Goal: Task Accomplishment & Management: Use online tool/utility

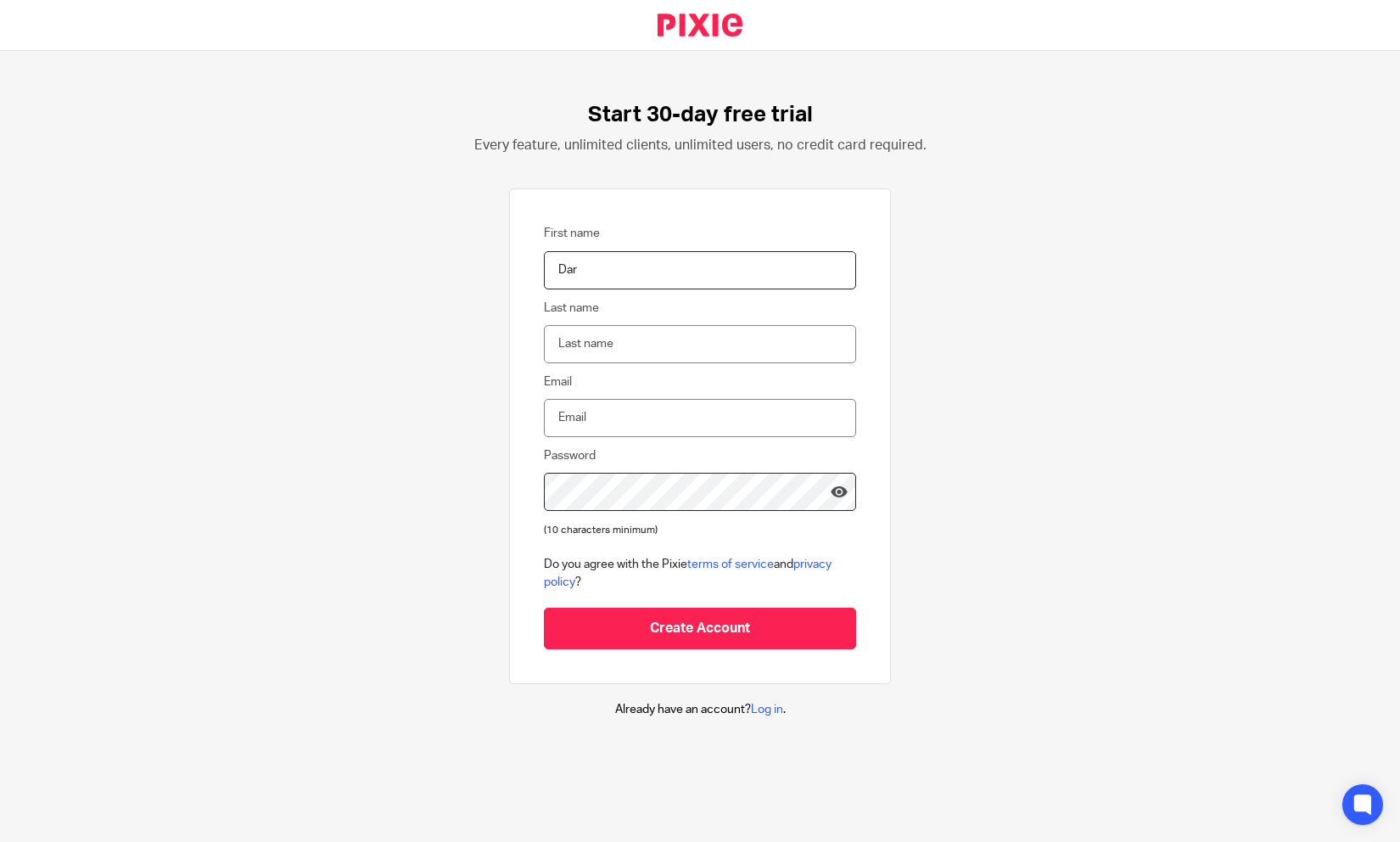
type input "Daria"
click at [640, 335] on input "Last name" at bounding box center [700, 343] width 313 height 39
type input "Morzova"
click at [620, 417] on input "Email" at bounding box center [700, 418] width 313 height 39
type input "daria.m@seturon.io"
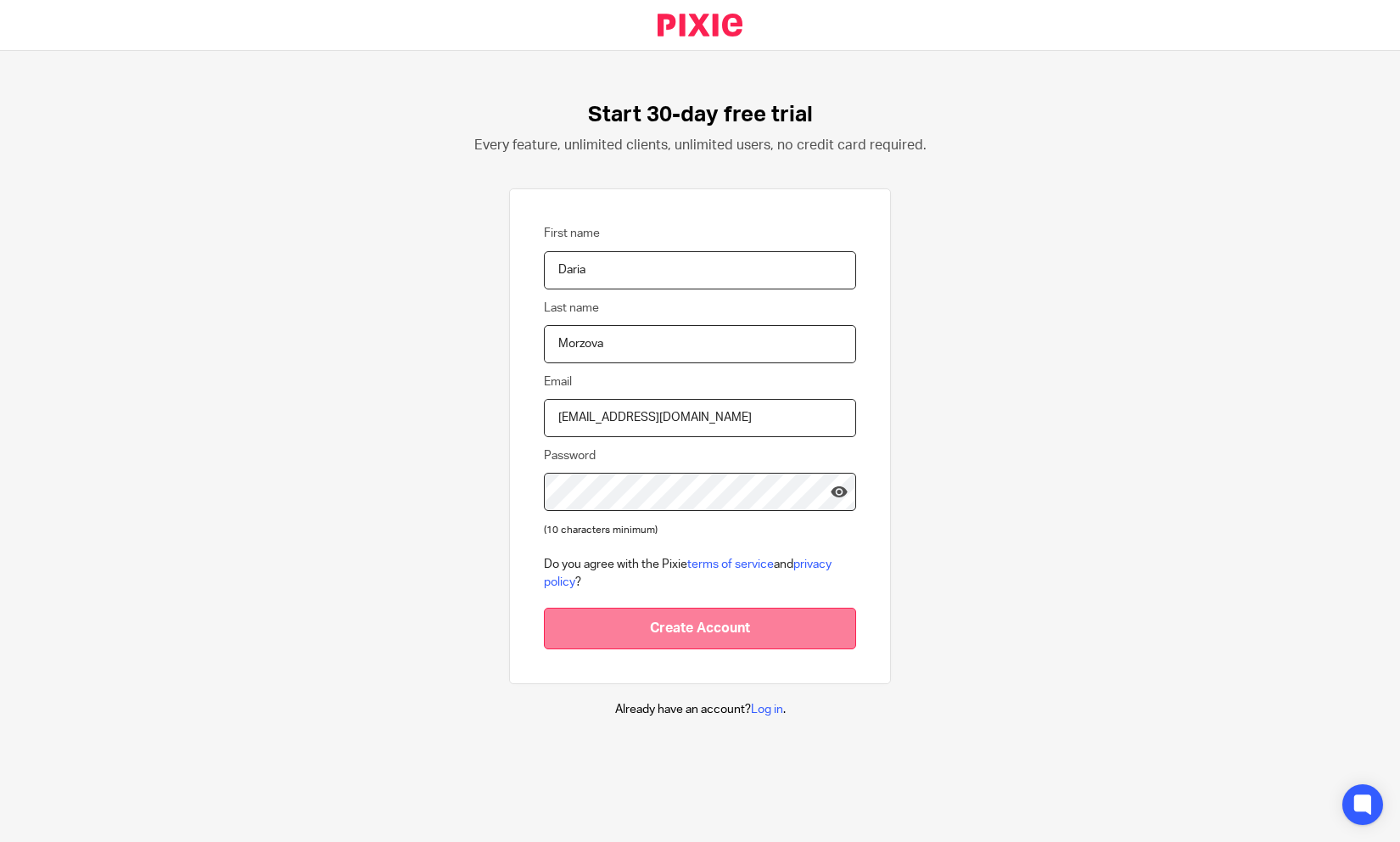
click at [726, 641] on input "Create Account" at bounding box center [700, 628] width 313 height 42
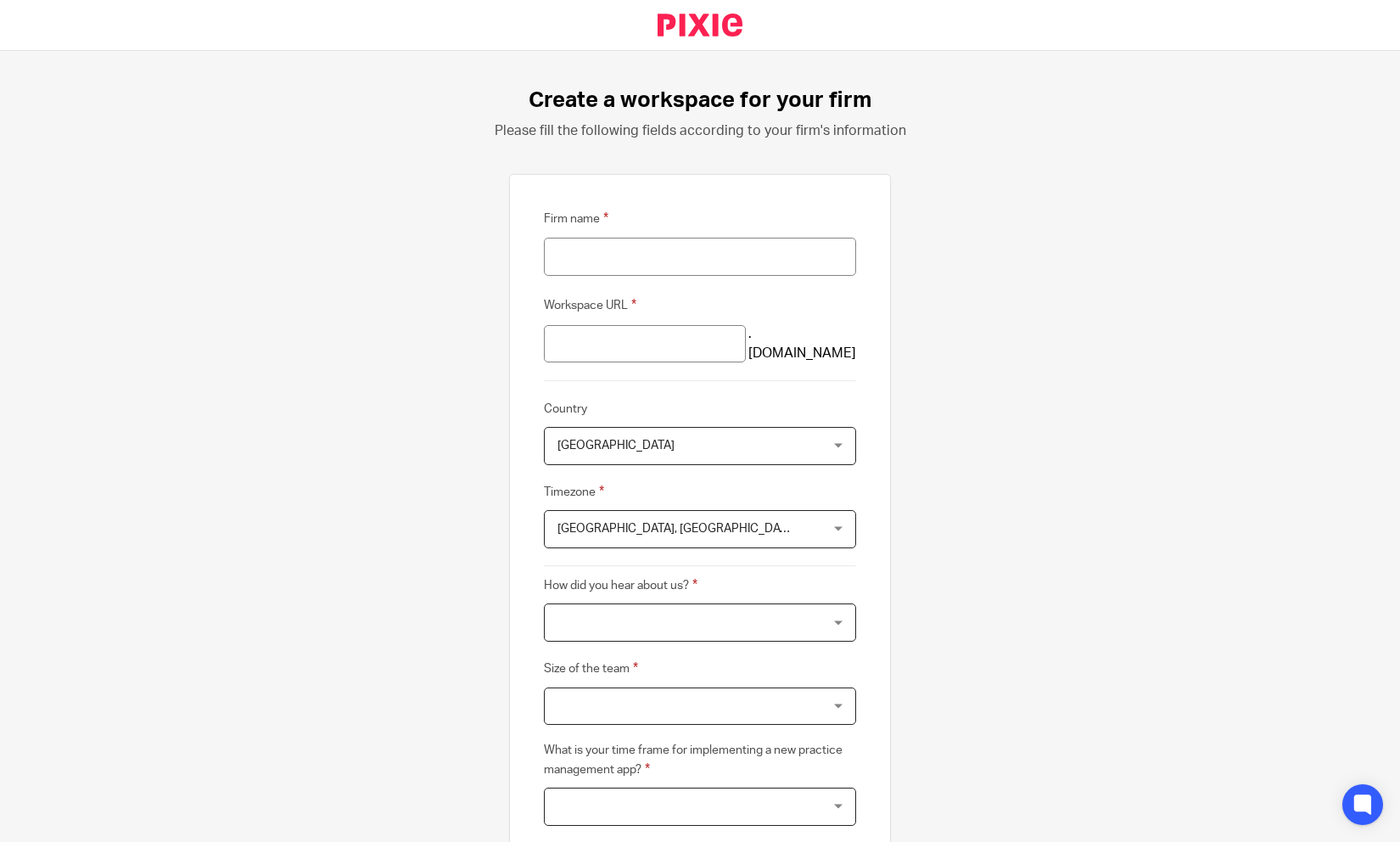
scroll to position [20, 0]
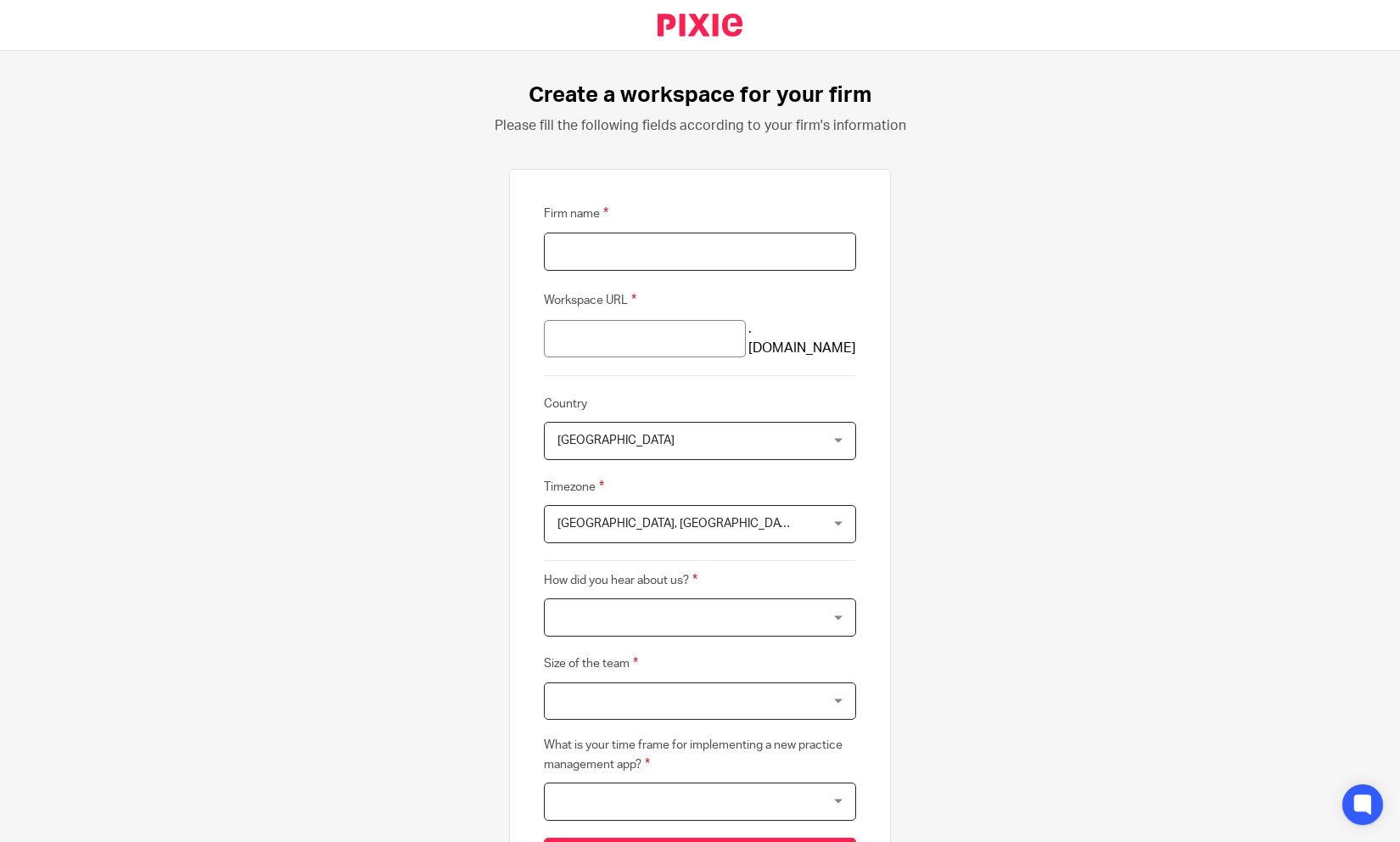
click at [714, 257] on input "Firm name" at bounding box center [700, 251] width 313 height 39
type input "111"
click at [663, 338] on input "111" at bounding box center [645, 338] width 202 height 39
type input "1111"
click at [655, 429] on span "United Kingdom" at bounding box center [676, 440] width 238 height 36
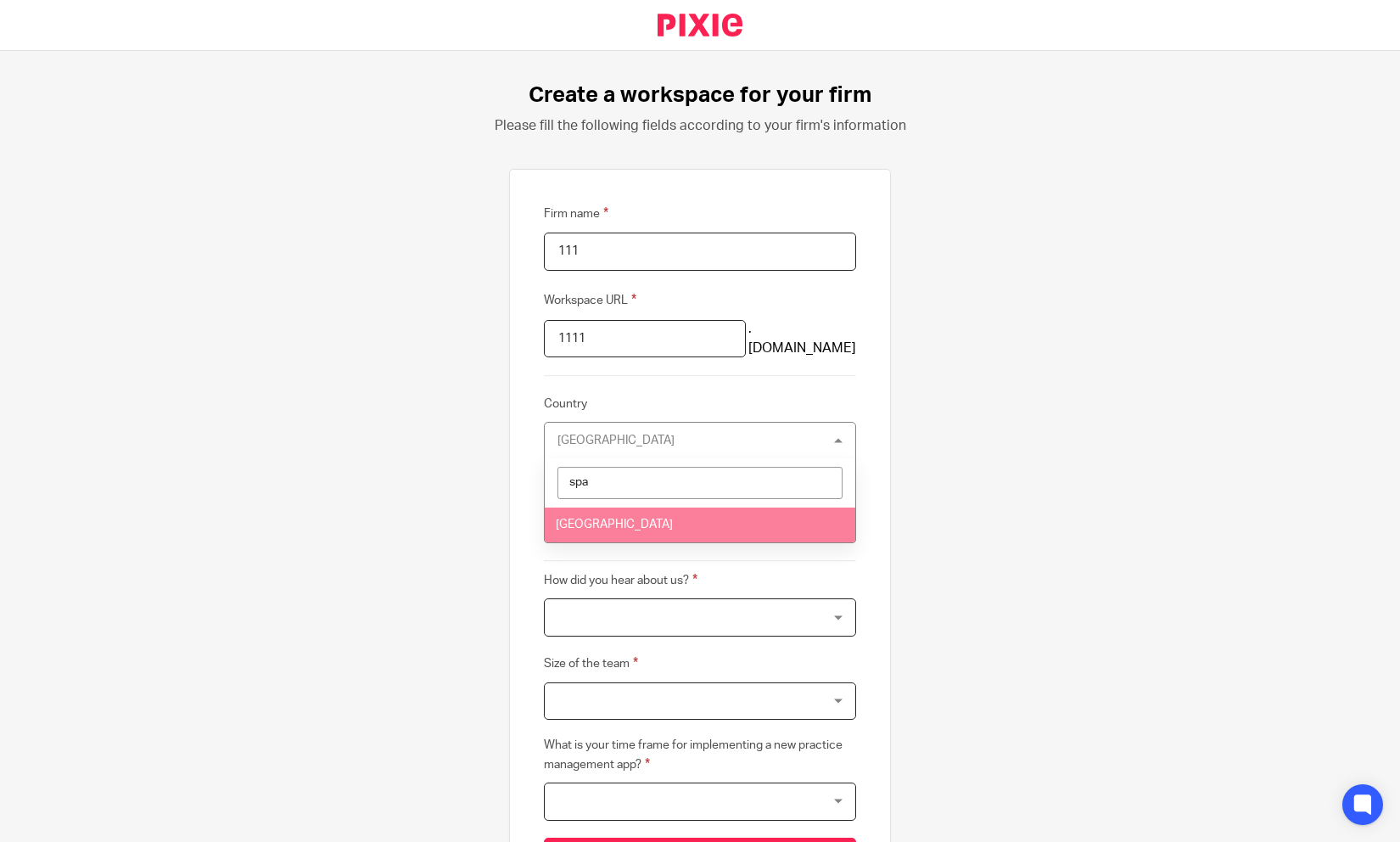
type input "spa"
click at [619, 520] on li "Spain" at bounding box center [700, 524] width 311 height 35
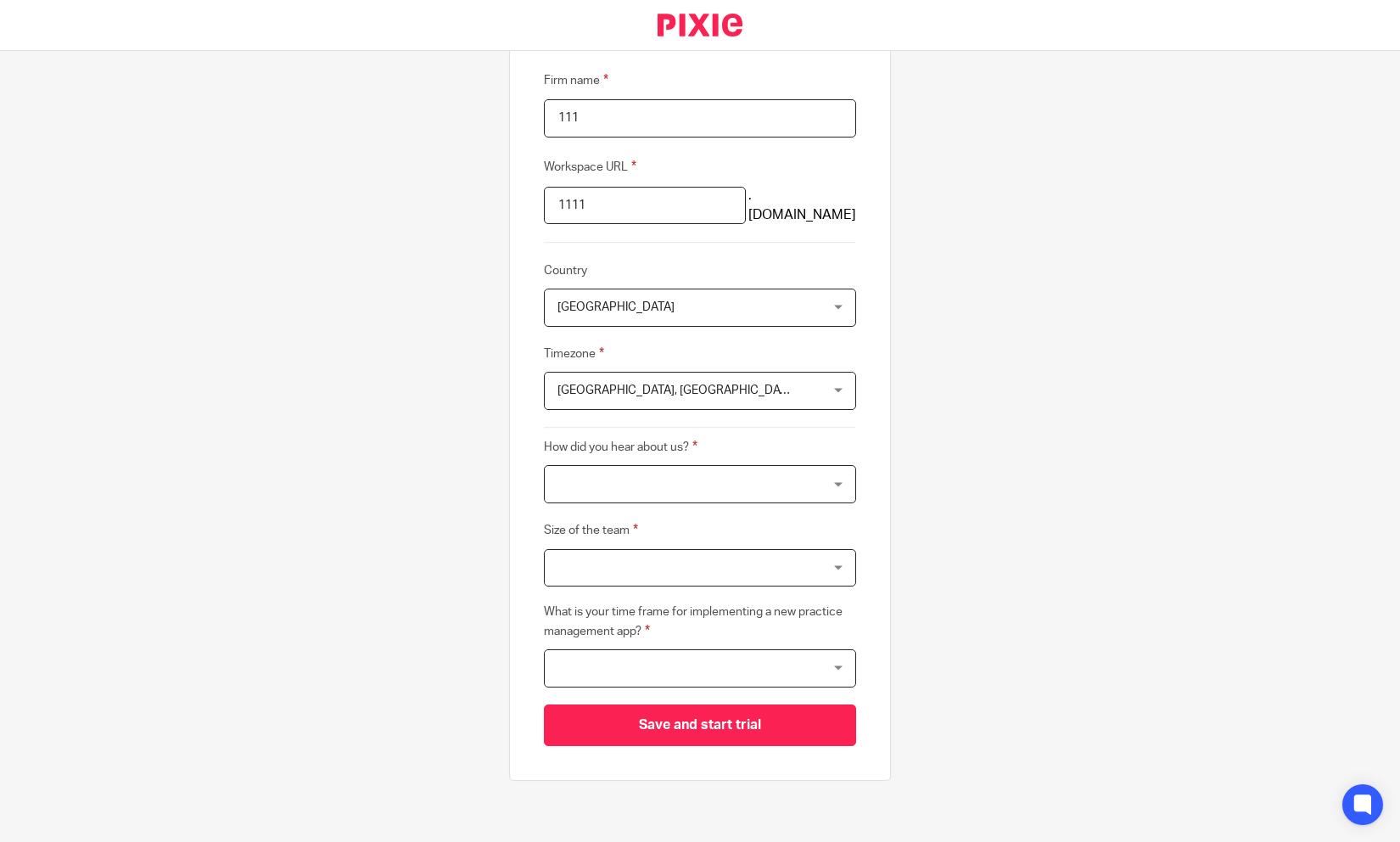
scroll to position [158, 0]
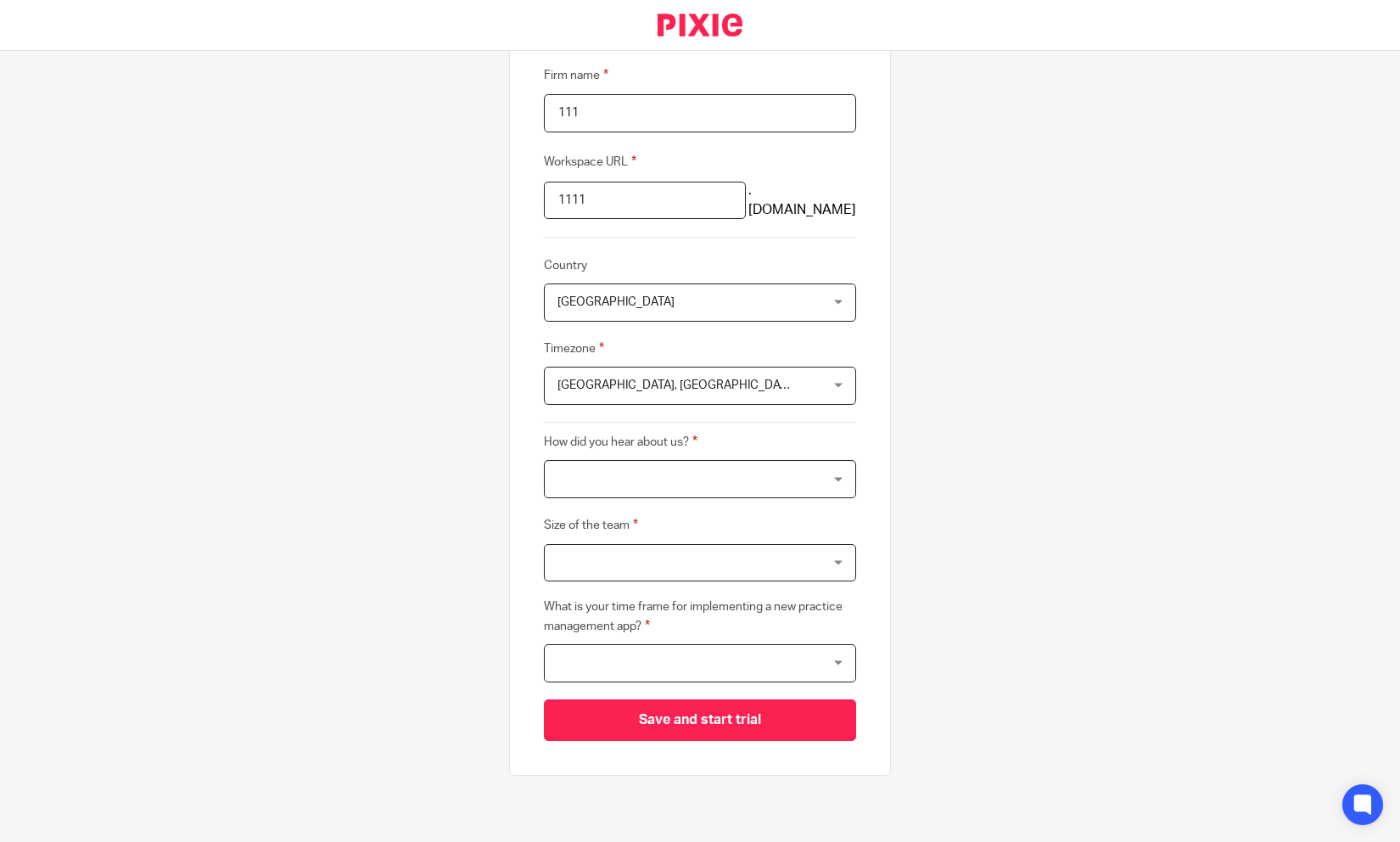
click at [680, 373] on span "Edinburgh, London" at bounding box center [676, 385] width 238 height 36
type input "s"
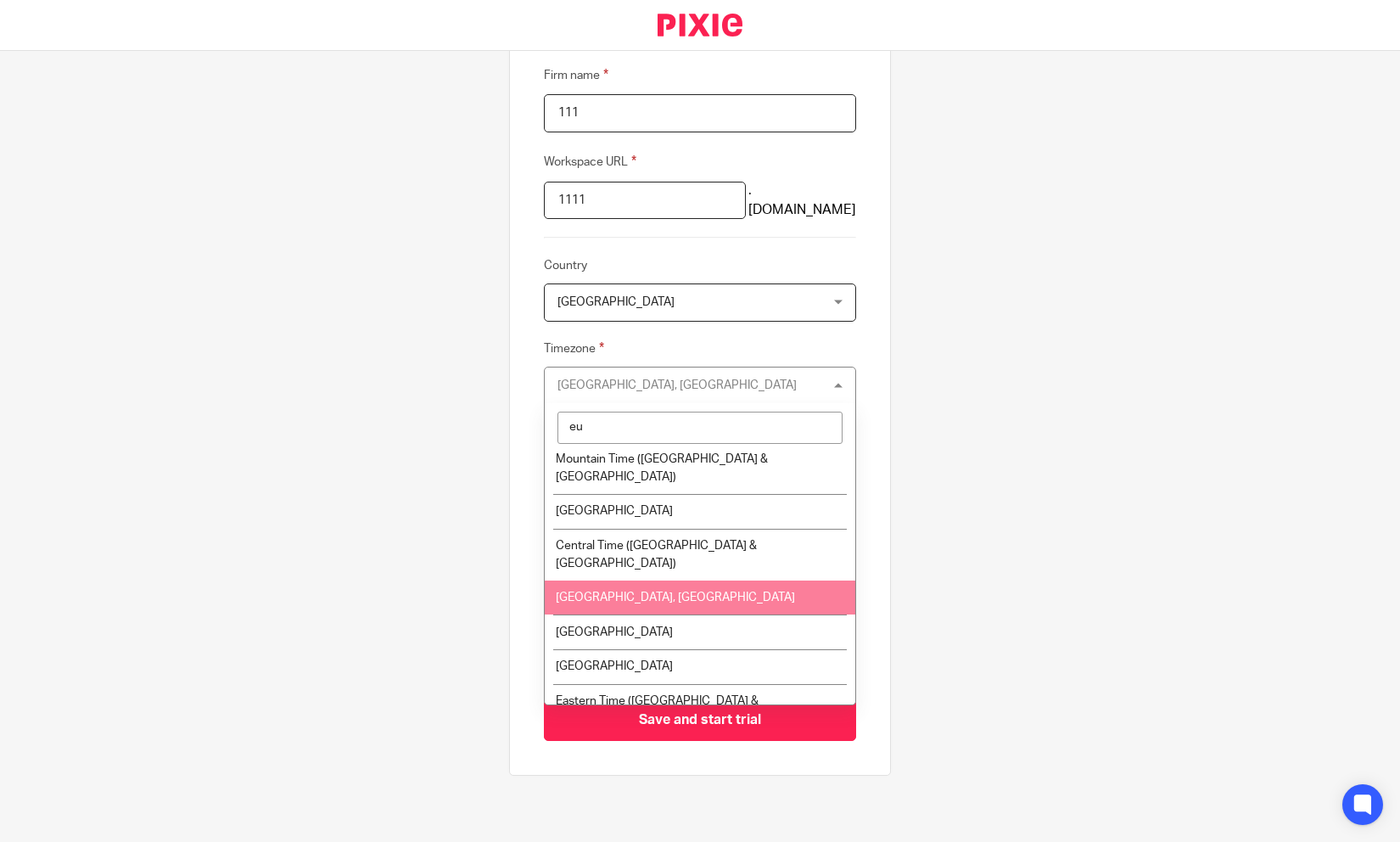
scroll to position [0, 0]
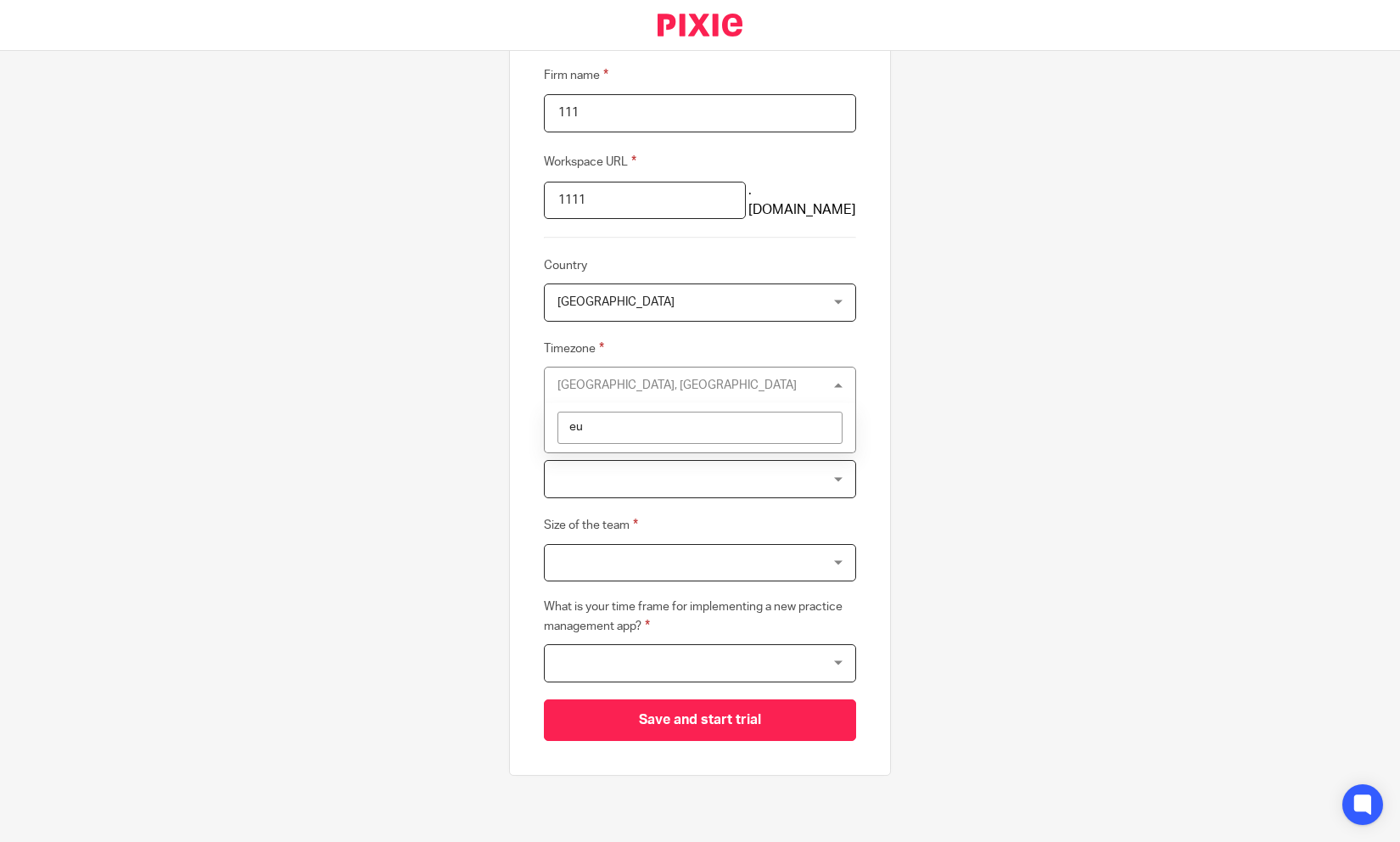
type input "e"
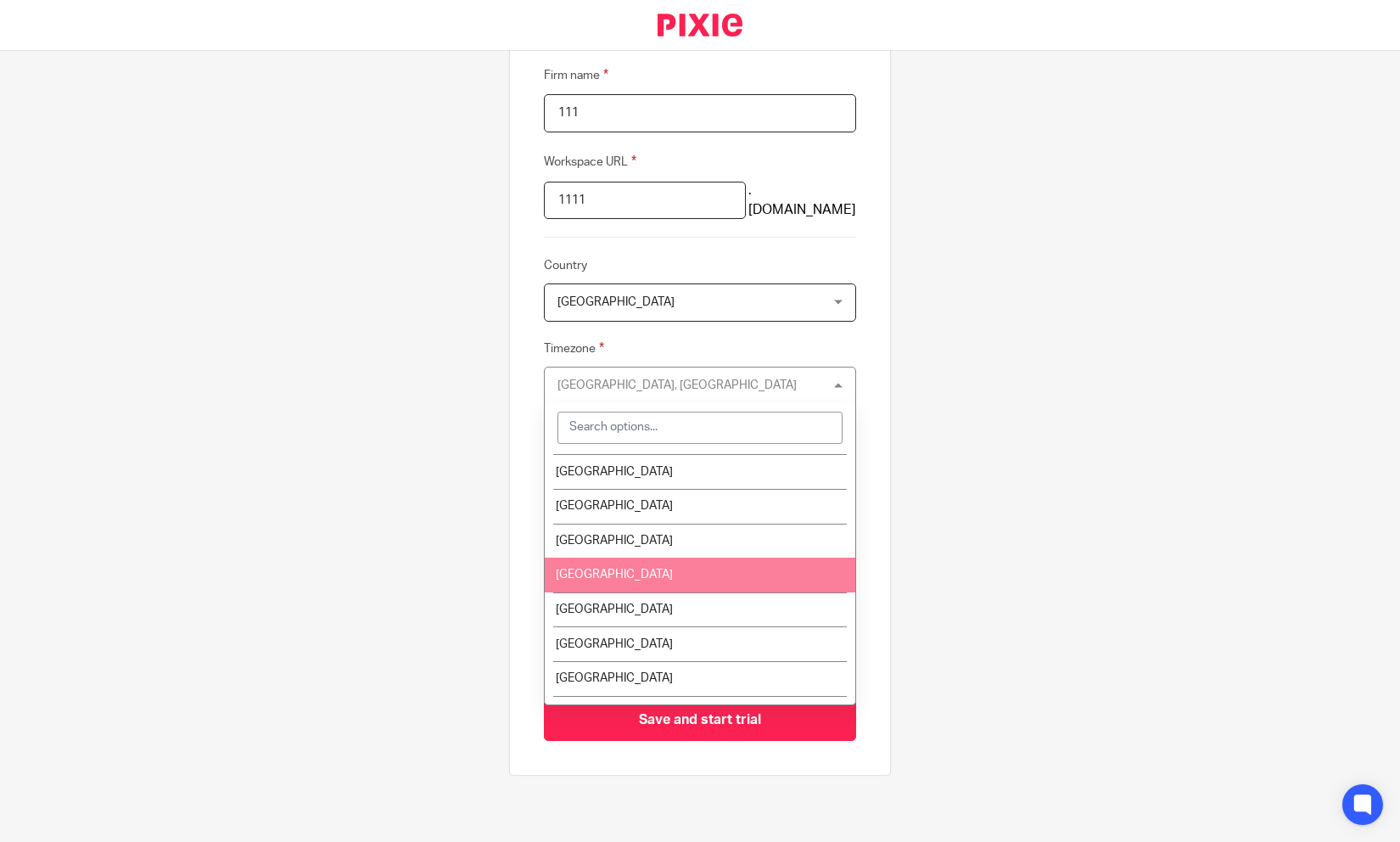
scroll to position [1584, 0]
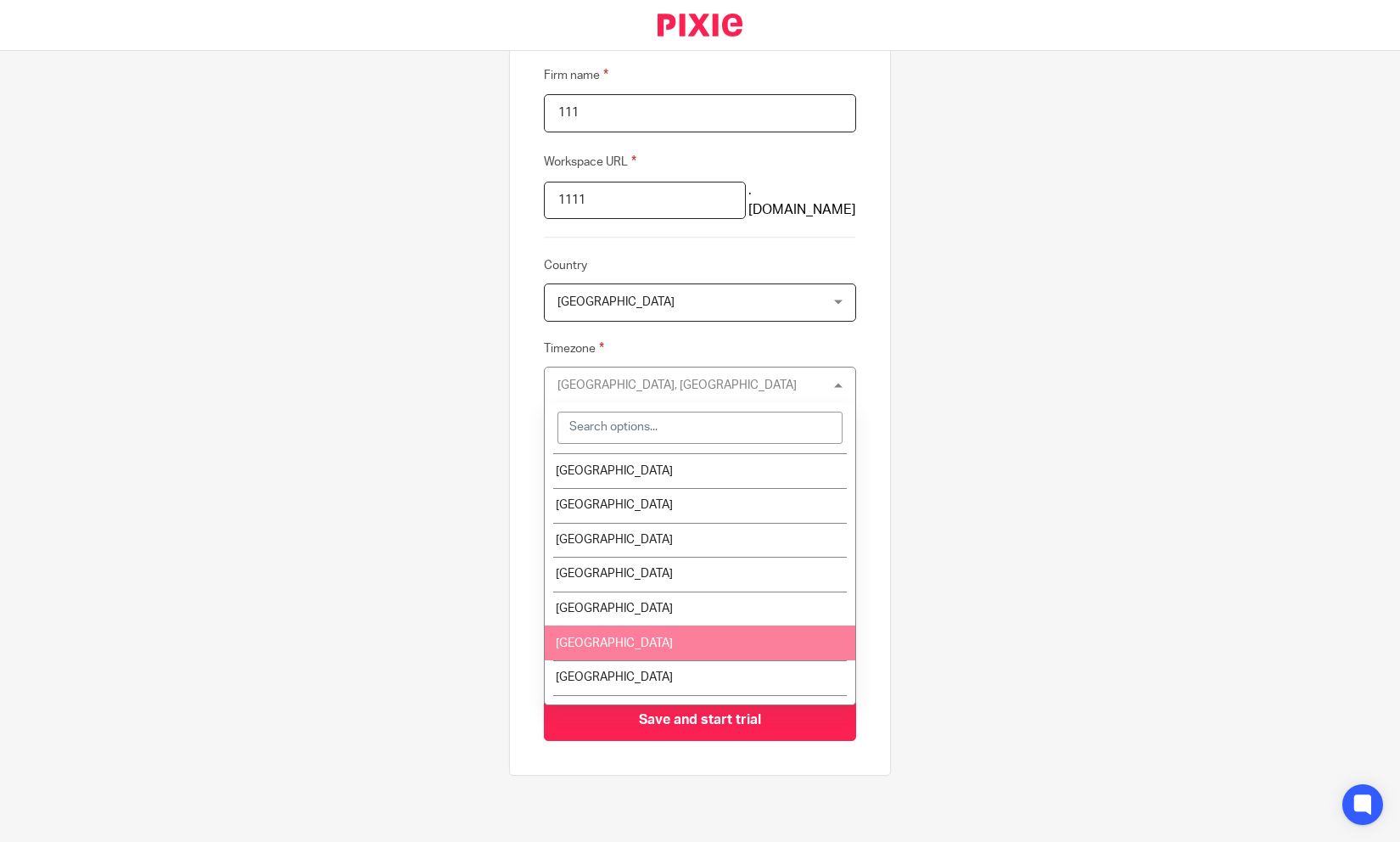
click at [630, 625] on li "Madrid" at bounding box center [700, 642] width 311 height 35
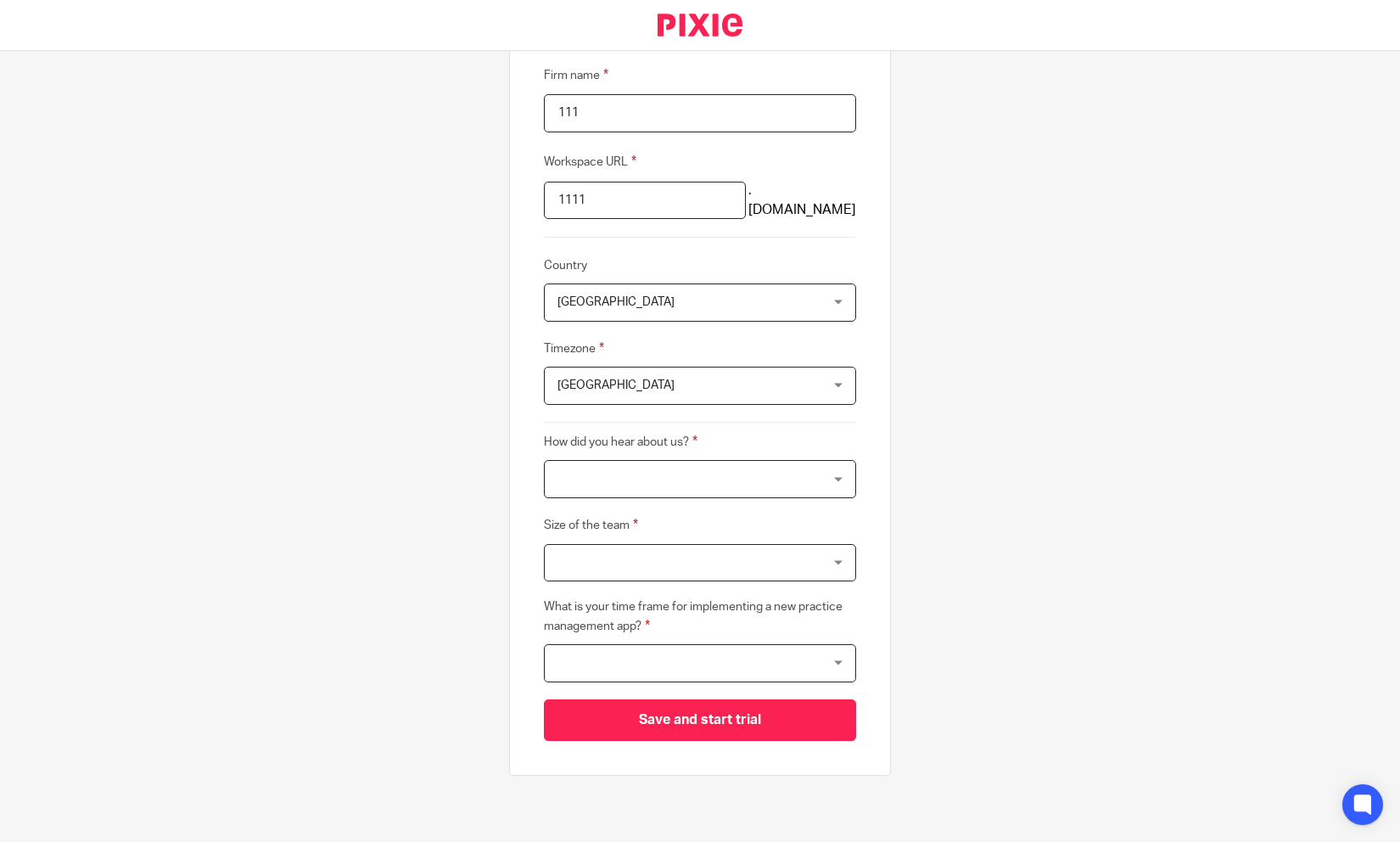
click at [692, 448] on label "How did you hear about us?" at bounding box center [620, 441] width 153 height 20
click at [689, 475] on div at bounding box center [700, 479] width 313 height 39
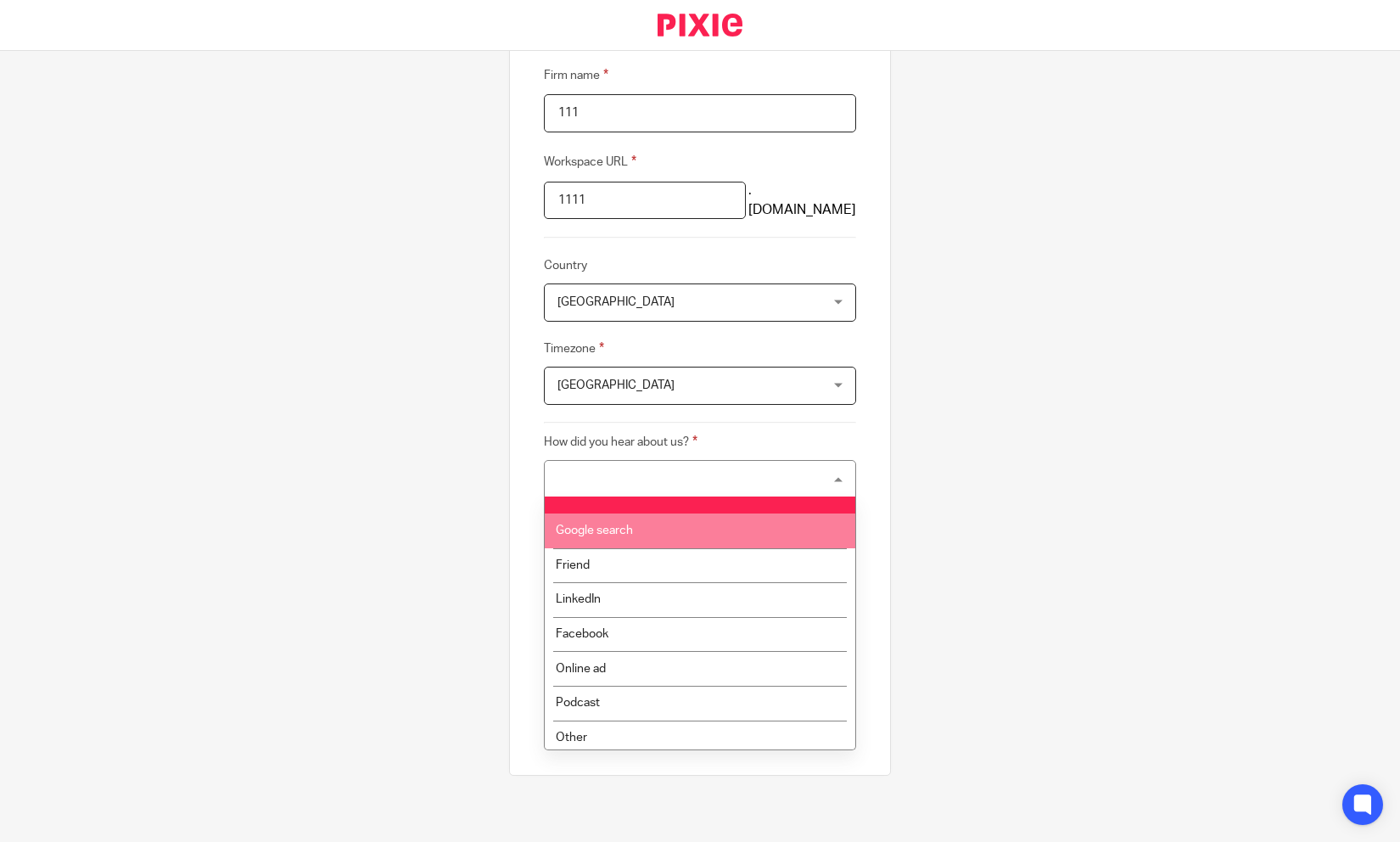
click at [644, 536] on li "Google search" at bounding box center [700, 530] width 311 height 35
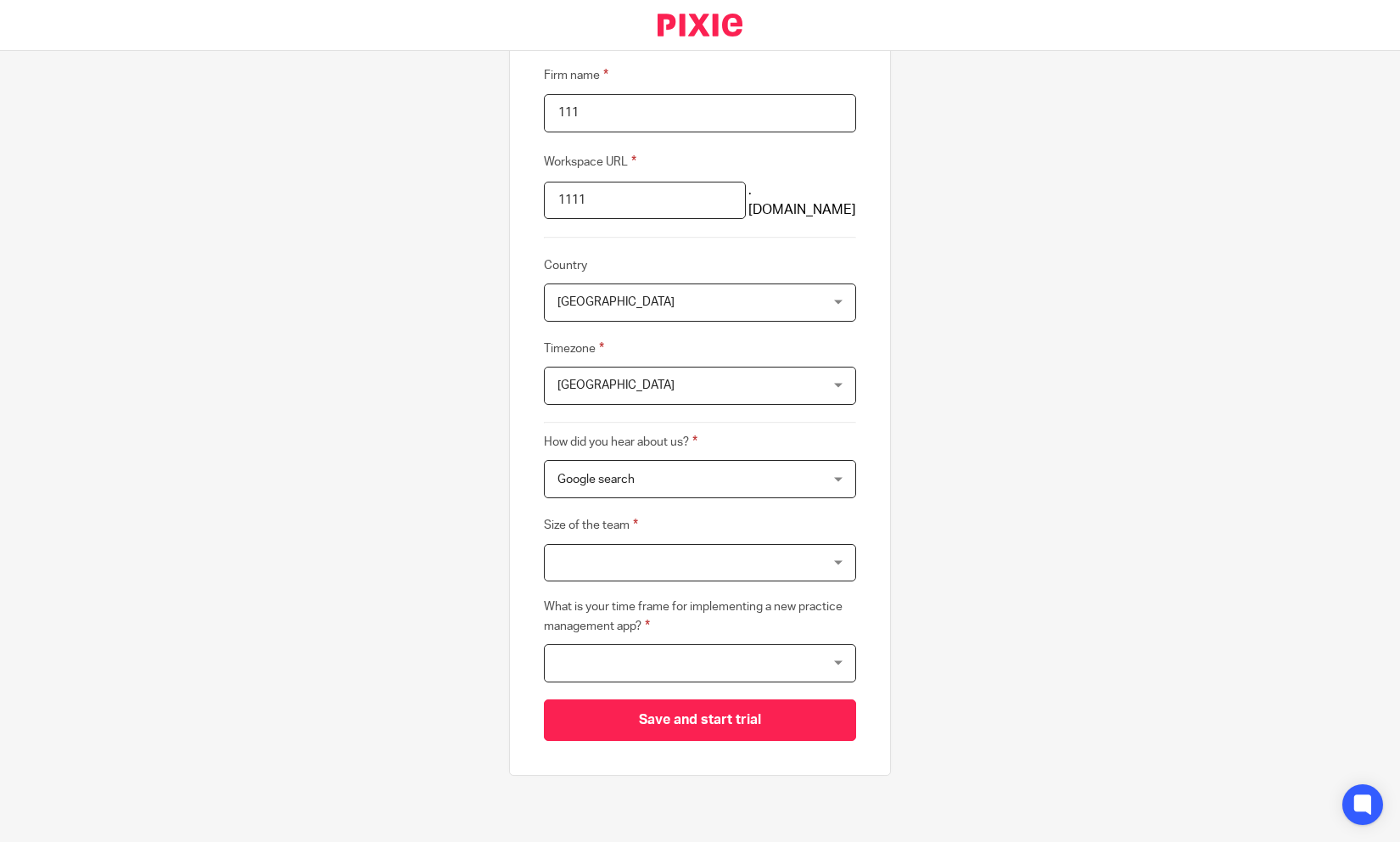
click at [633, 556] on div at bounding box center [700, 563] width 313 height 39
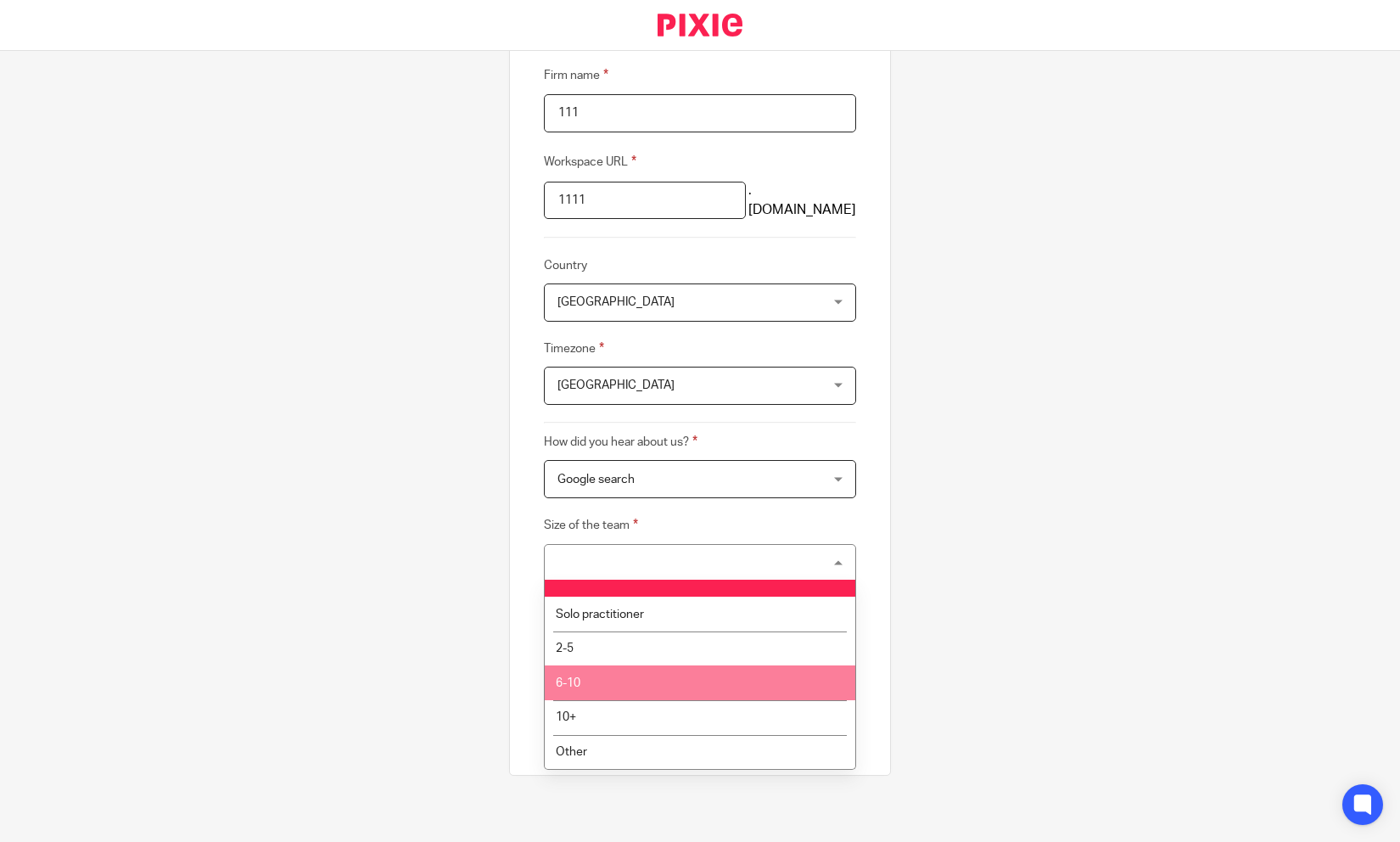
click at [600, 678] on li "6-10" at bounding box center [700, 683] width 311 height 35
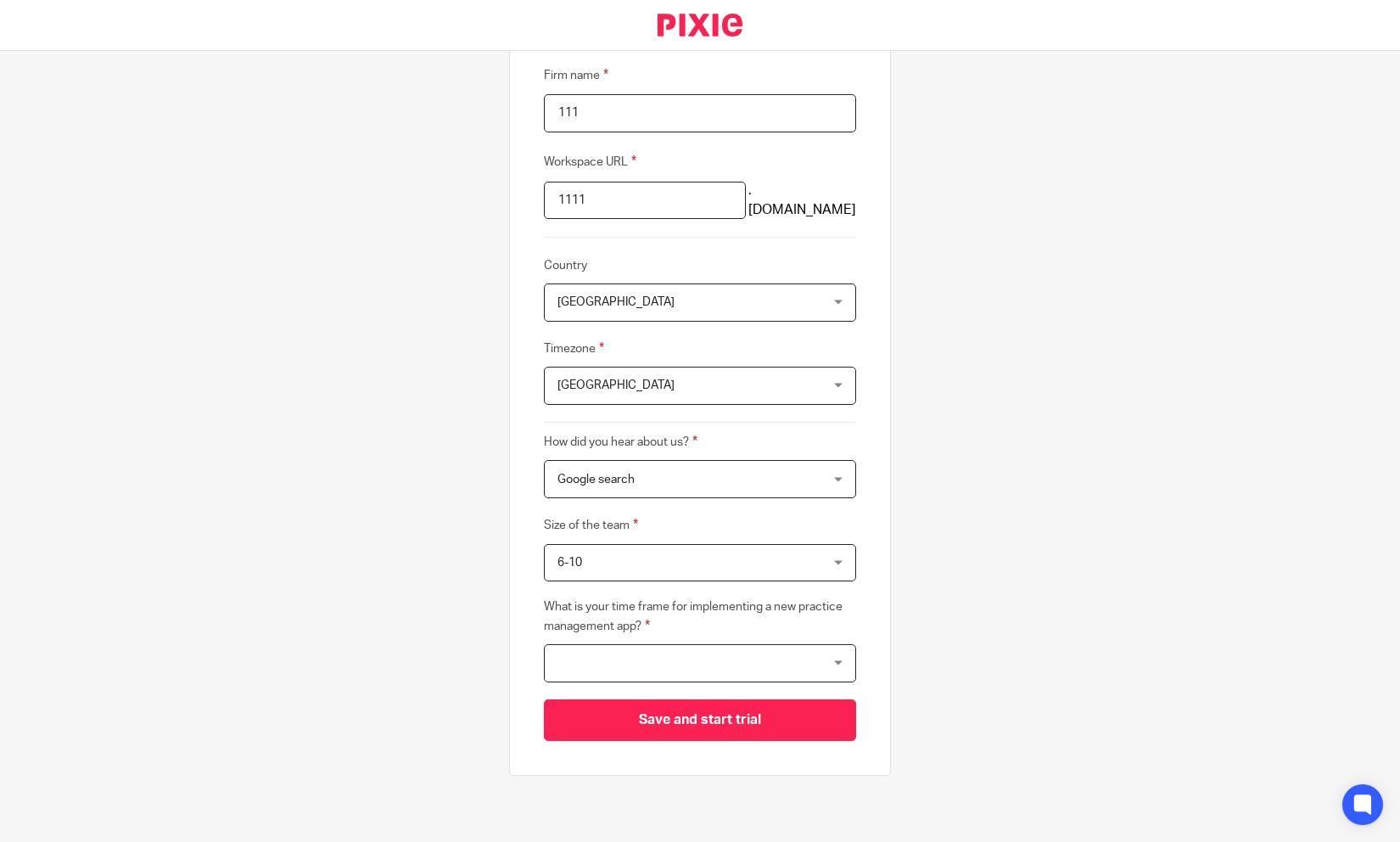
click at [608, 662] on div at bounding box center [700, 663] width 313 height 39
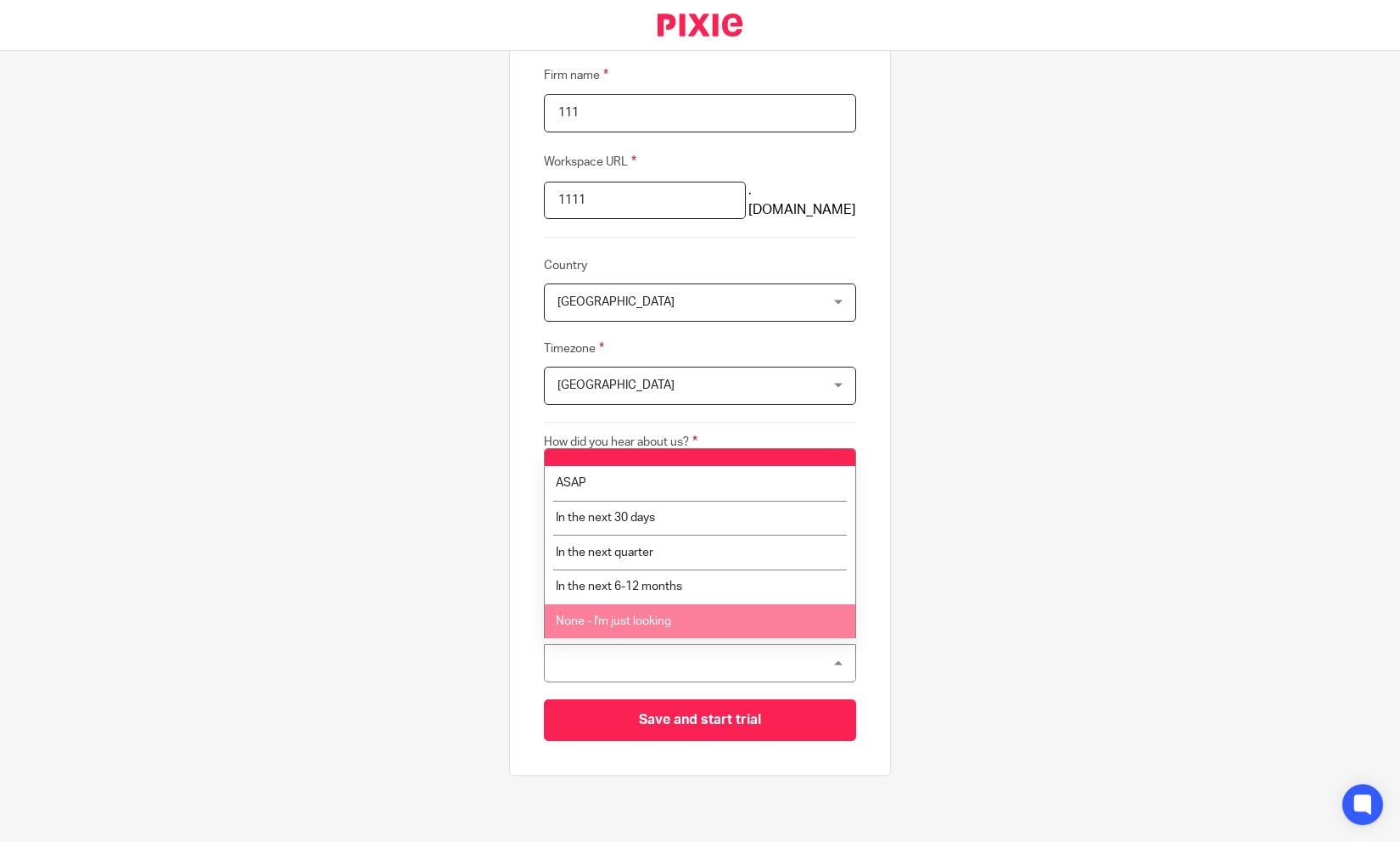
click at [640, 627] on span "None - I'm just looking" at bounding box center [613, 621] width 116 height 12
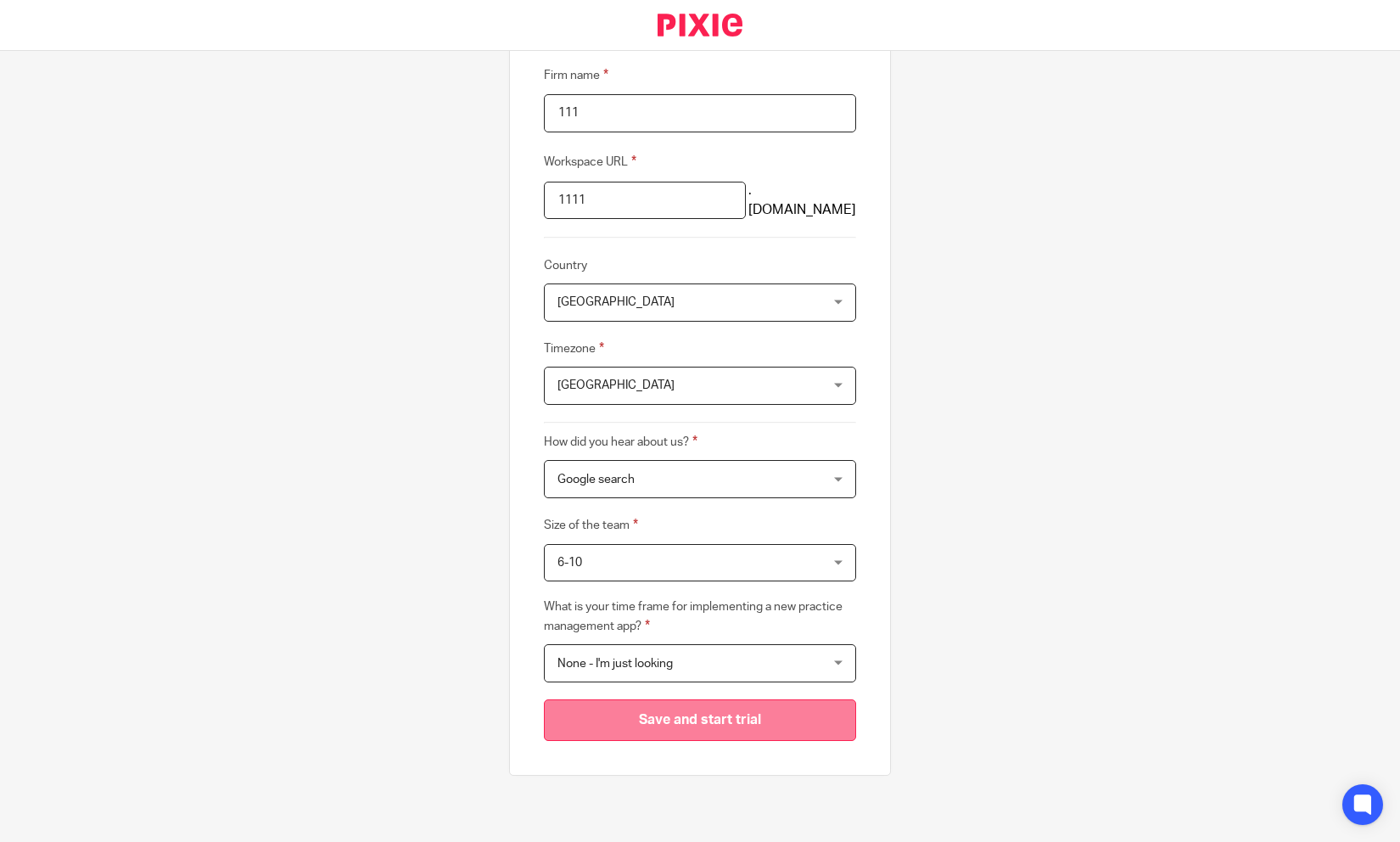
click at [644, 714] on input "Save and start trial" at bounding box center [700, 720] width 313 height 42
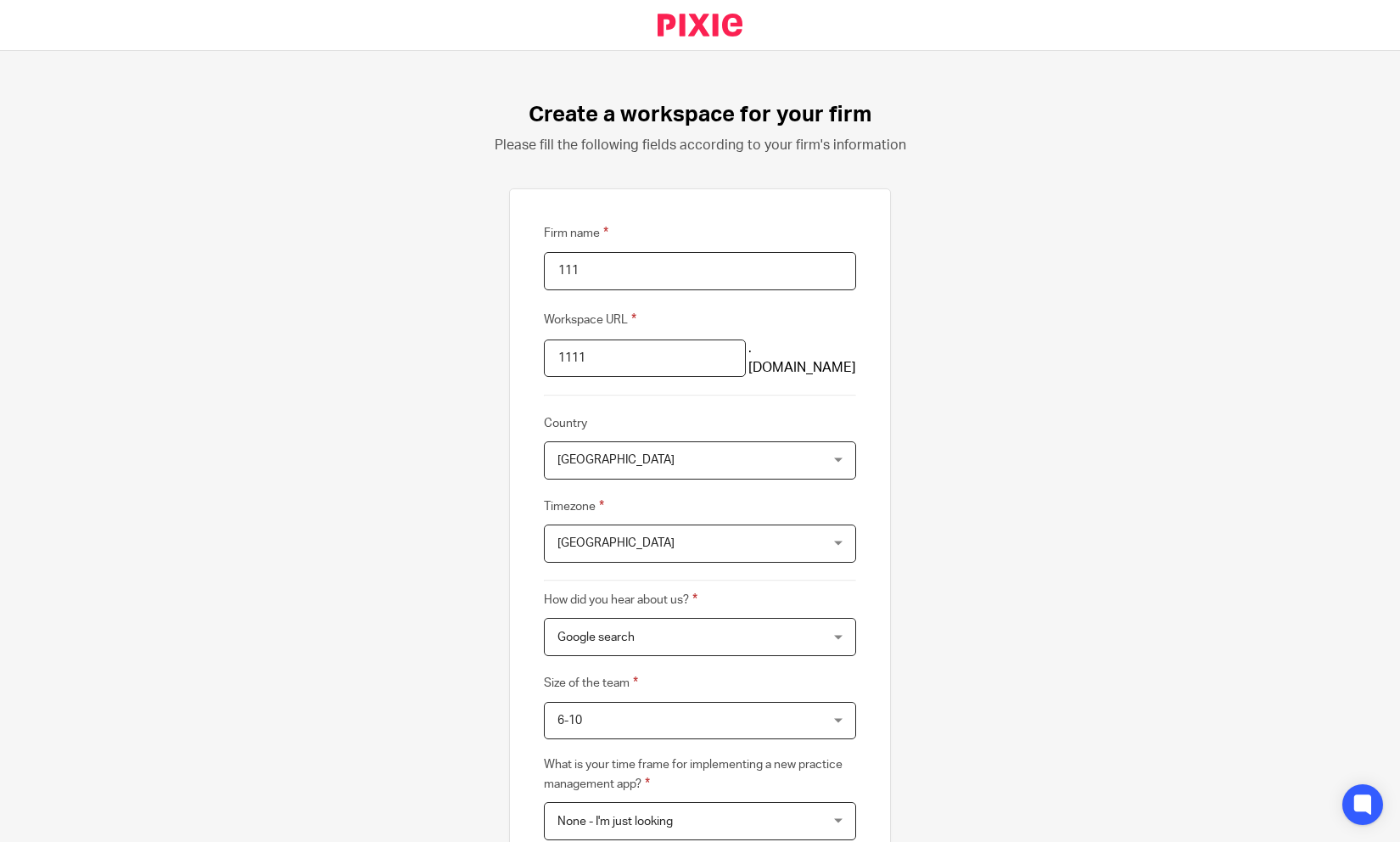
scroll to position [158, 0]
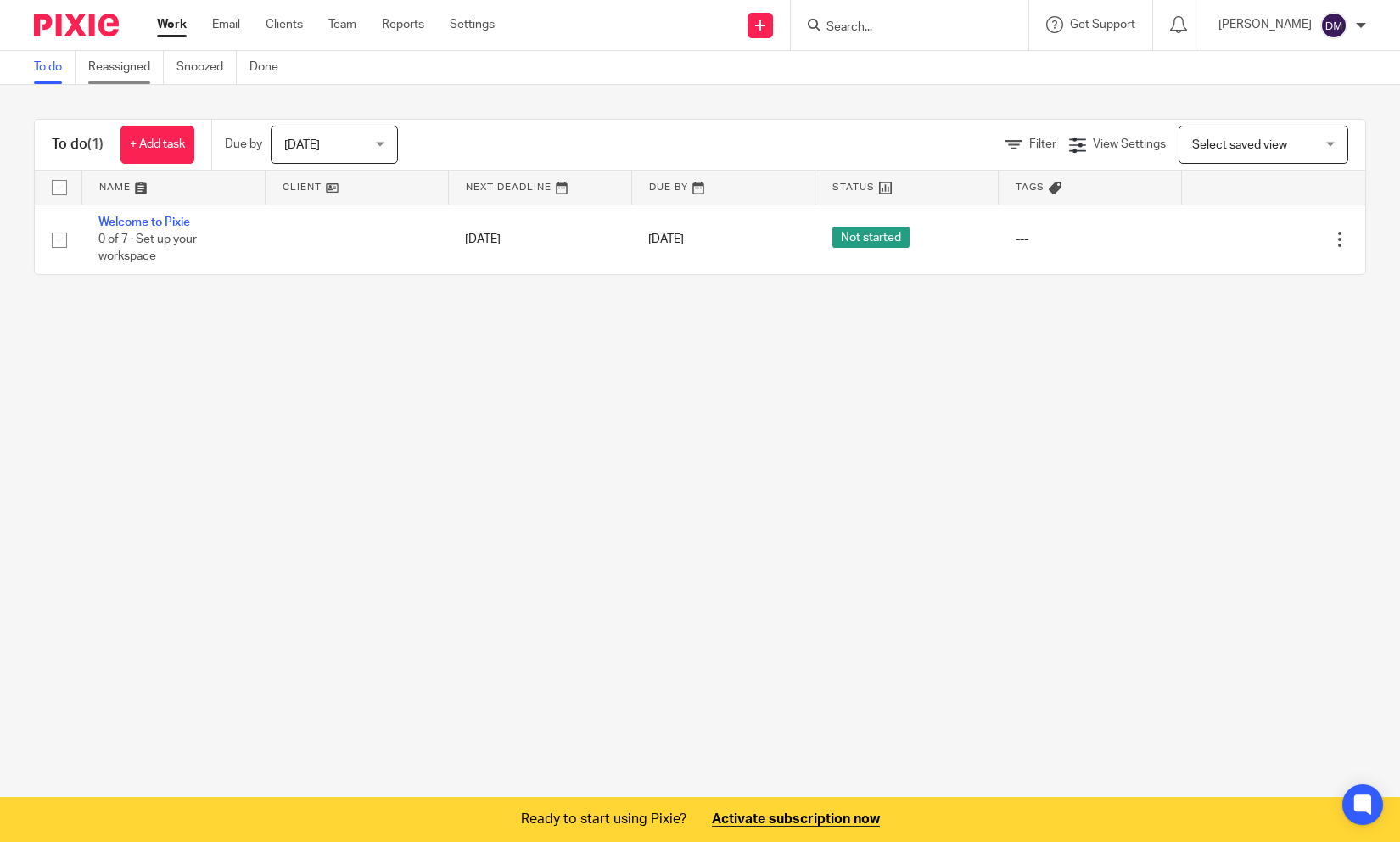
click at [126, 74] on link "Reassigned" at bounding box center [126, 67] width 75 height 33
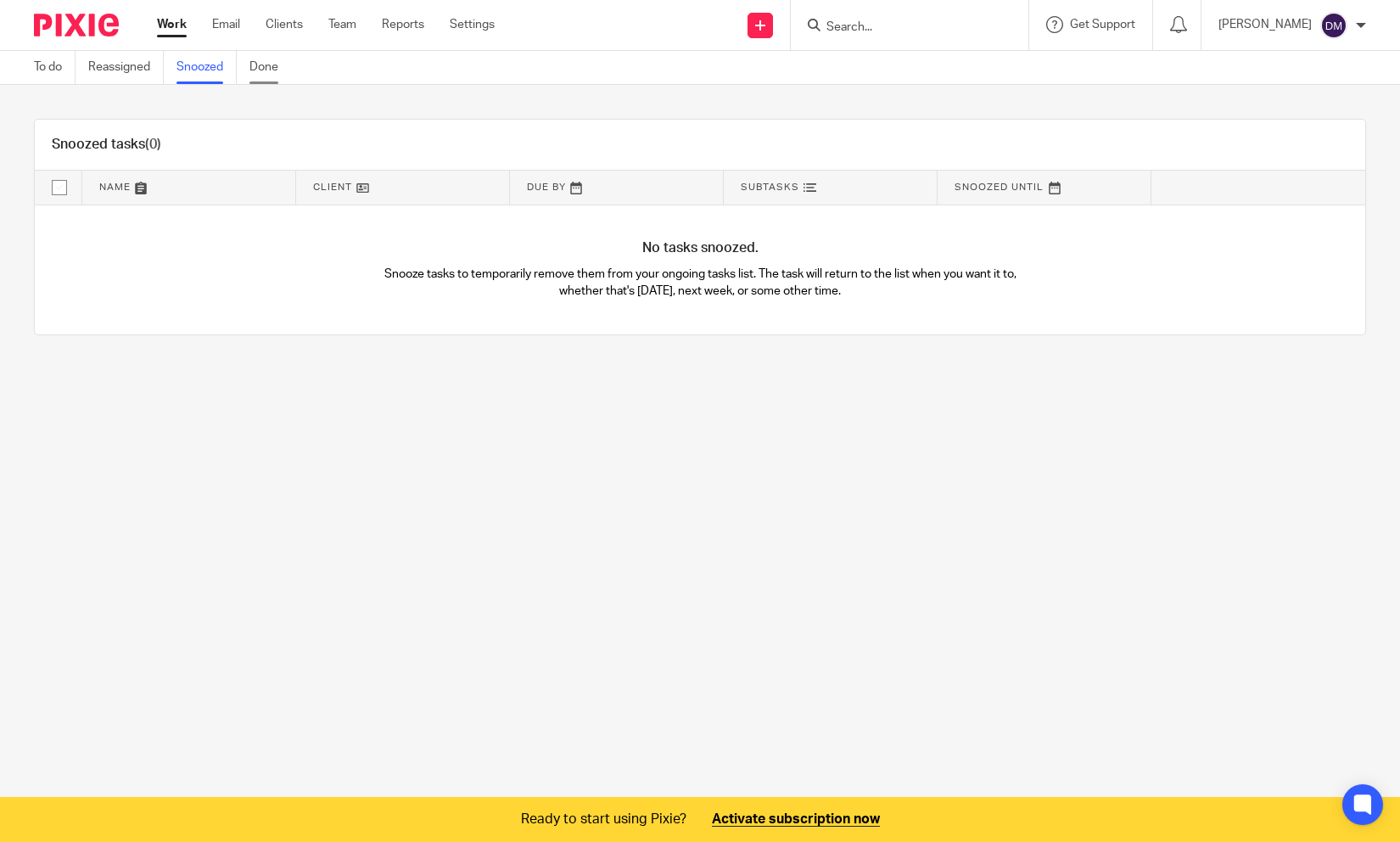
click at [256, 71] on link "Done" at bounding box center [270, 67] width 42 height 33
click at [47, 70] on link "To do" at bounding box center [55, 67] width 42 height 33
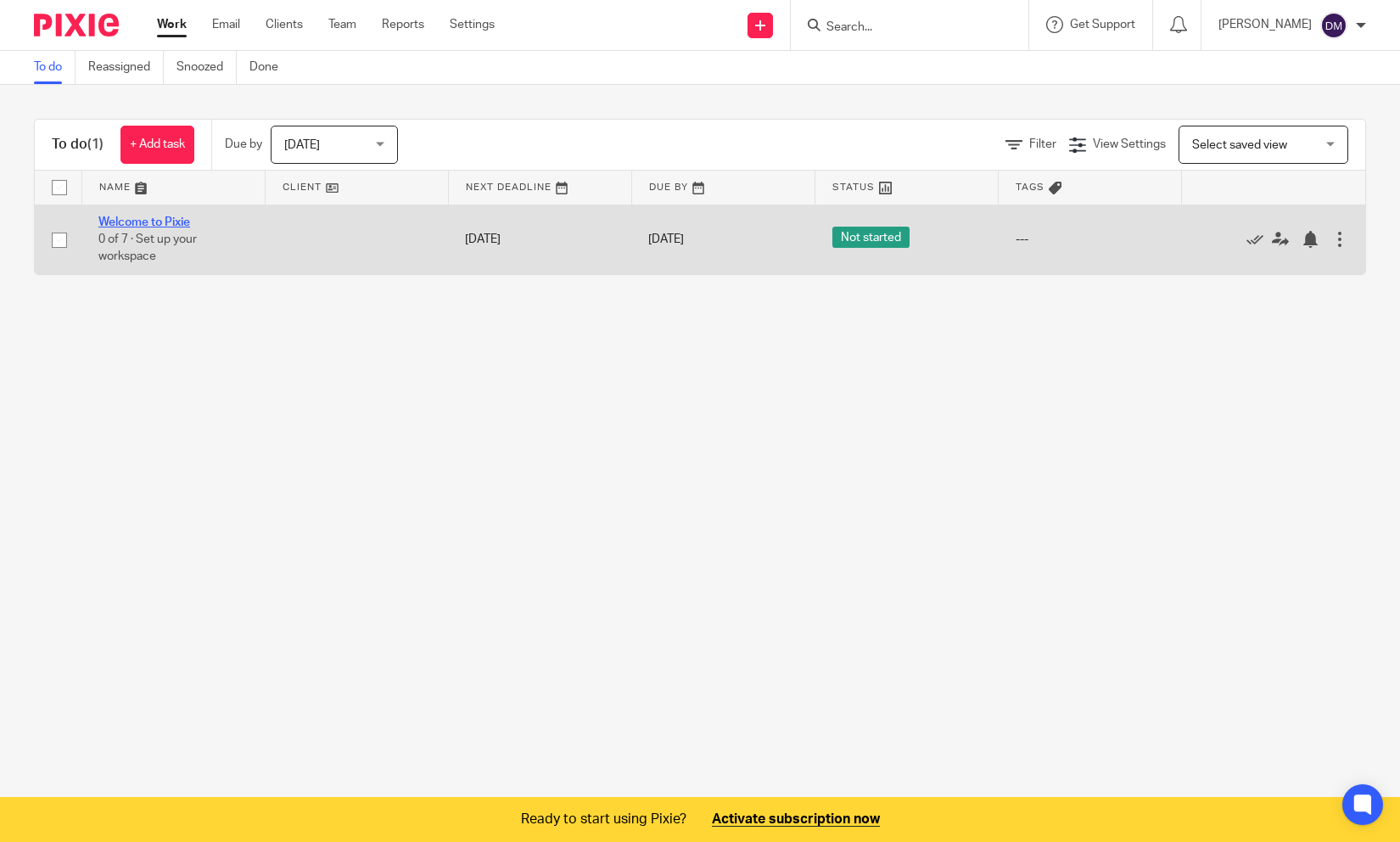
click at [174, 221] on link "Welcome to Pixie" at bounding box center [144, 223] width 92 height 12
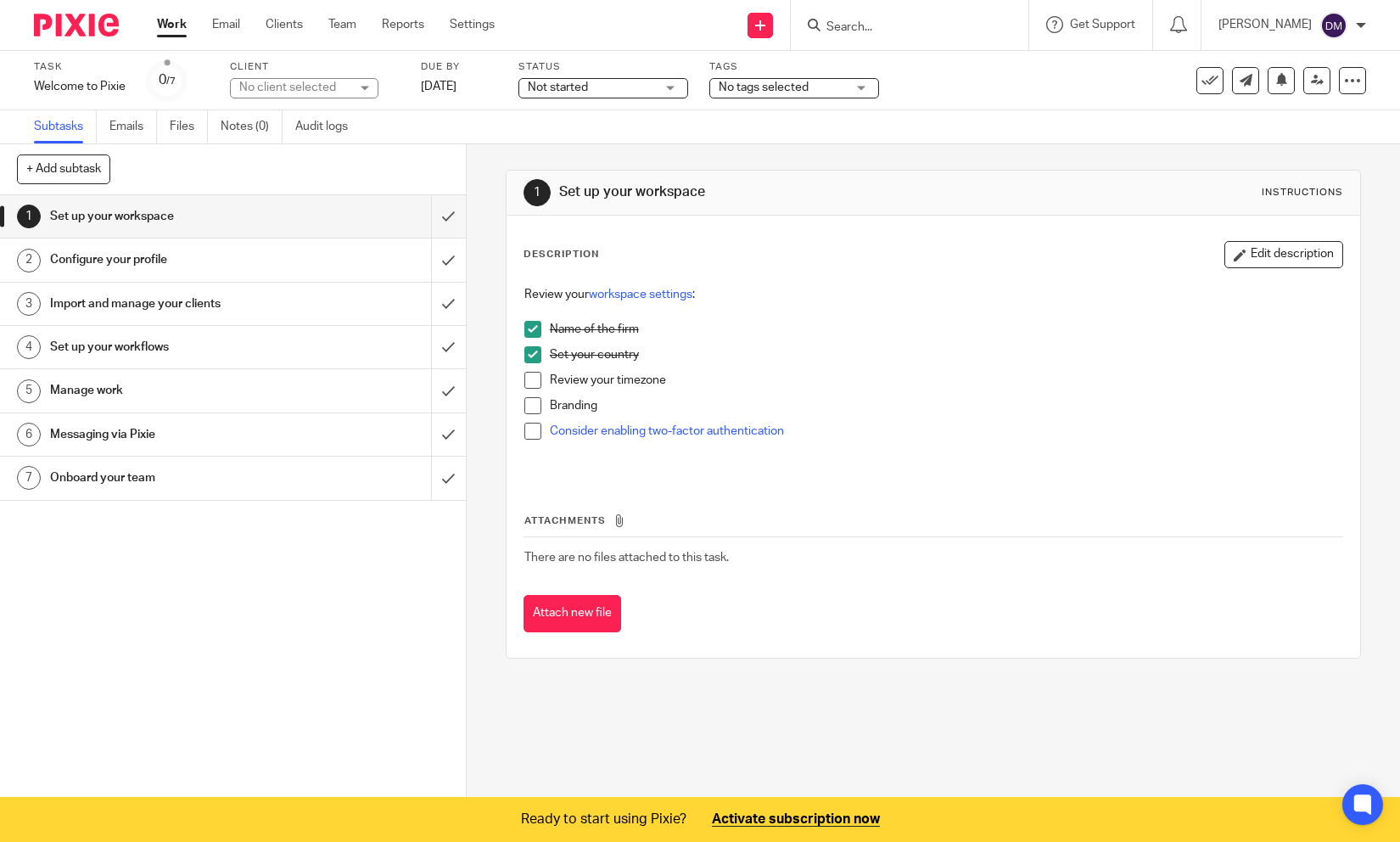
click at [336, 88] on div "No client selected" at bounding box center [294, 87] width 110 height 17
click at [336, 87] on div "No client selected" at bounding box center [303, 88] width 148 height 21
click at [555, 83] on span "Not started" at bounding box center [557, 87] width 60 height 12
click at [555, 83] on div "Not started" at bounding box center [557, 87] width 60 height 12
click at [736, 82] on span "No tags selected" at bounding box center [763, 87] width 90 height 12
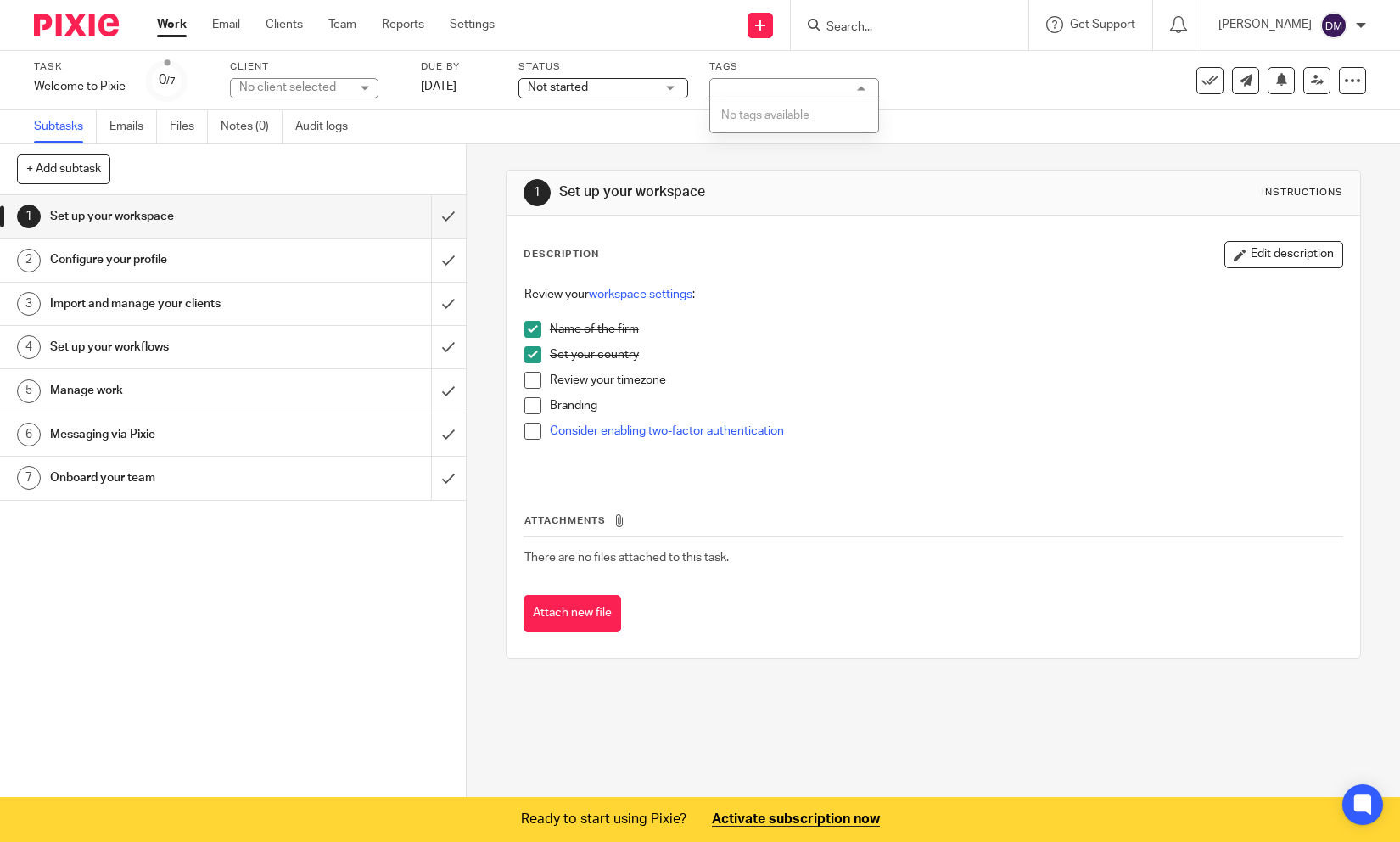
click at [736, 82] on div "No tags selected" at bounding box center [794, 88] width 170 height 21
click at [648, 79] on span "Not started" at bounding box center [591, 87] width 128 height 18
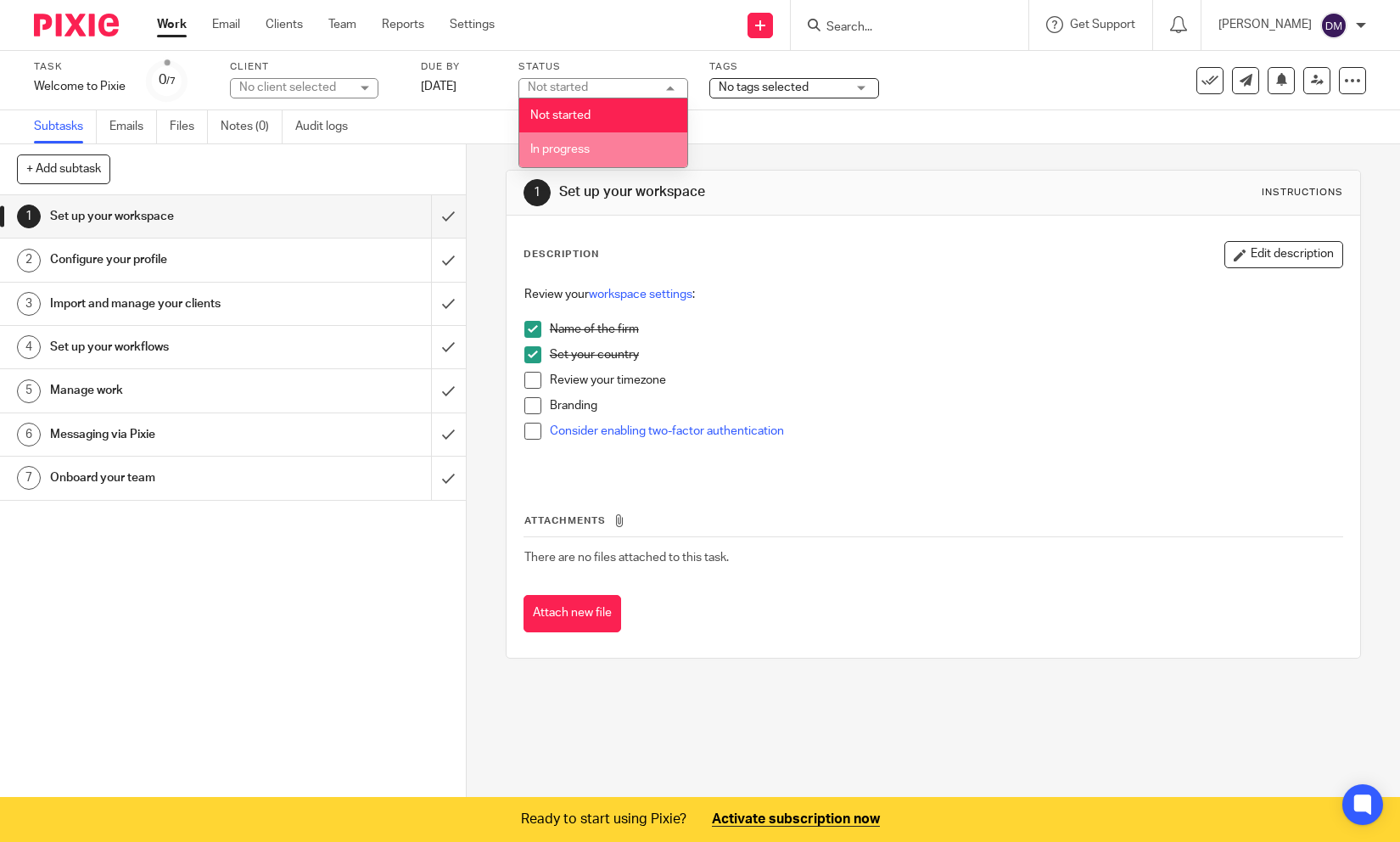
click at [602, 144] on li "In progress" at bounding box center [603, 150] width 168 height 35
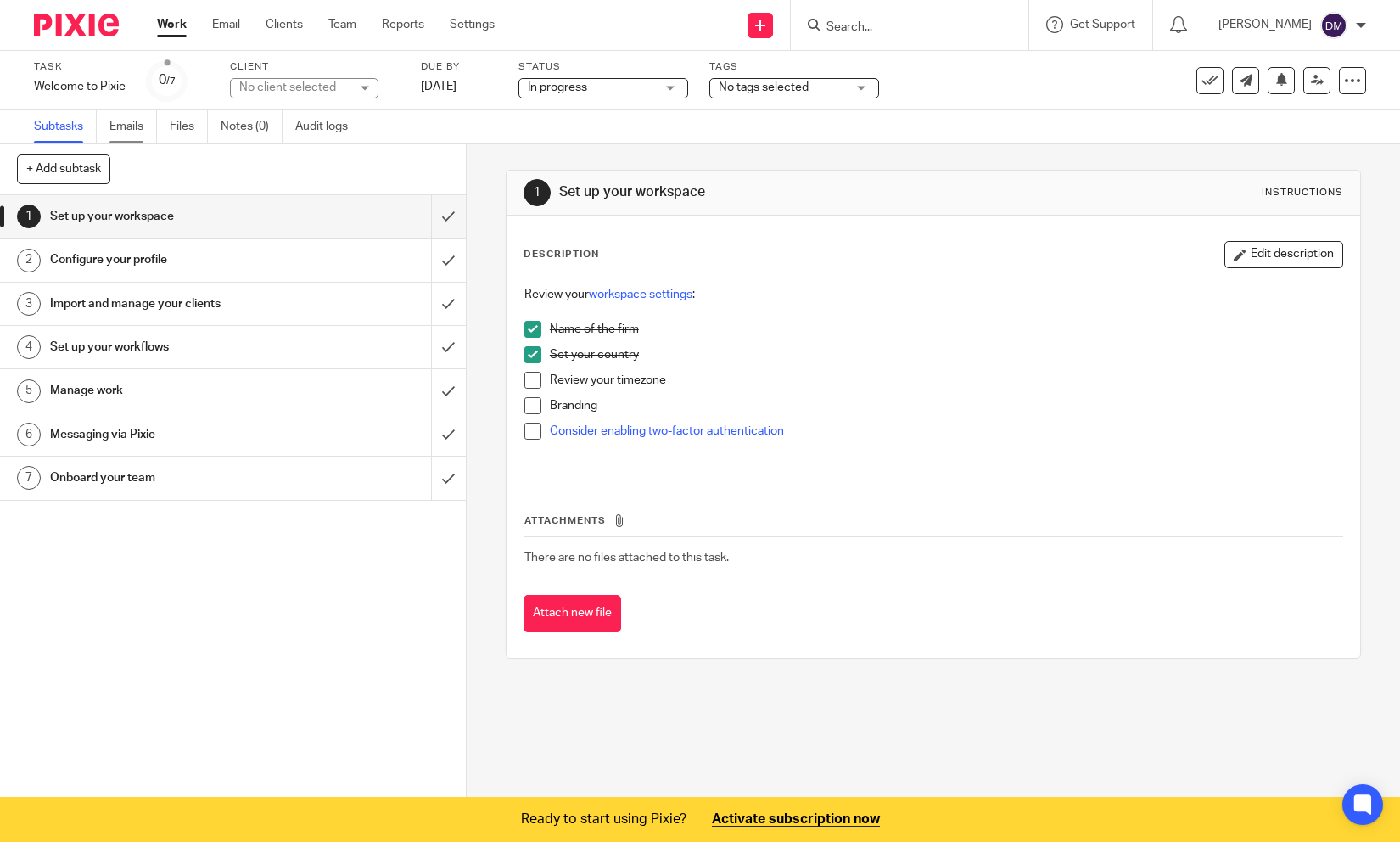
click at [132, 129] on link "Emails" at bounding box center [133, 127] width 47 height 33
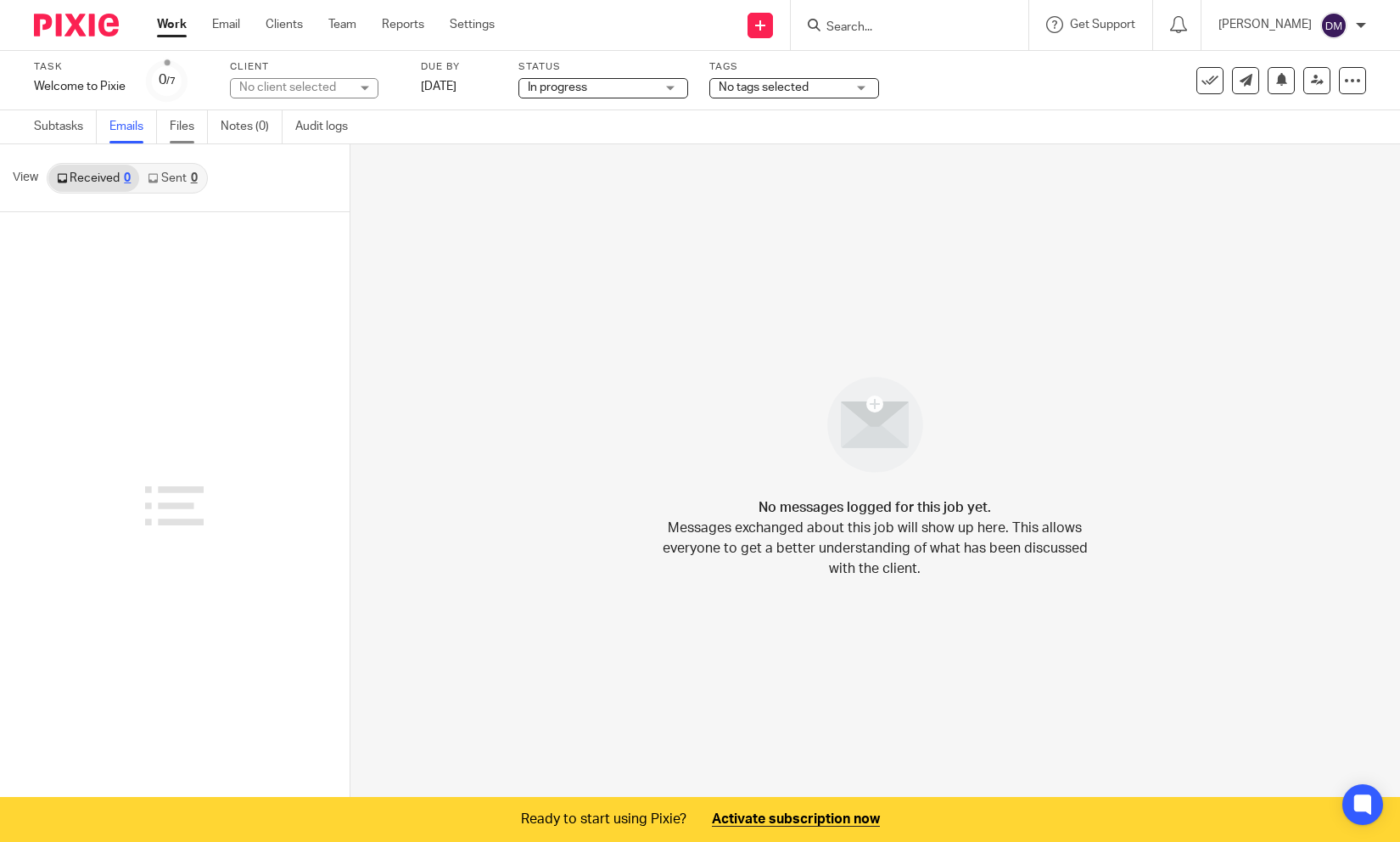
click at [182, 128] on link "Files" at bounding box center [188, 127] width 39 height 33
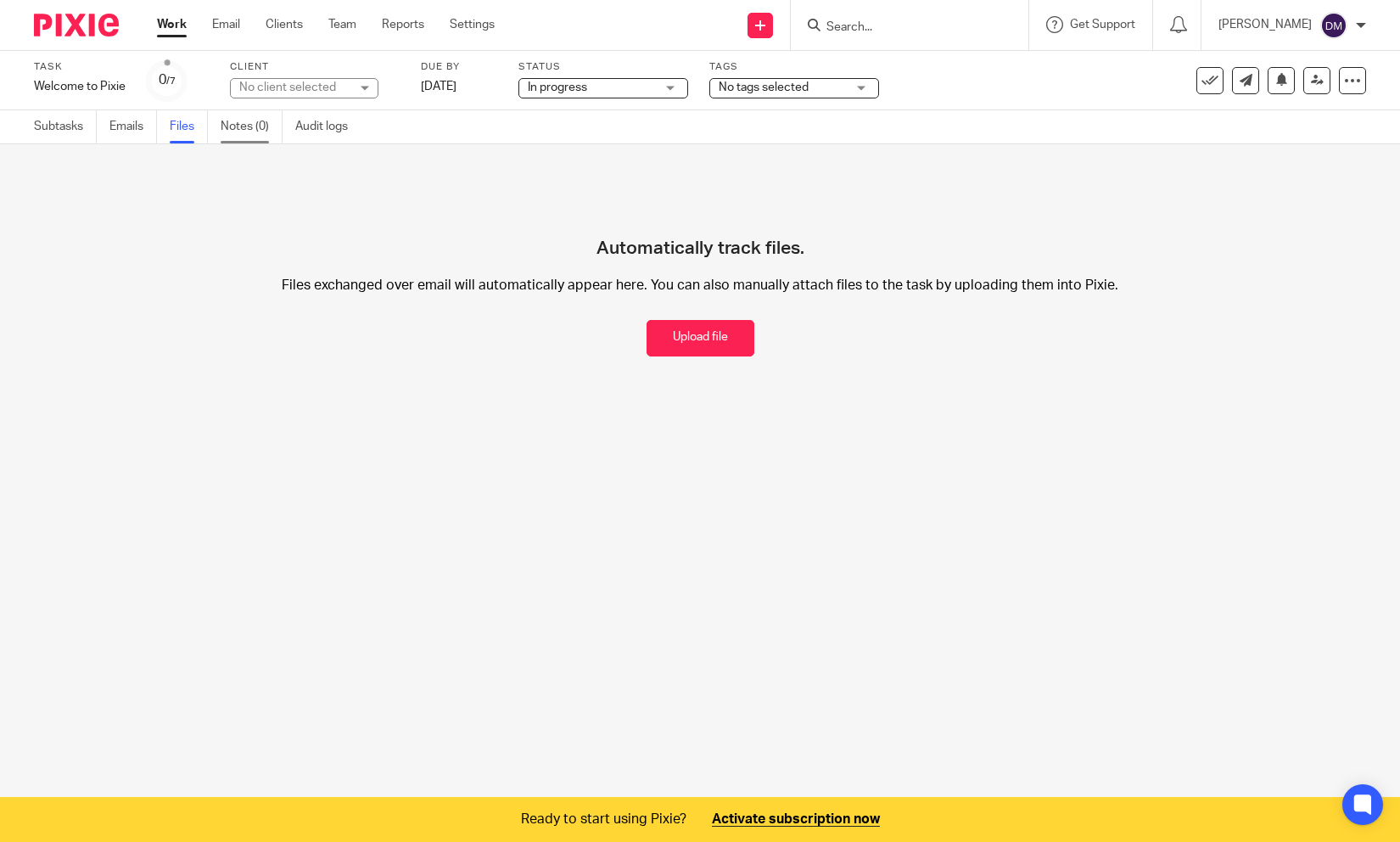
click at [232, 120] on link "Notes (0)" at bounding box center [252, 127] width 62 height 33
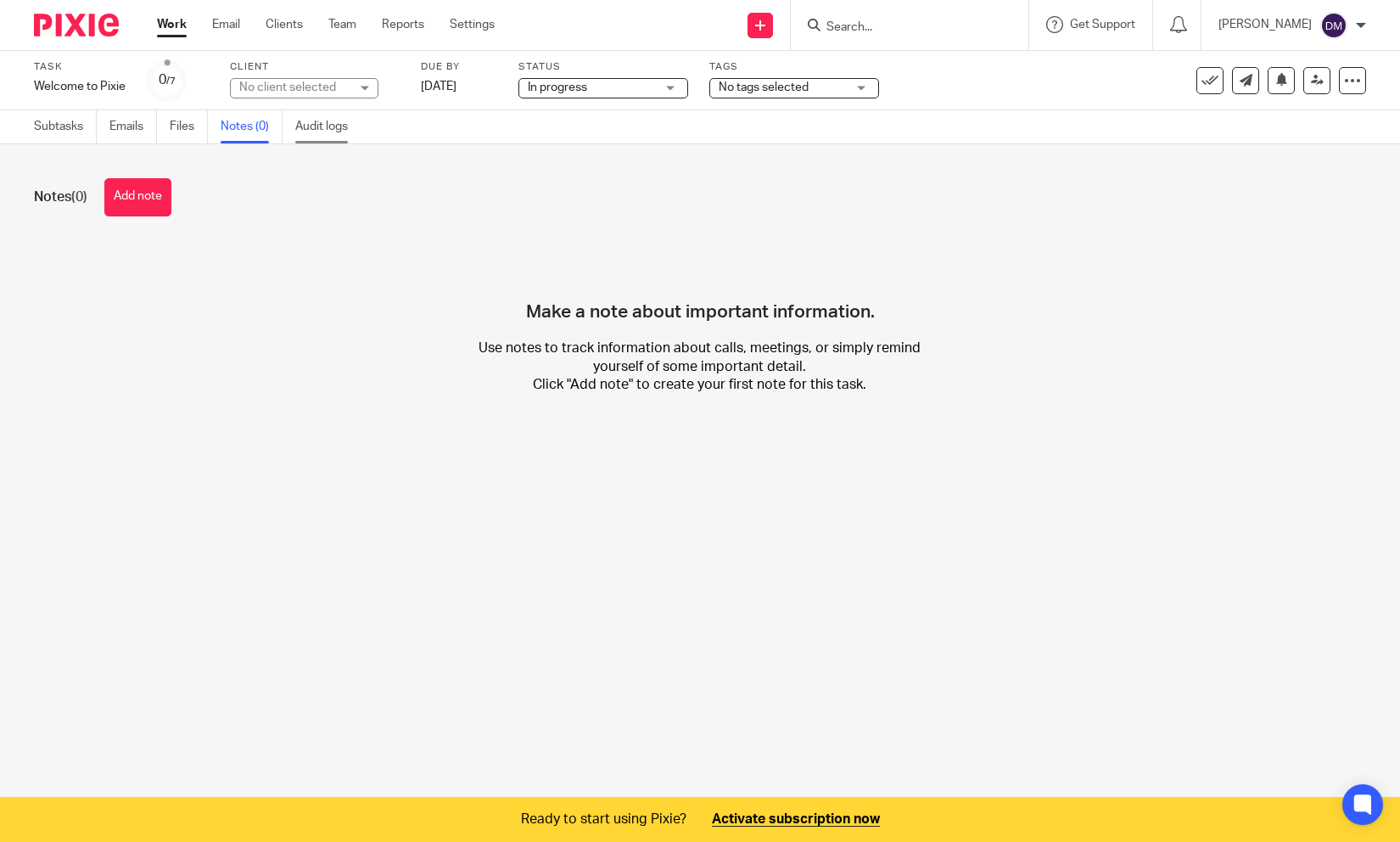
click at [303, 125] on link "Audit logs" at bounding box center [328, 127] width 65 height 33
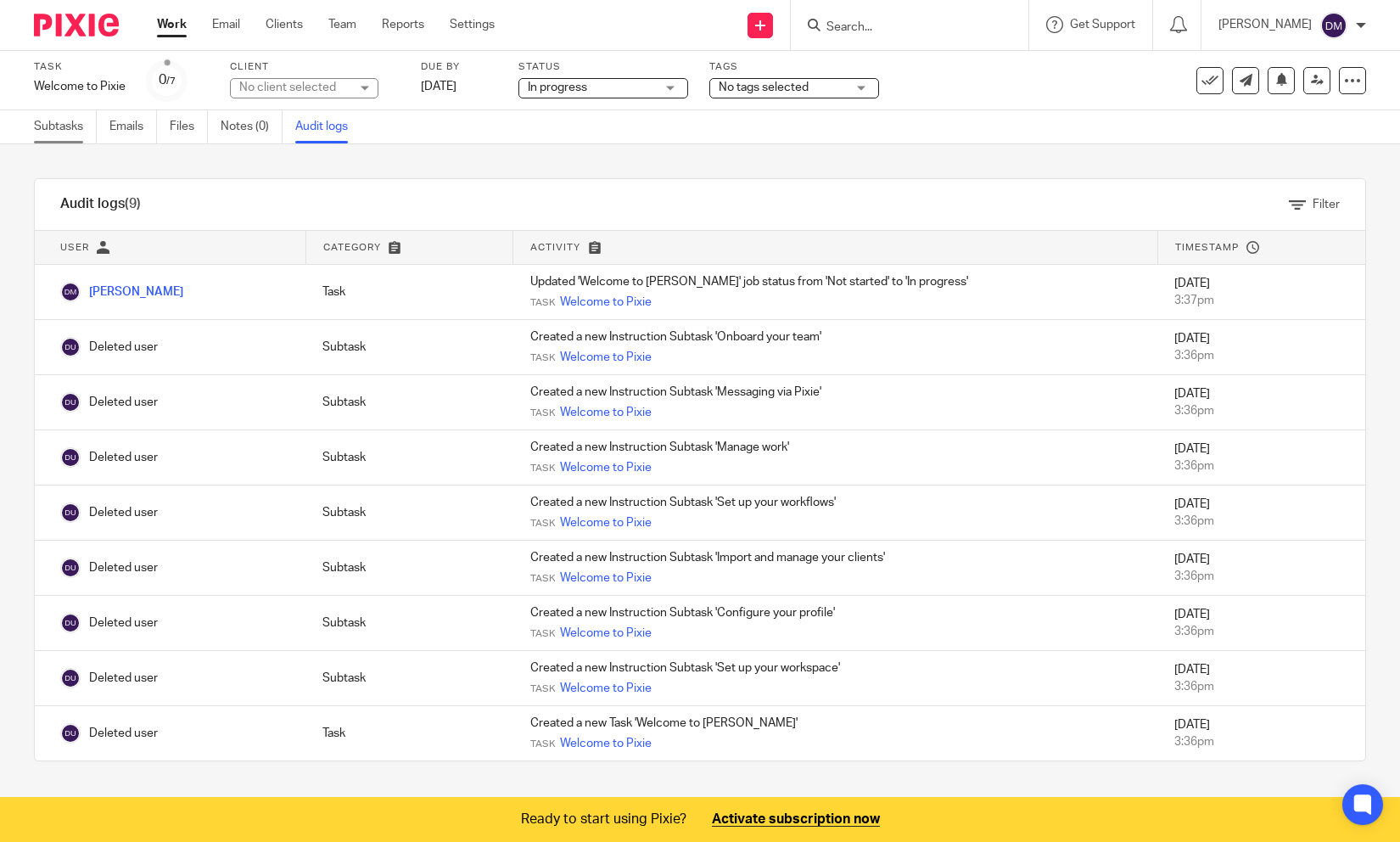
click at [58, 132] on link "Subtasks" at bounding box center [65, 127] width 63 height 33
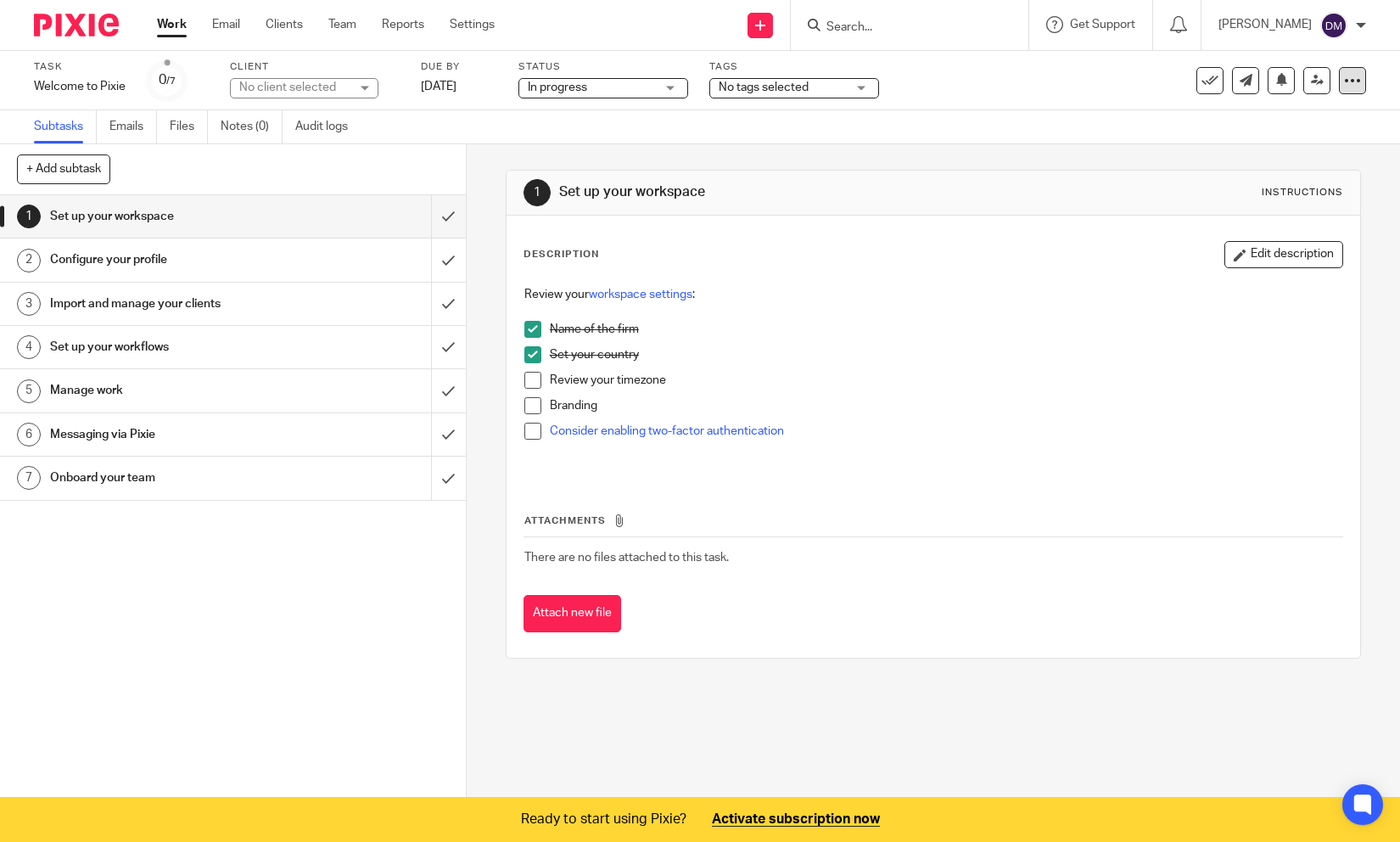
click at [1346, 71] on div at bounding box center [1352, 81] width 27 height 27
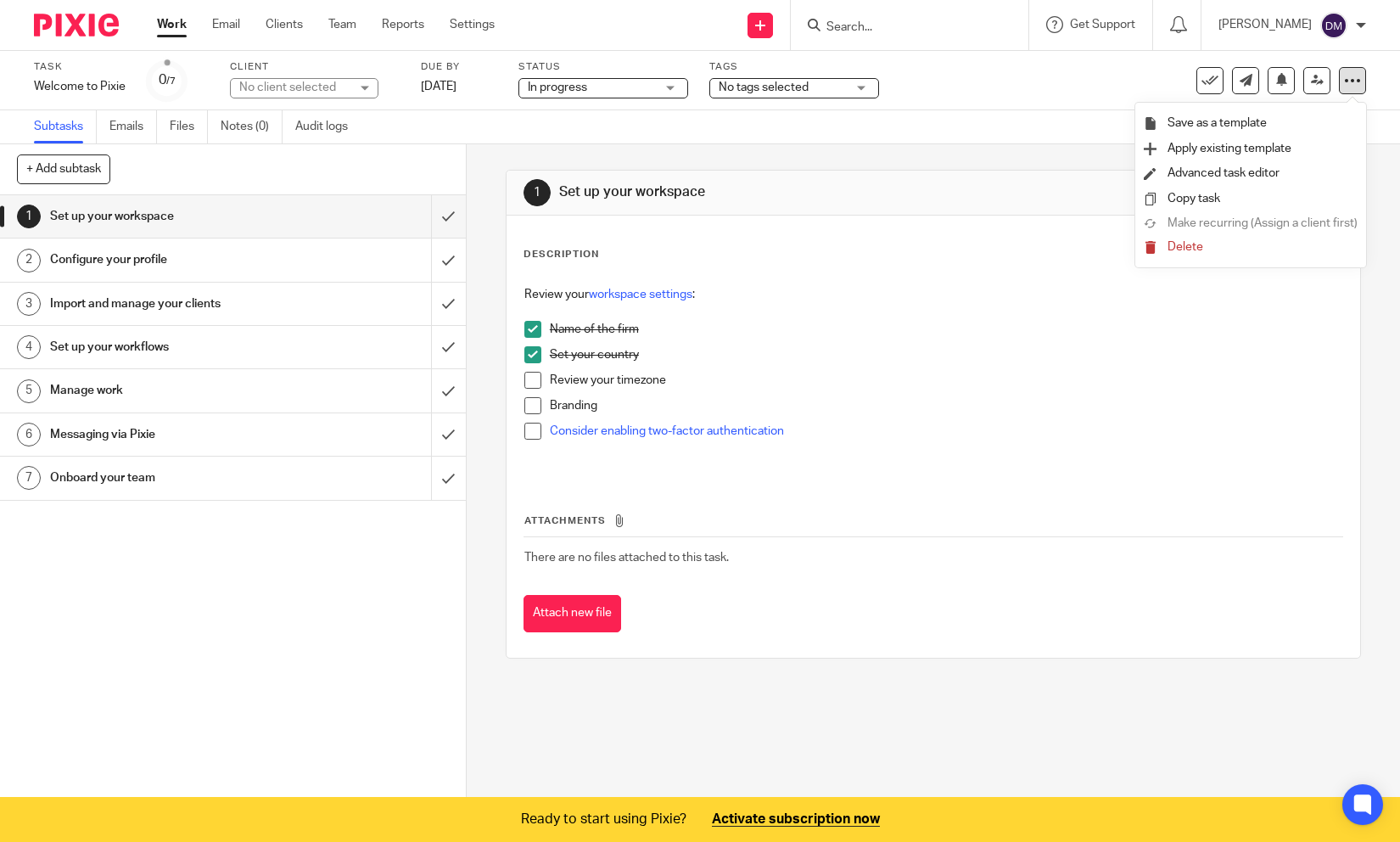
click at [1350, 78] on icon at bounding box center [1352, 81] width 17 height 17
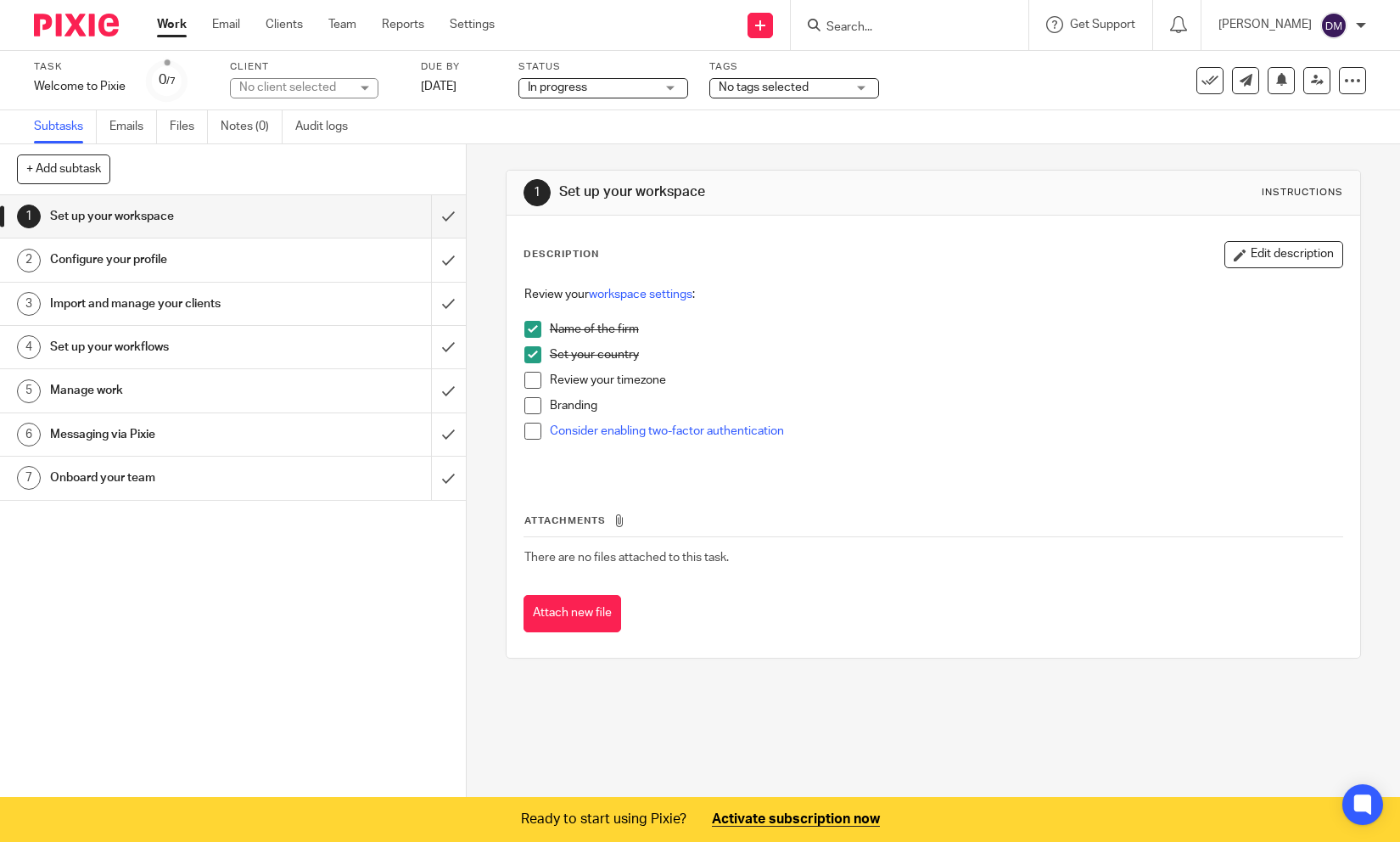
click at [531, 382] on span at bounding box center [533, 380] width 17 height 17
click at [534, 410] on span at bounding box center [533, 406] width 17 height 17
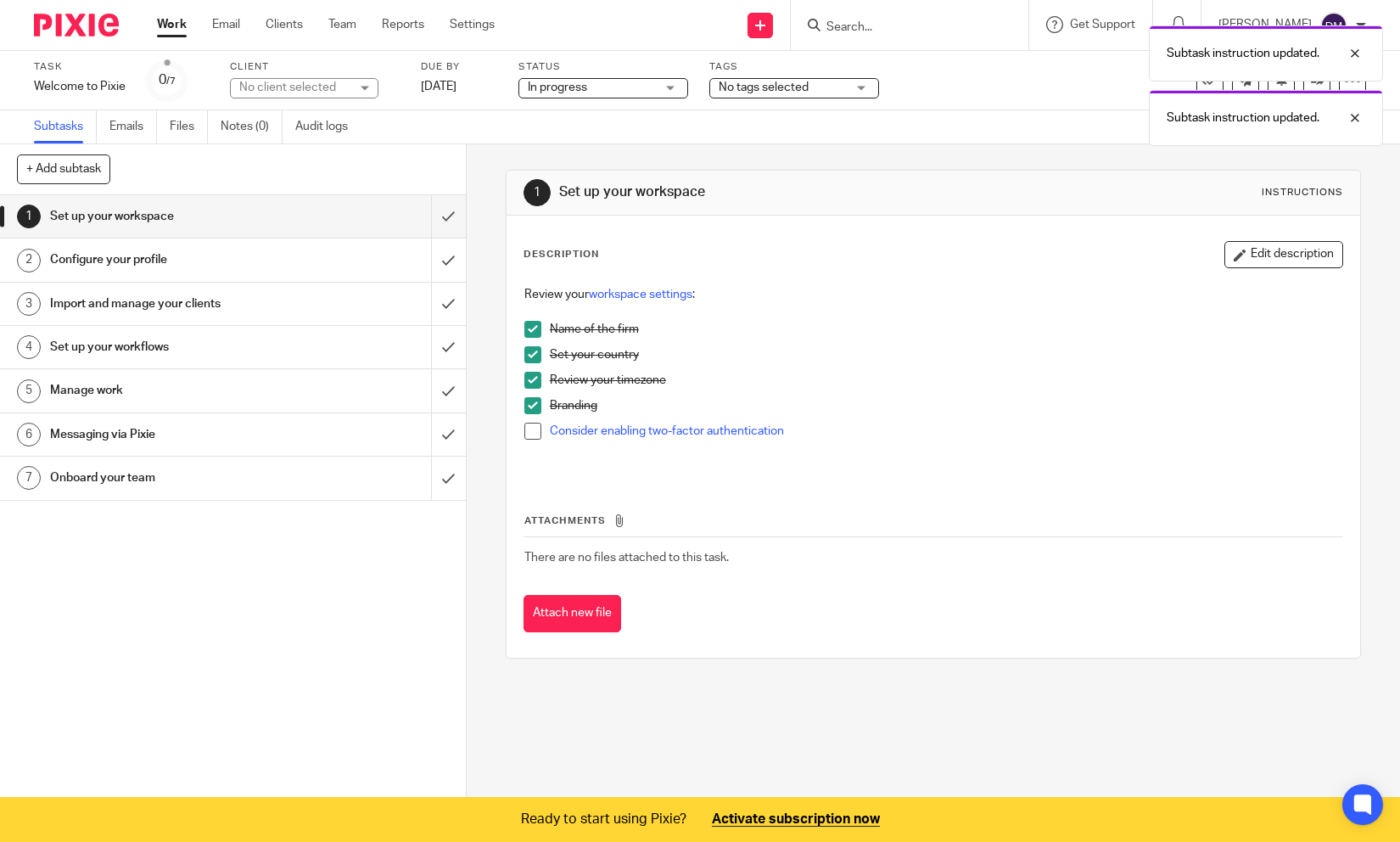
click at [532, 433] on span at bounding box center [533, 431] width 17 height 17
click at [1359, 182] on div at bounding box center [1341, 182] width 45 height 21
click at [1359, 121] on div at bounding box center [1341, 118] width 45 height 21
click at [1359, 59] on div at bounding box center [1341, 54] width 45 height 21
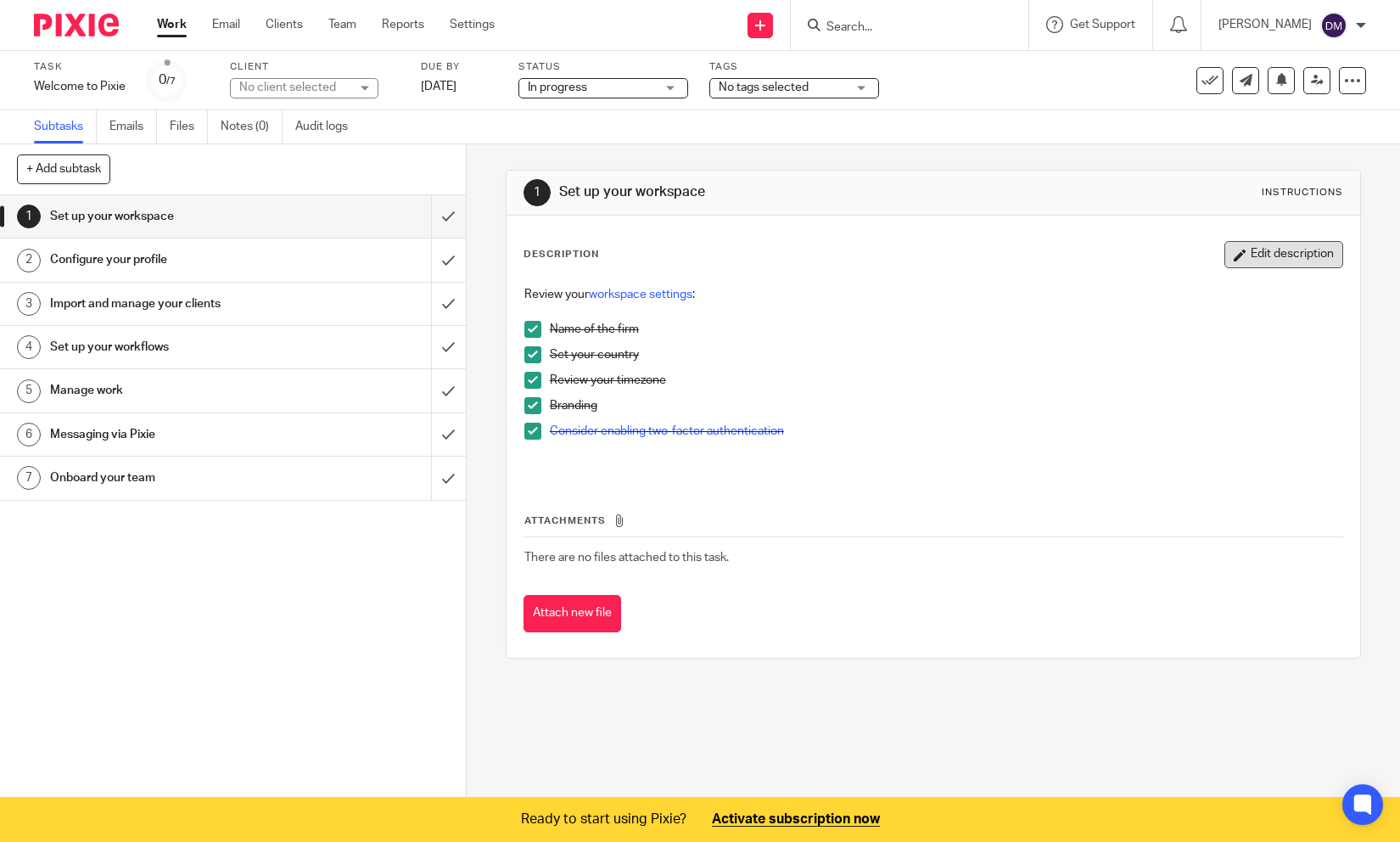
click at [1290, 254] on button "Edit description" at bounding box center [1284, 254] width 119 height 27
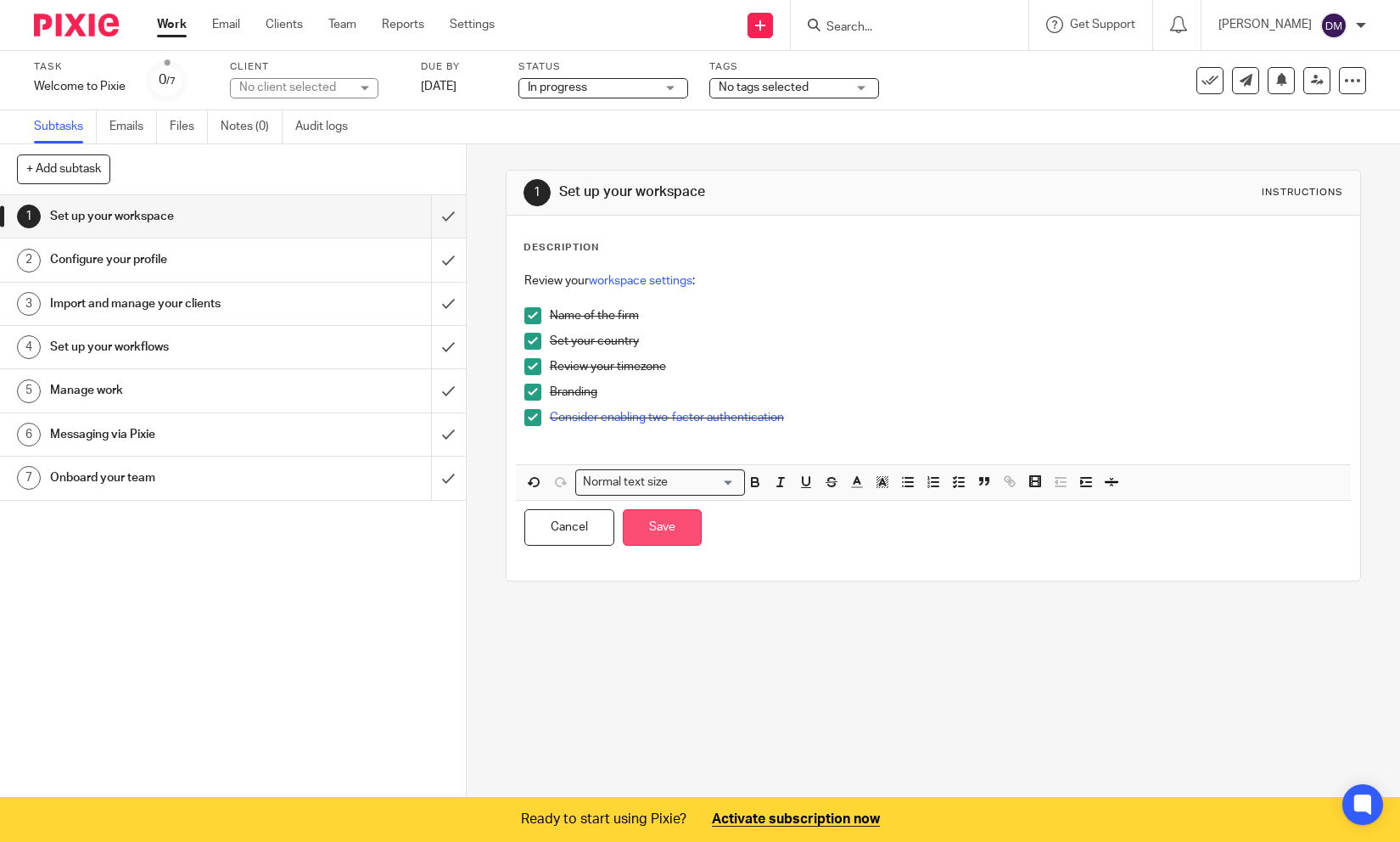
click at [675, 527] on button "Save" at bounding box center [662, 527] width 79 height 37
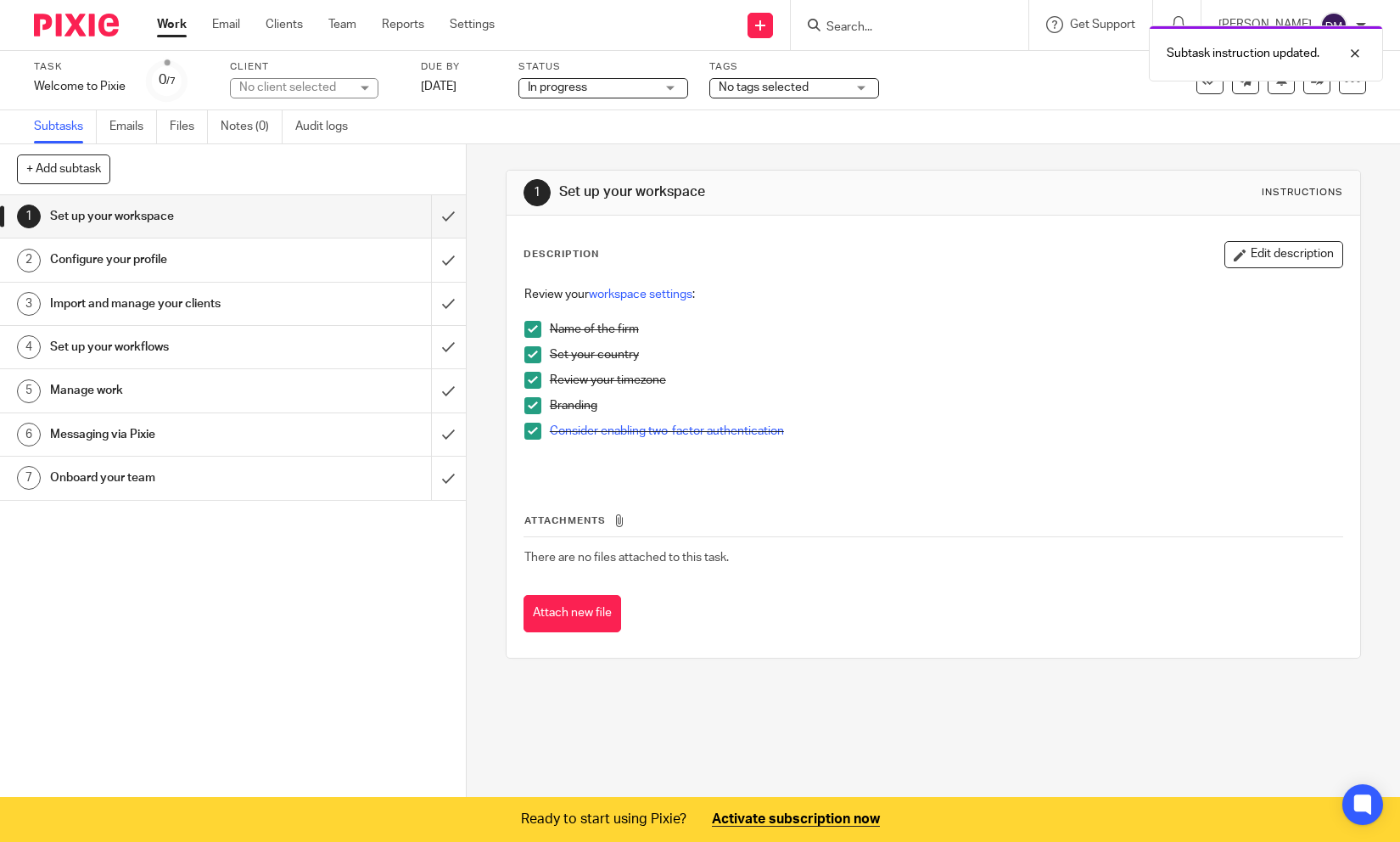
click at [300, 264] on div "Configure your profile" at bounding box center [231, 260] width 364 height 26
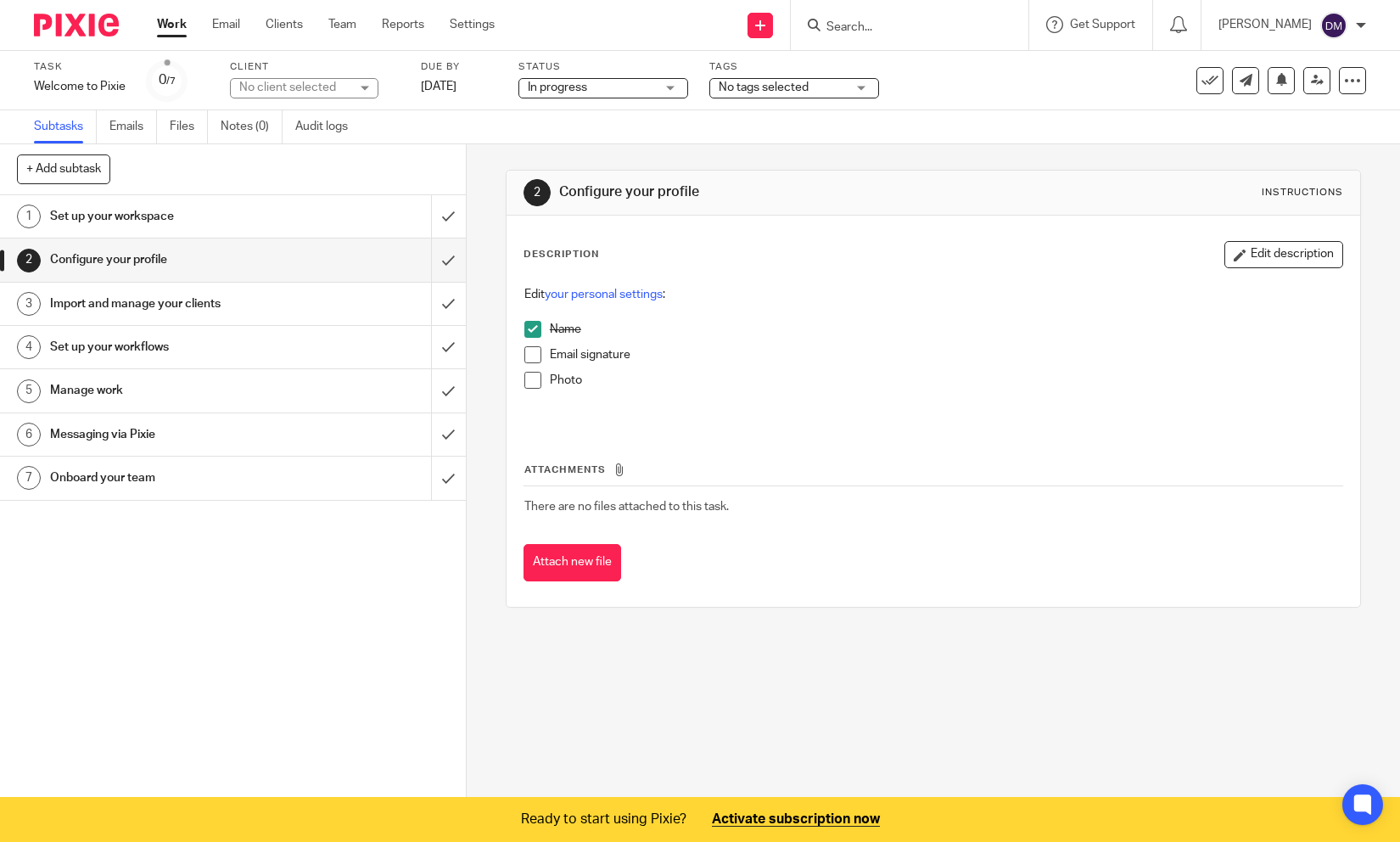
click at [147, 299] on h1 "Import and manage your clients" at bounding box center [170, 304] width 242 height 26
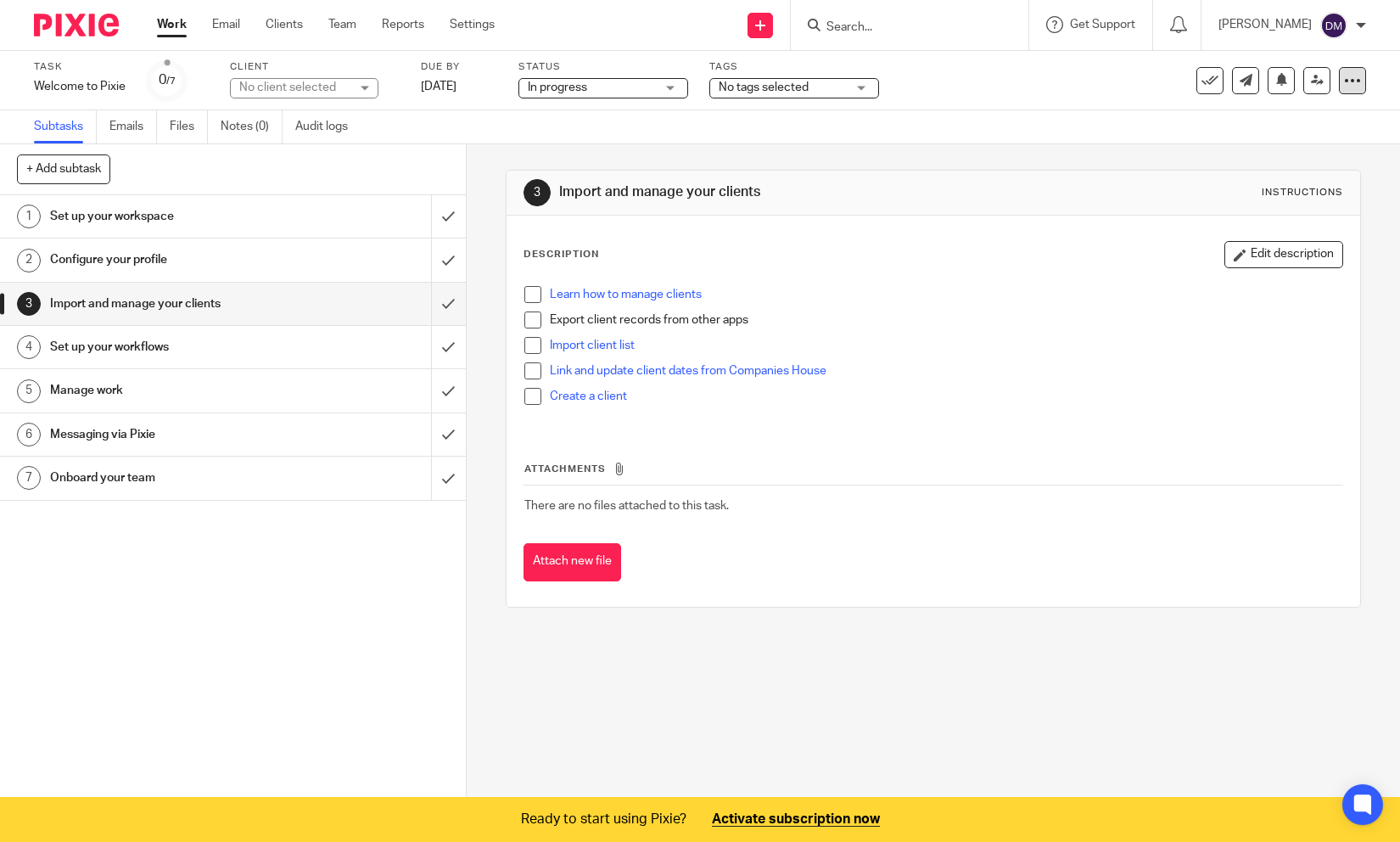
click at [1349, 75] on icon at bounding box center [1352, 81] width 17 height 17
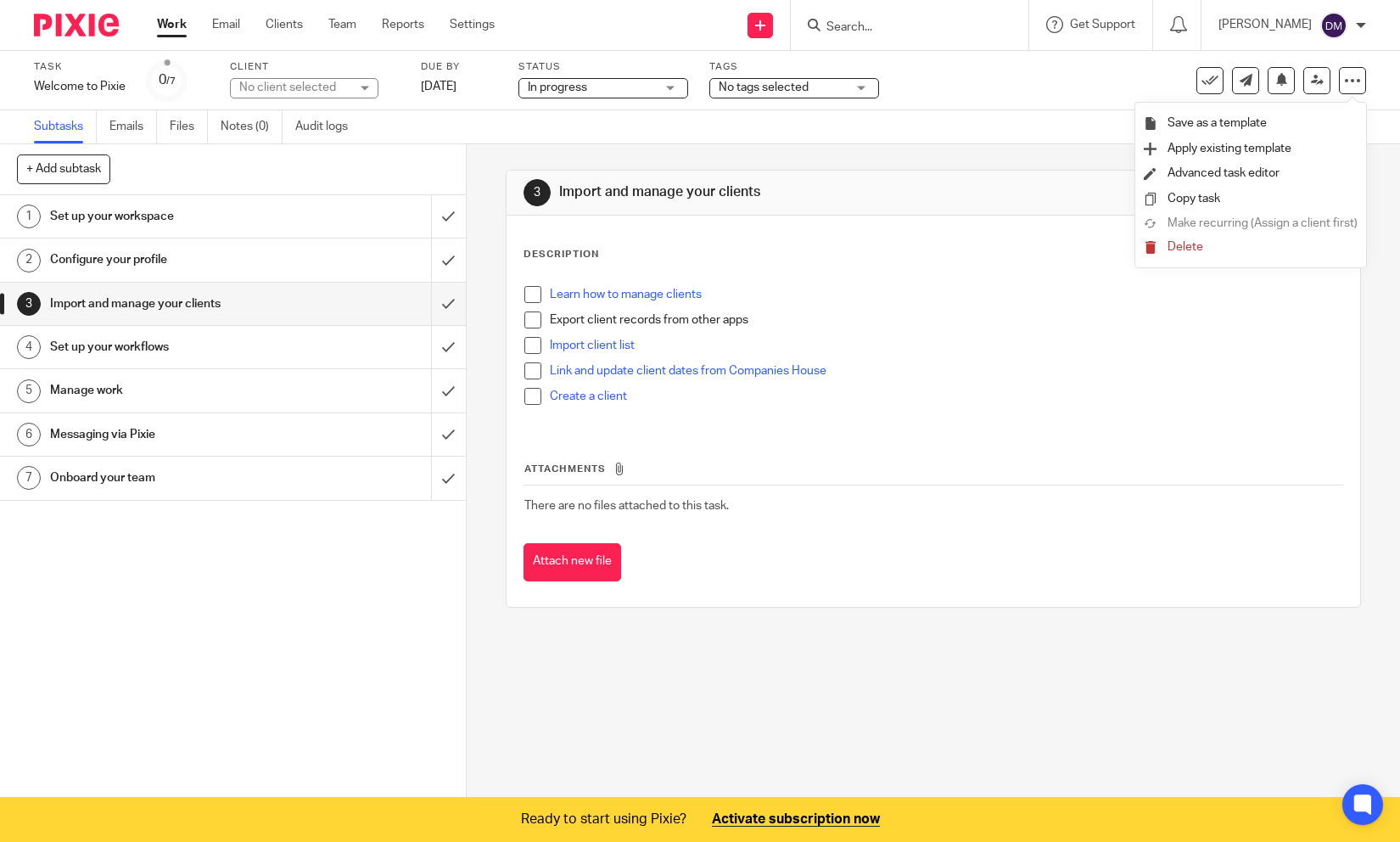
click at [965, 136] on div "Subtasks Emails Files Notes (0) Audit logs" at bounding box center [700, 128] width 1400 height 34
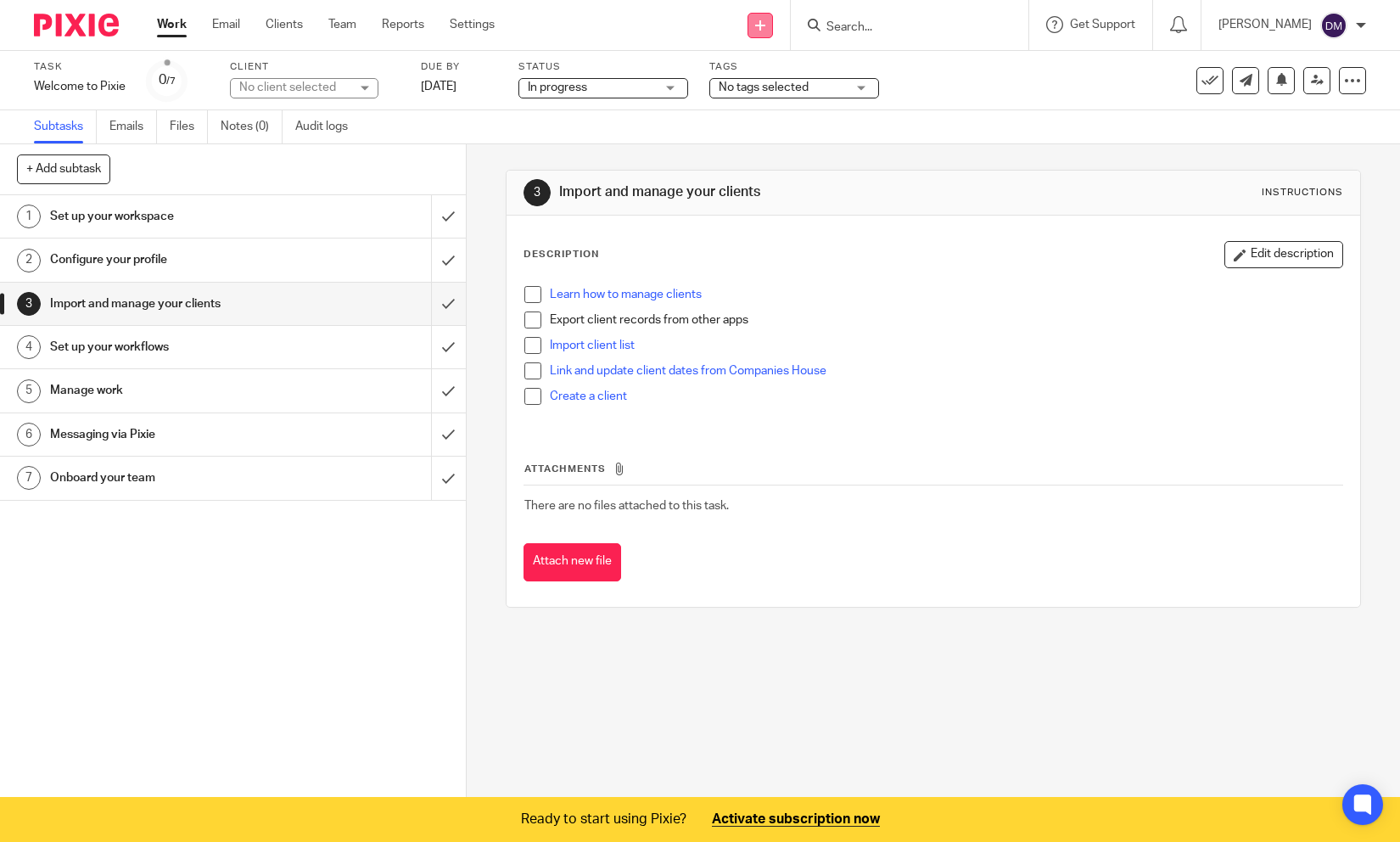
click at [772, 26] on link at bounding box center [760, 26] width 26 height 26
click at [96, 28] on img at bounding box center [76, 25] width 85 height 23
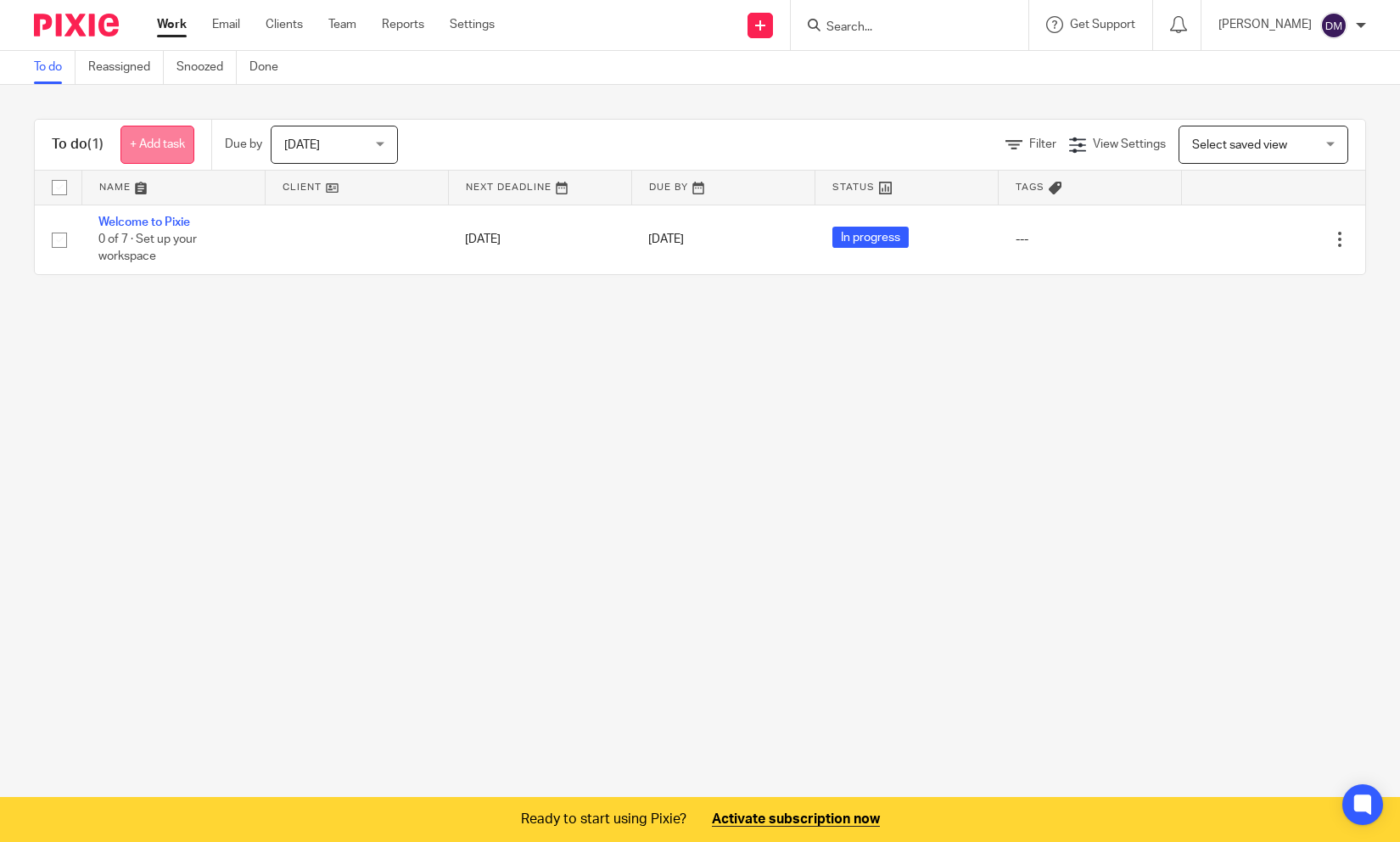
click at [165, 141] on link "+ Add task" at bounding box center [158, 145] width 74 height 39
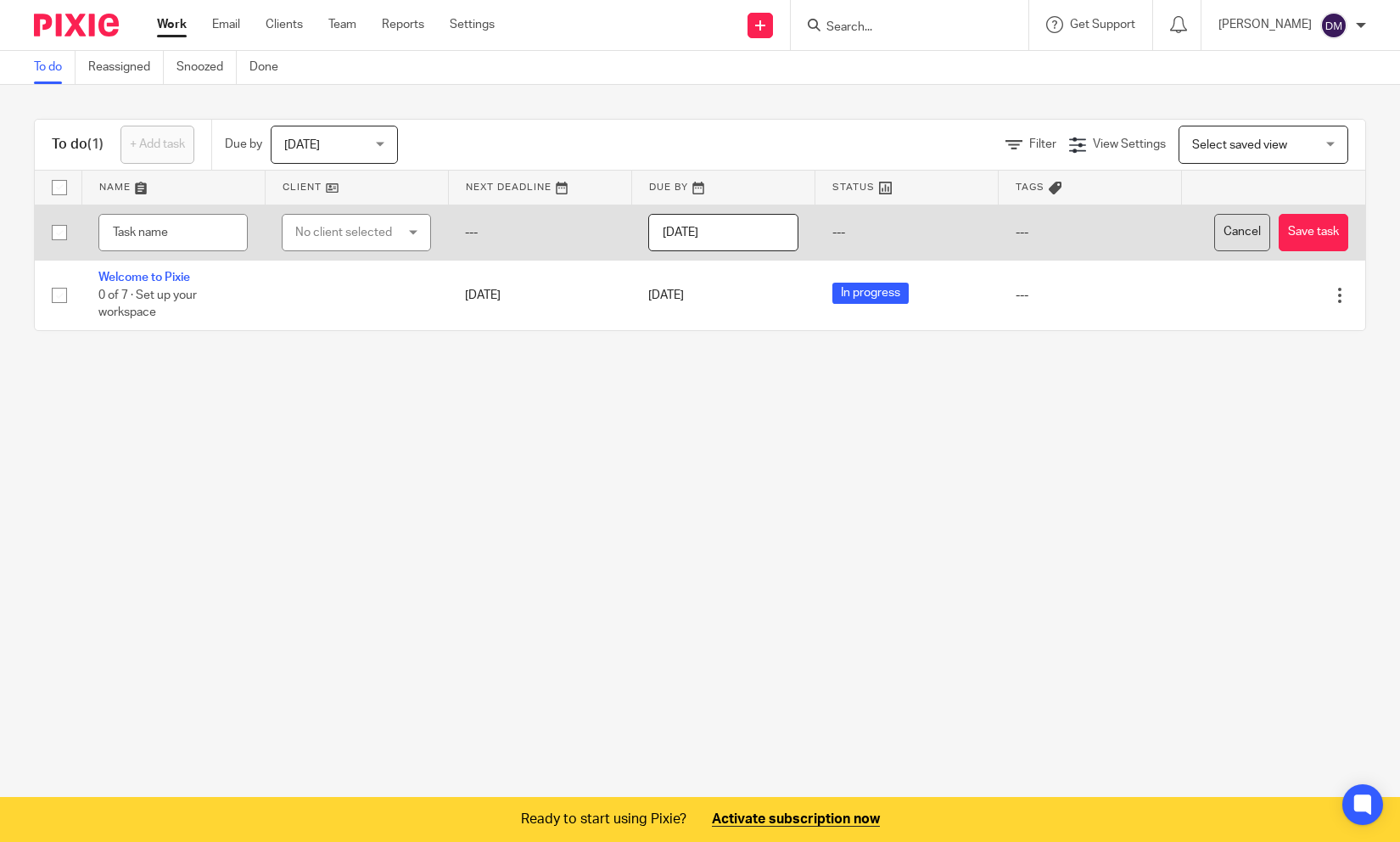
click at [1242, 228] on button "Cancel" at bounding box center [1242, 233] width 56 height 39
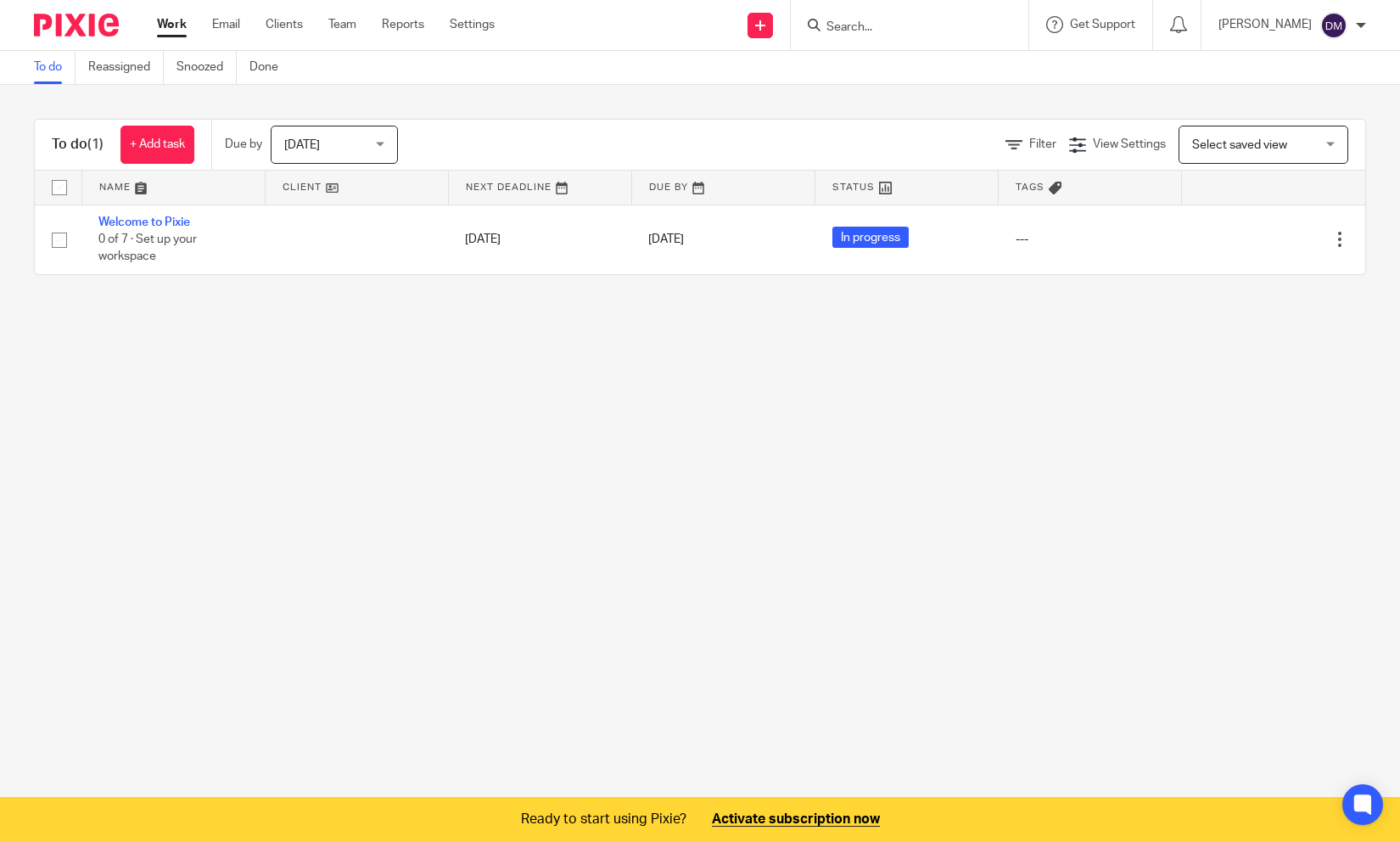
click at [1238, 148] on span "Select saved view" at bounding box center [1239, 145] width 95 height 12
click at [1238, 148] on div "Select saved view" at bounding box center [1239, 144] width 95 height 12
click at [139, 191] on link at bounding box center [173, 188] width 182 height 34
click at [167, 189] on link at bounding box center [173, 188] width 182 height 34
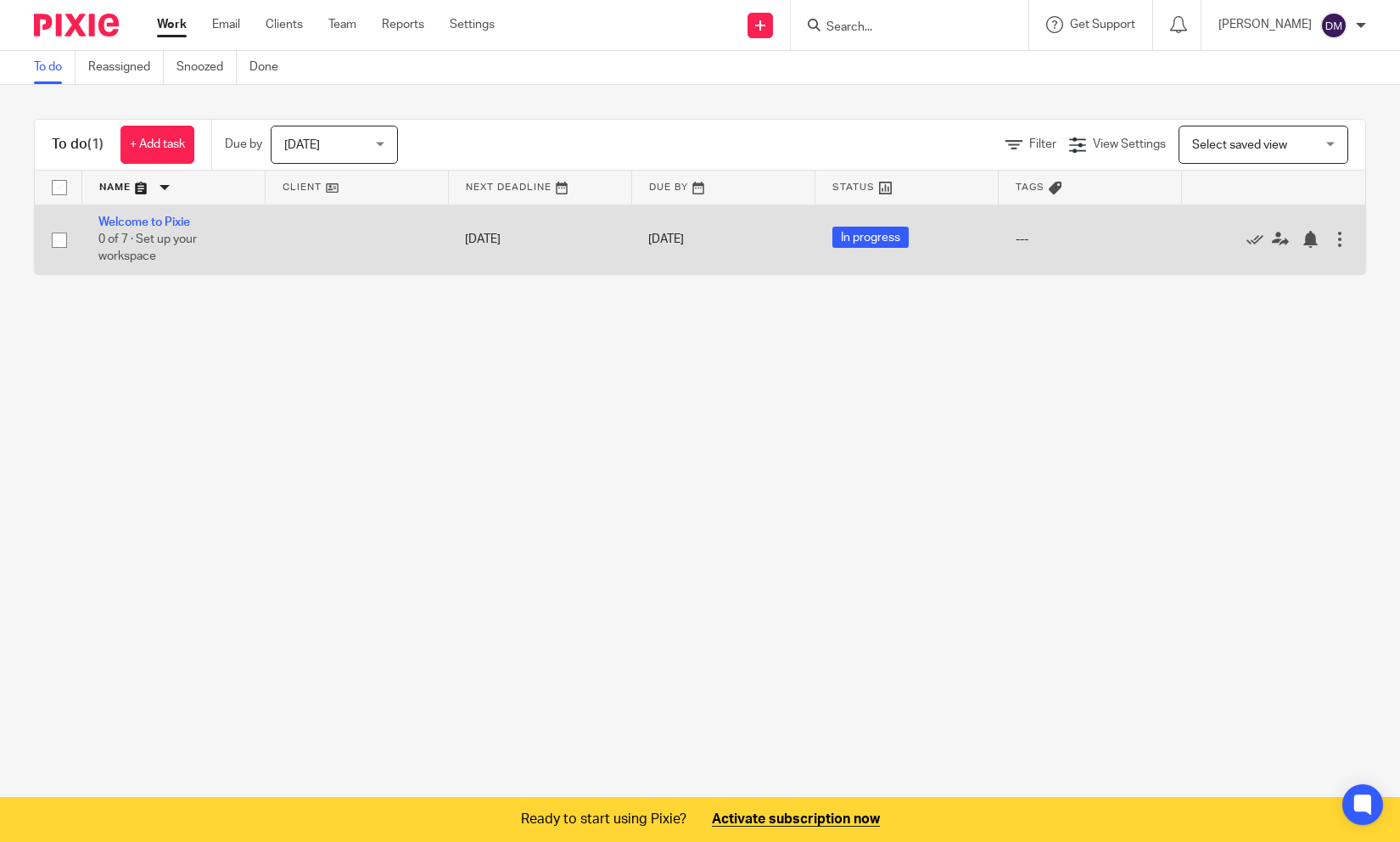
click at [1333, 242] on div at bounding box center [1339, 239] width 17 height 17
click at [1334, 242] on div at bounding box center [1339, 239] width 17 height 17
click at [1336, 243] on div at bounding box center [1339, 239] width 17 height 17
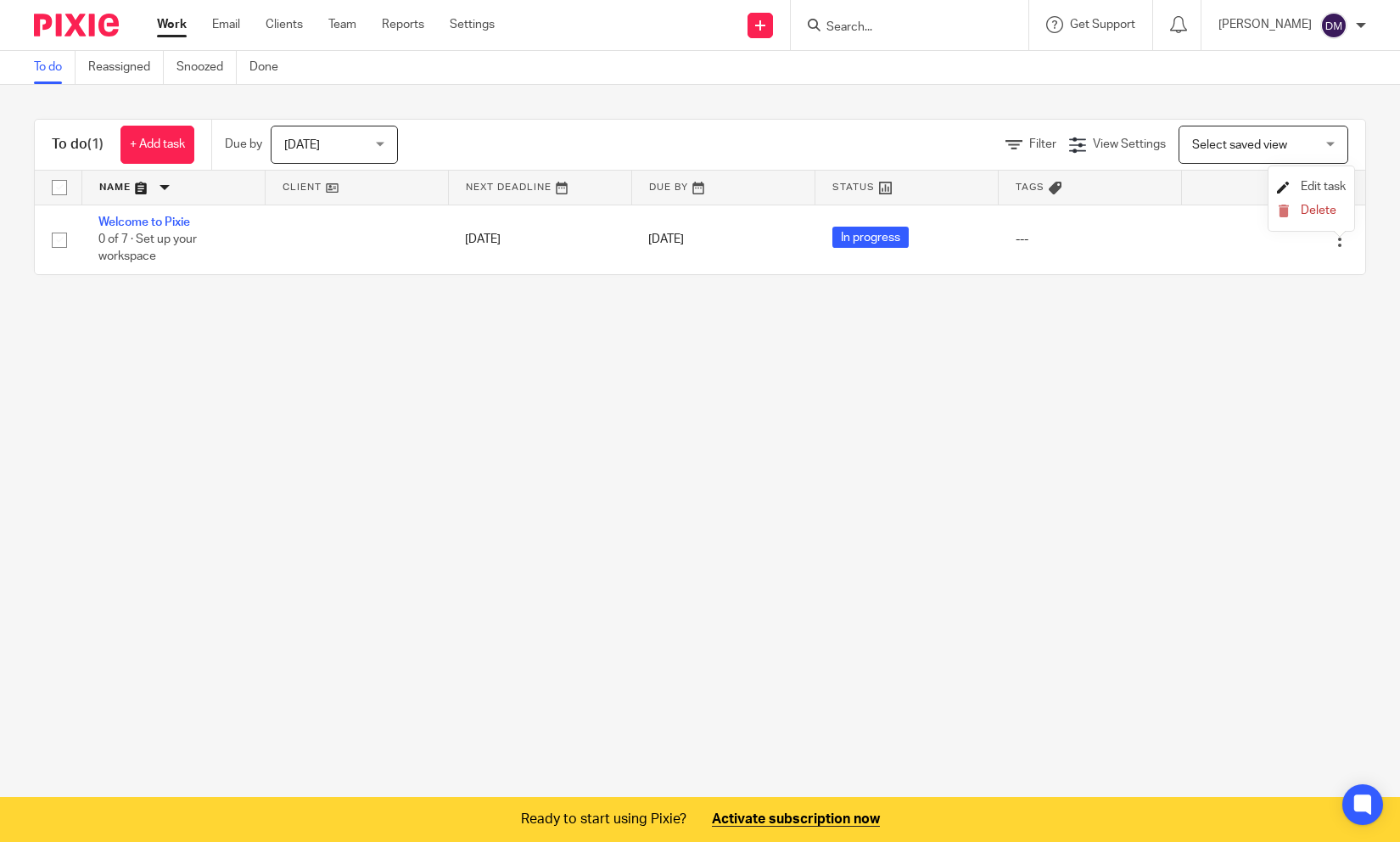
click at [1332, 186] on span "Edit task" at bounding box center [1323, 187] width 45 height 12
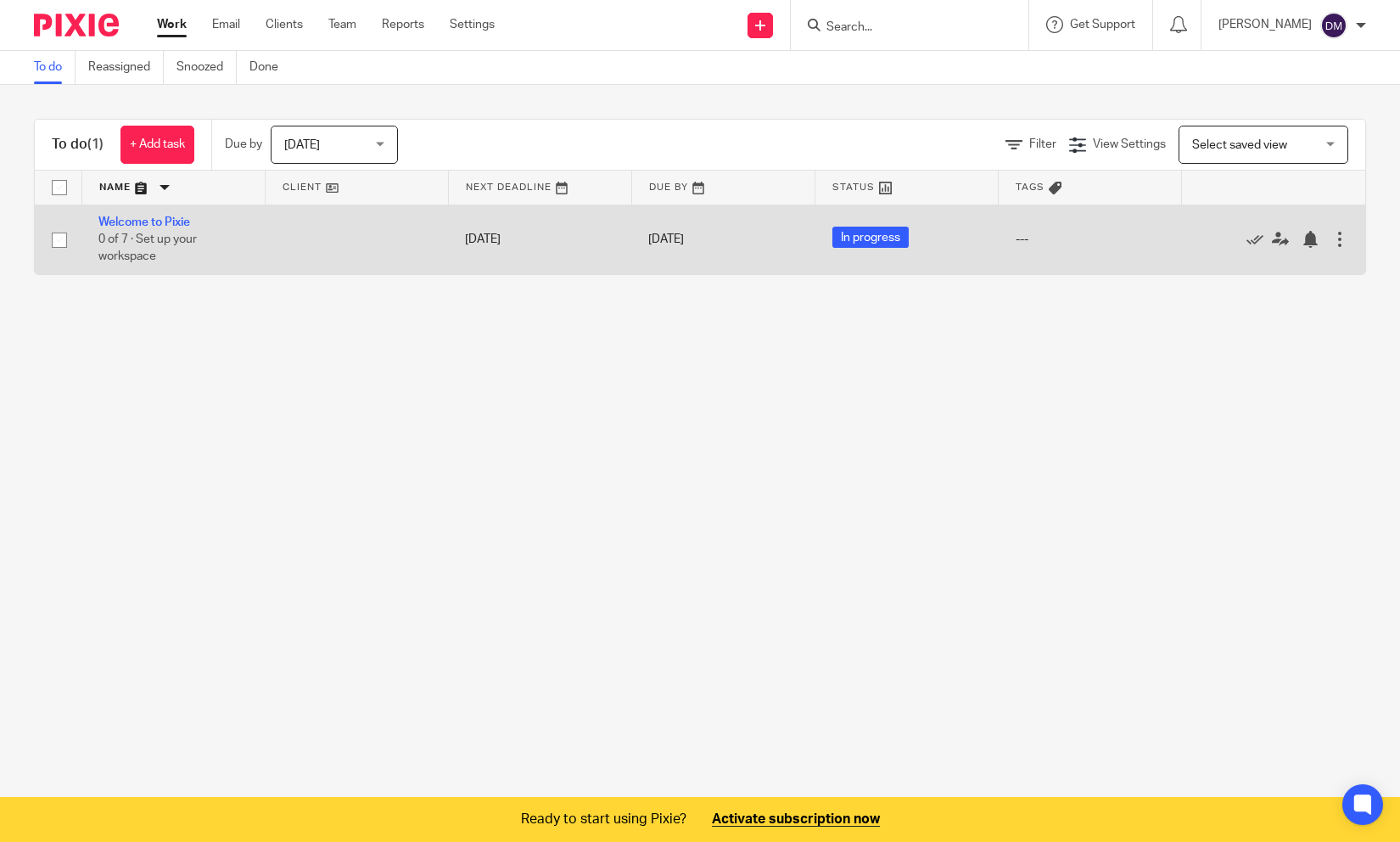
click at [1338, 238] on div at bounding box center [1339, 239] width 17 height 17
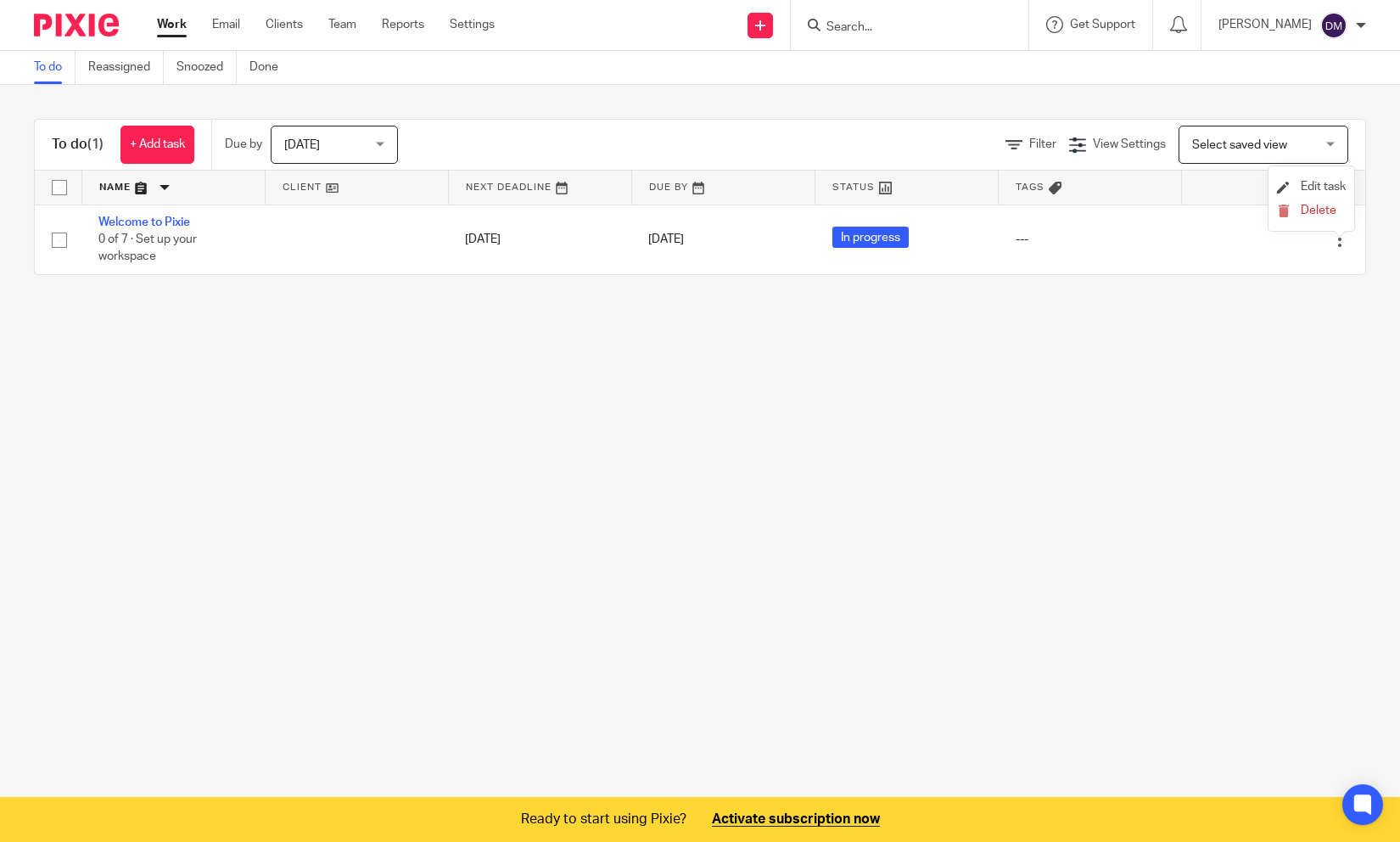
click at [1314, 178] on li "Edit task" at bounding box center [1311, 188] width 69 height 26
click at [1310, 183] on span "Edit task" at bounding box center [1323, 187] width 45 height 12
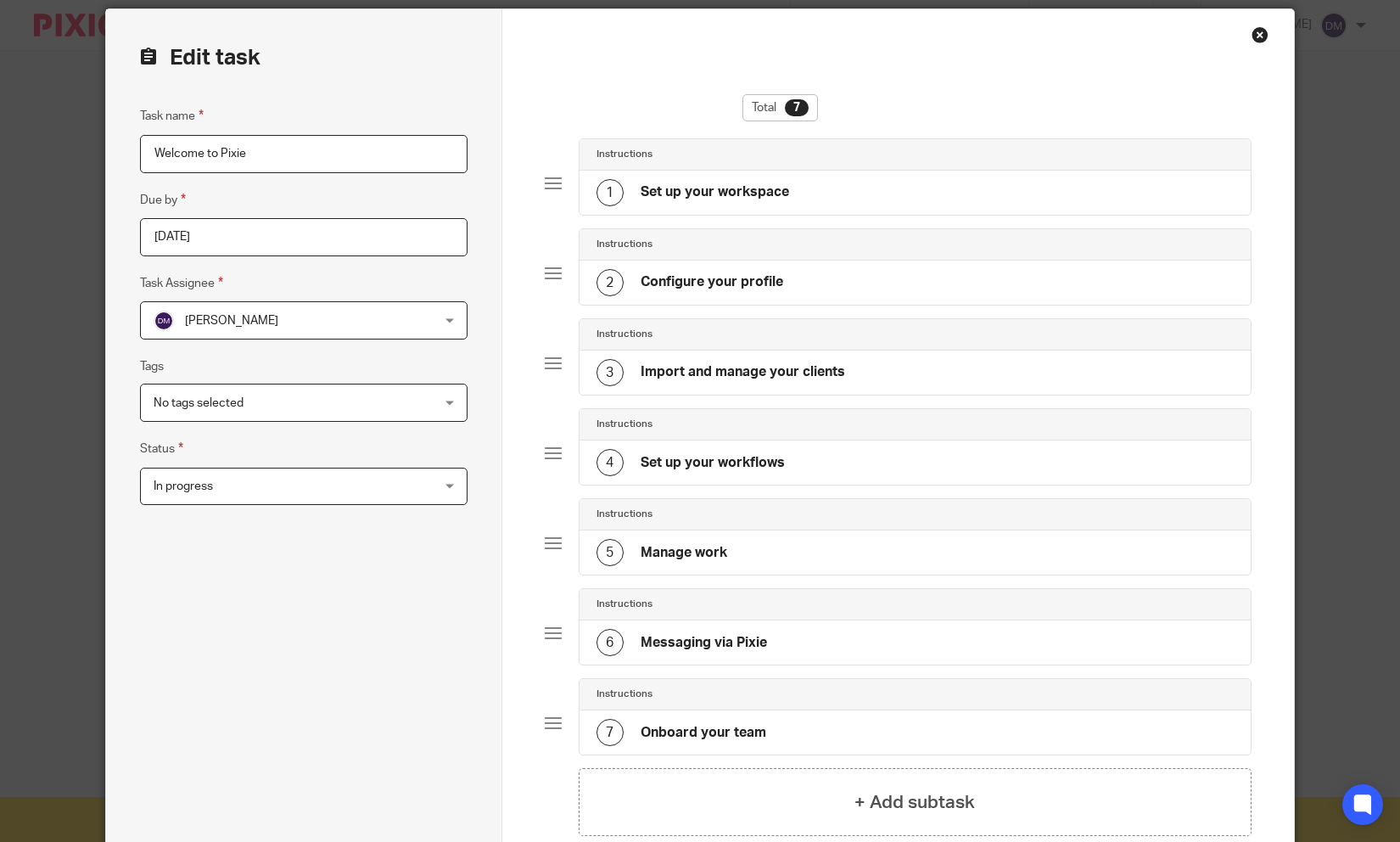
scroll to position [69, 0]
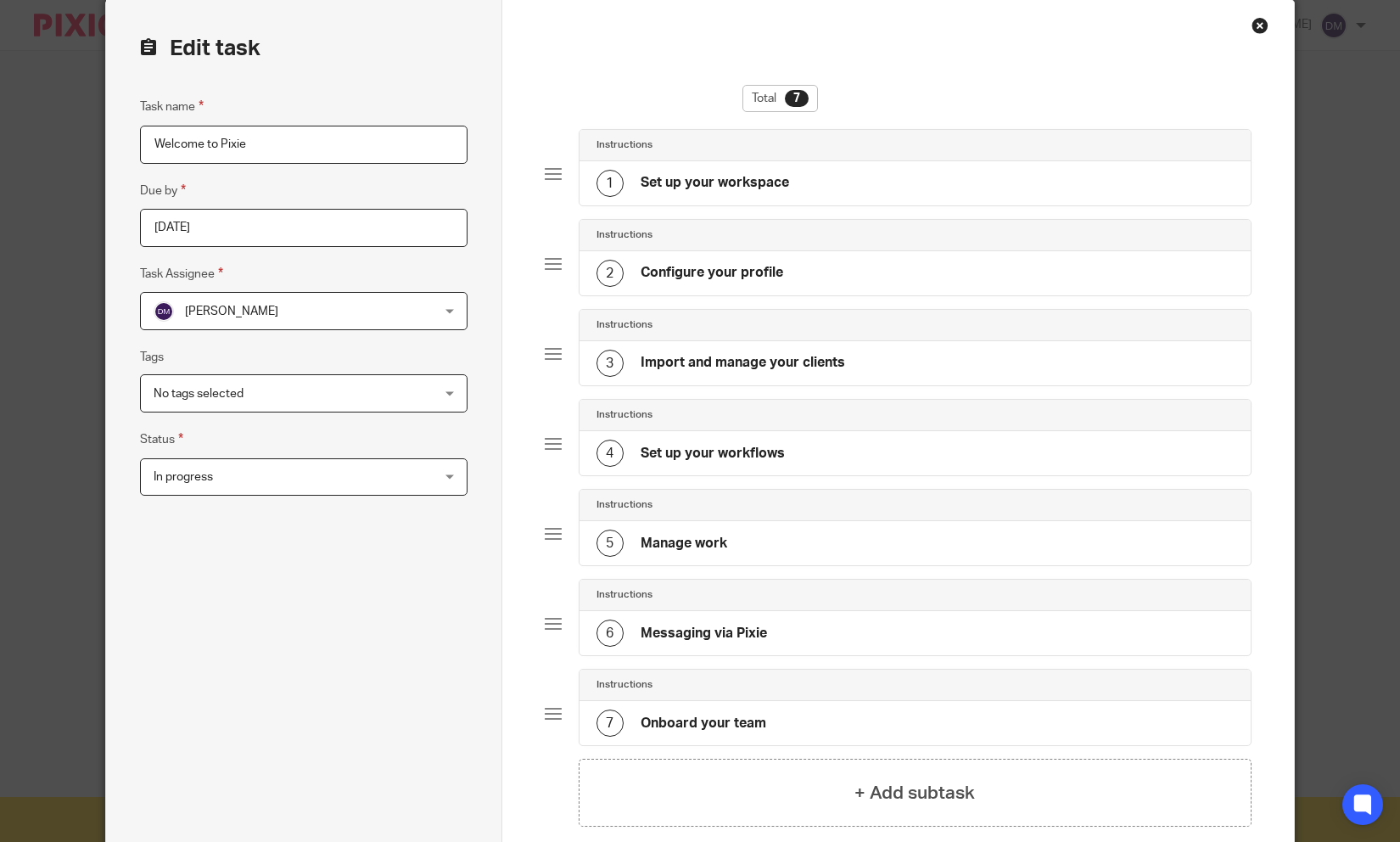
click at [755, 169] on div "1 Set up your workspace" at bounding box center [915, 183] width 672 height 45
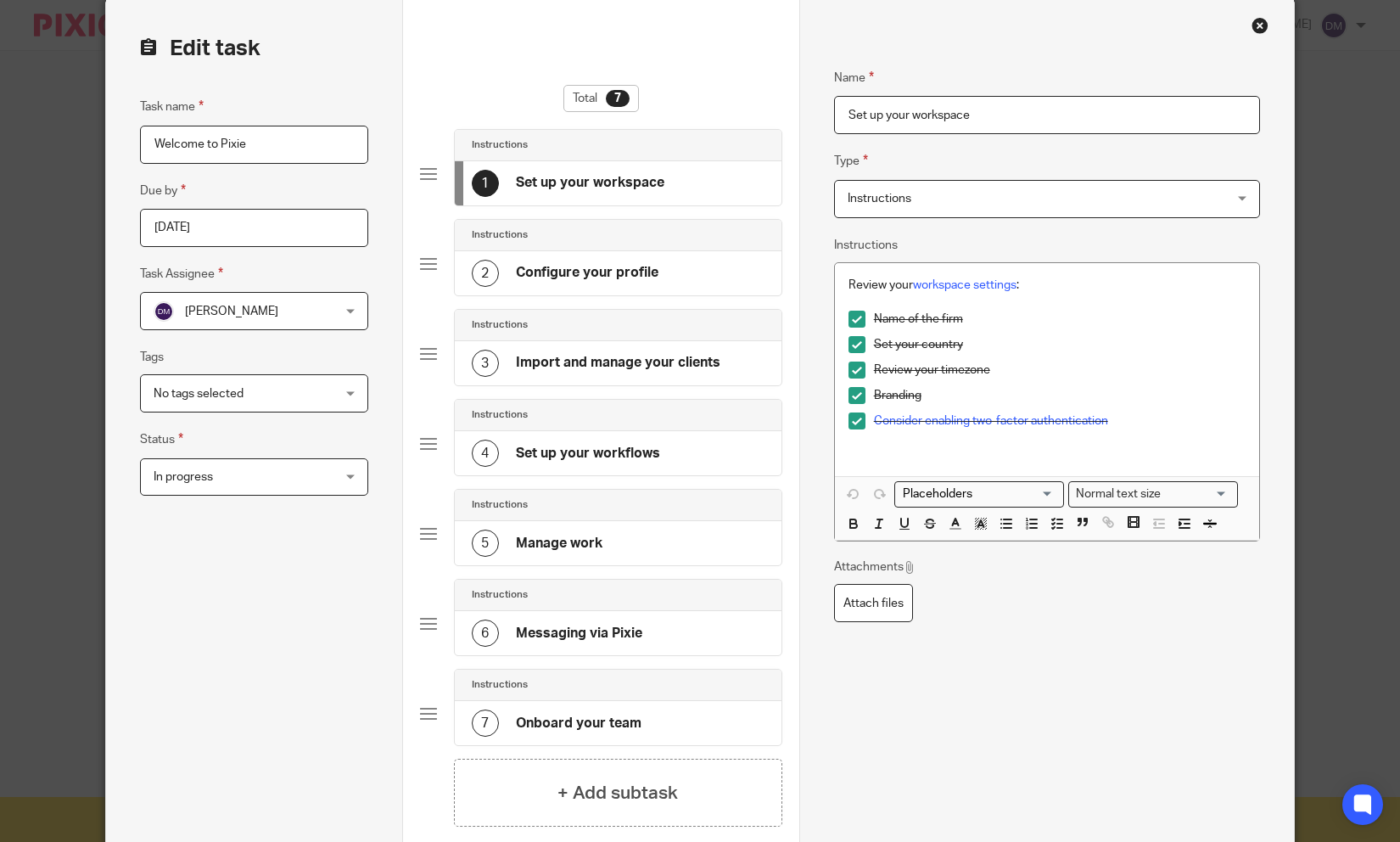
click at [1255, 27] on div "Close this dialog window" at bounding box center [1260, 26] width 17 height 17
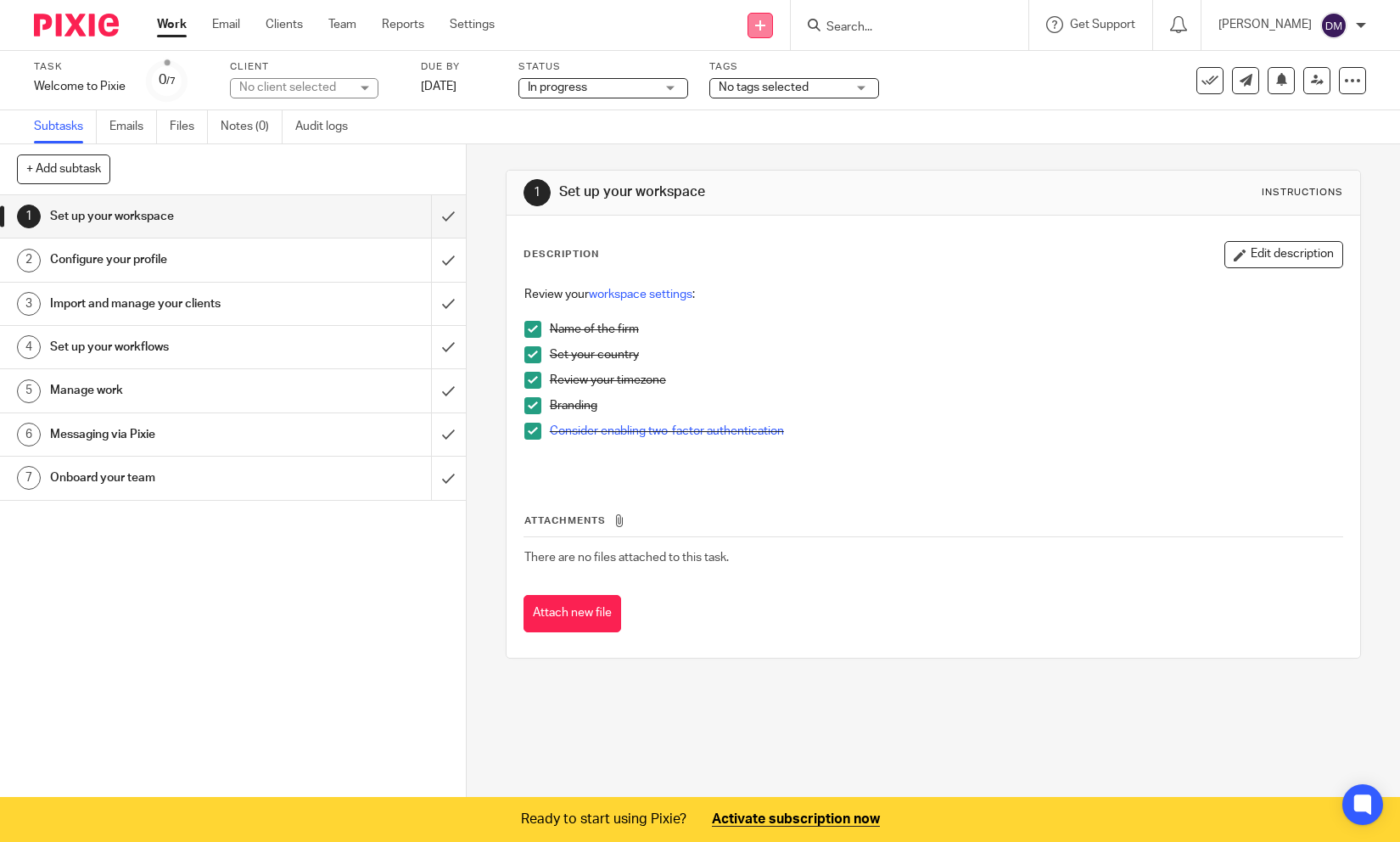
click at [766, 25] on icon at bounding box center [760, 26] width 10 height 10
click at [764, 103] on link "Create task" at bounding box center [776, 104] width 119 height 25
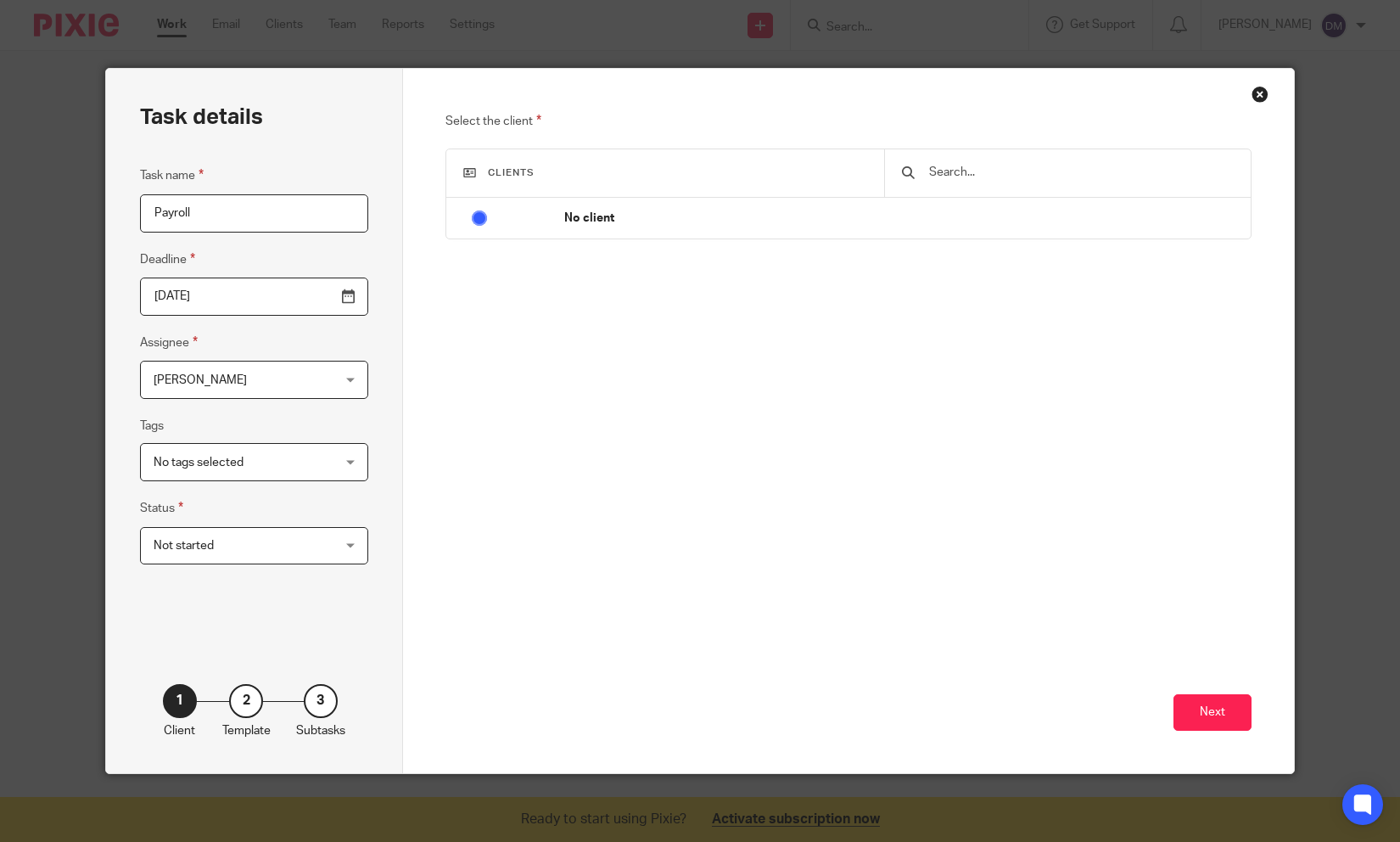
type input "Payroll"
click at [217, 534] on span "Not started" at bounding box center [239, 546] width 171 height 36
click at [214, 577] on li "Not started" at bounding box center [250, 582] width 220 height 35
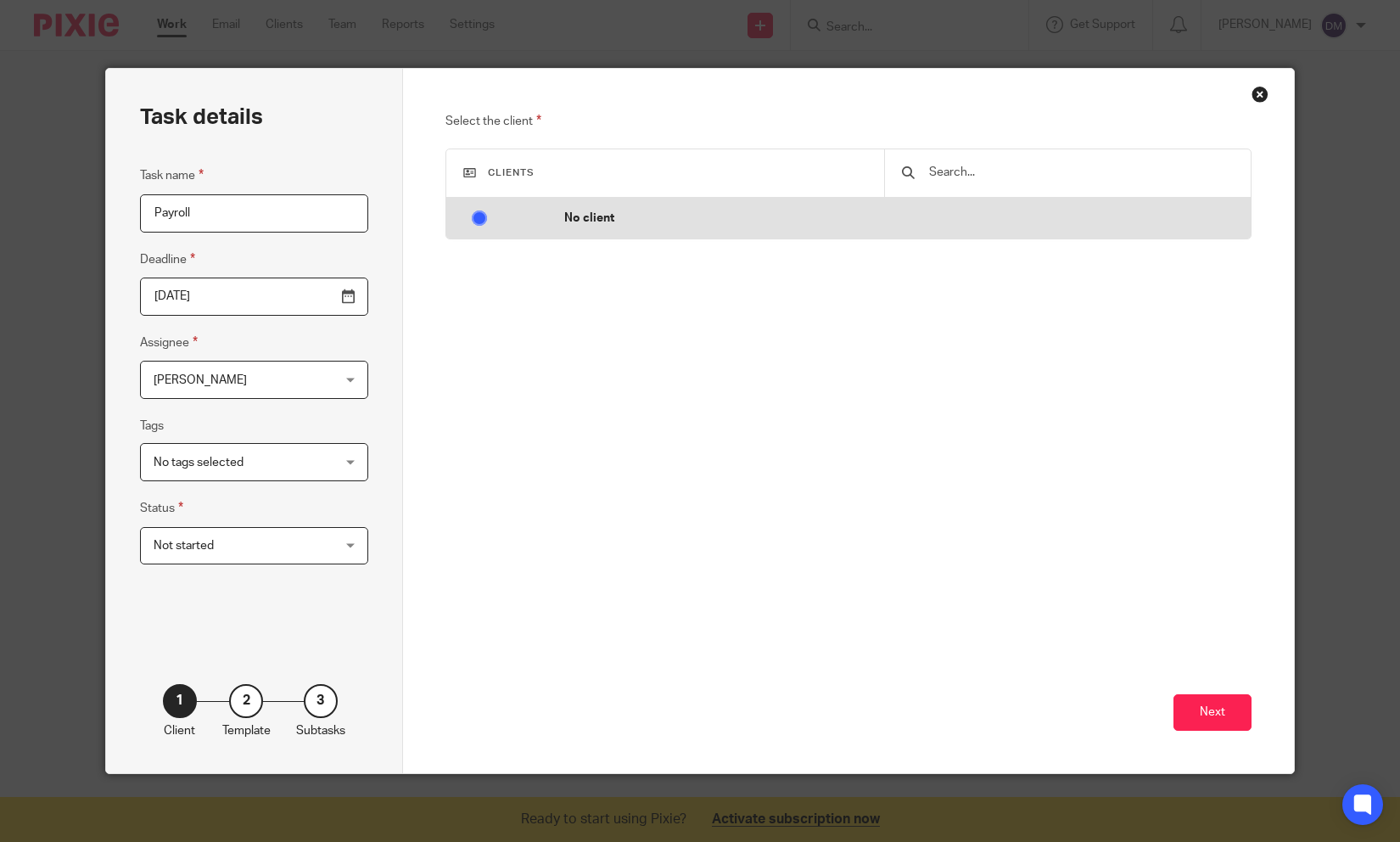
click at [604, 225] on p "No client" at bounding box center [903, 218] width 678 height 17
radio input "false"
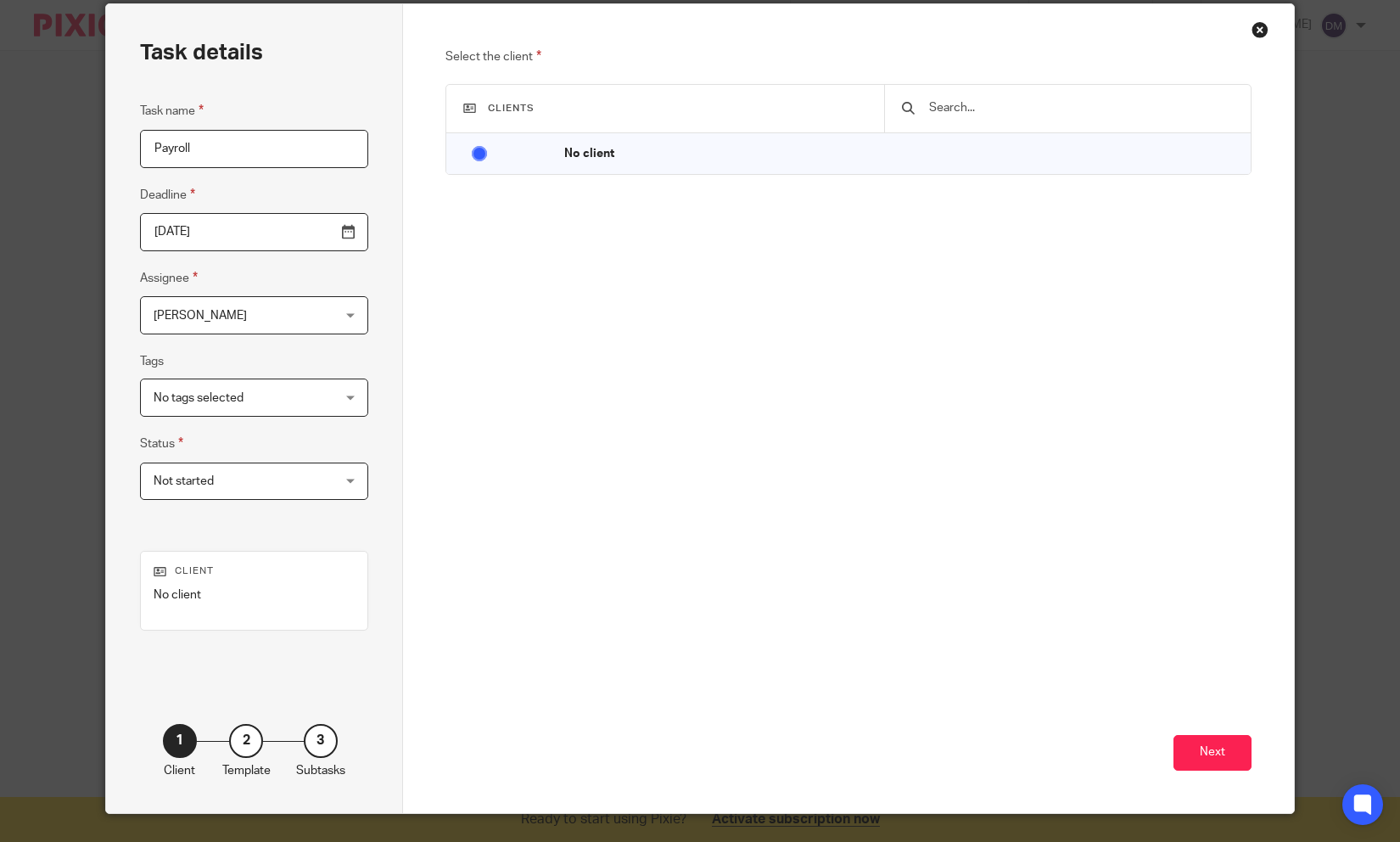
scroll to position [63, 0]
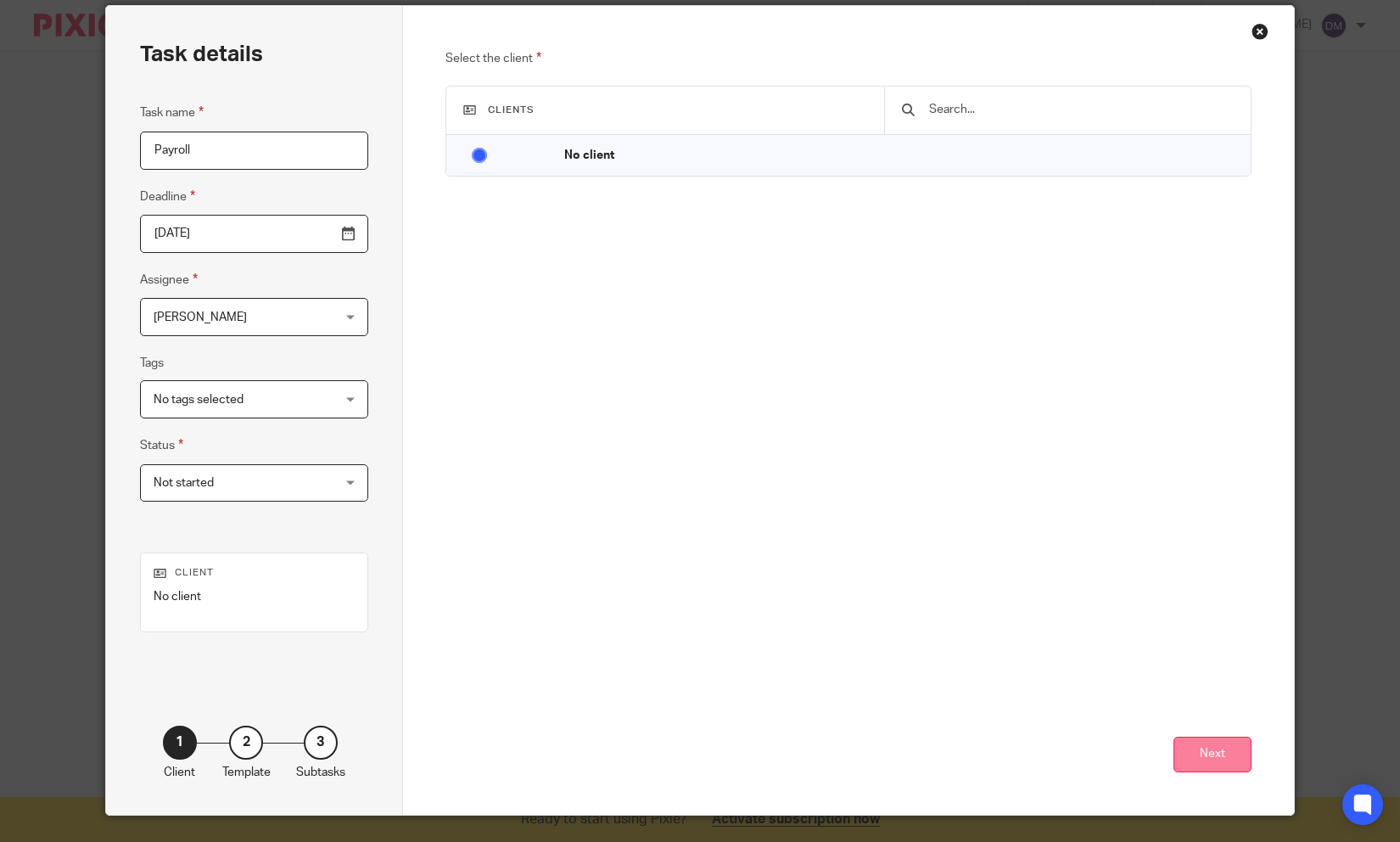
click at [1236, 753] on button "Next" at bounding box center [1212, 755] width 78 height 37
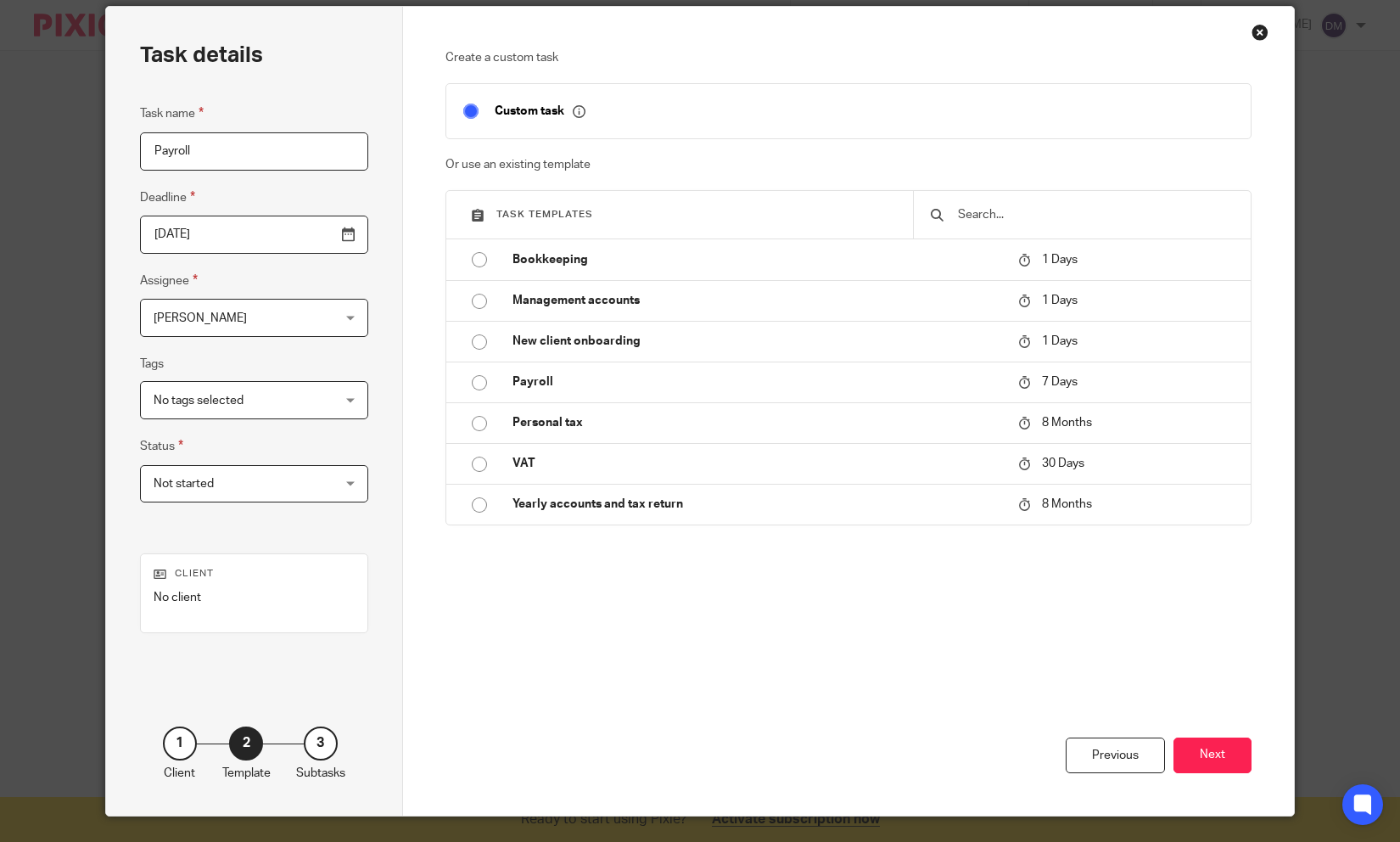
scroll to position [60, 0]
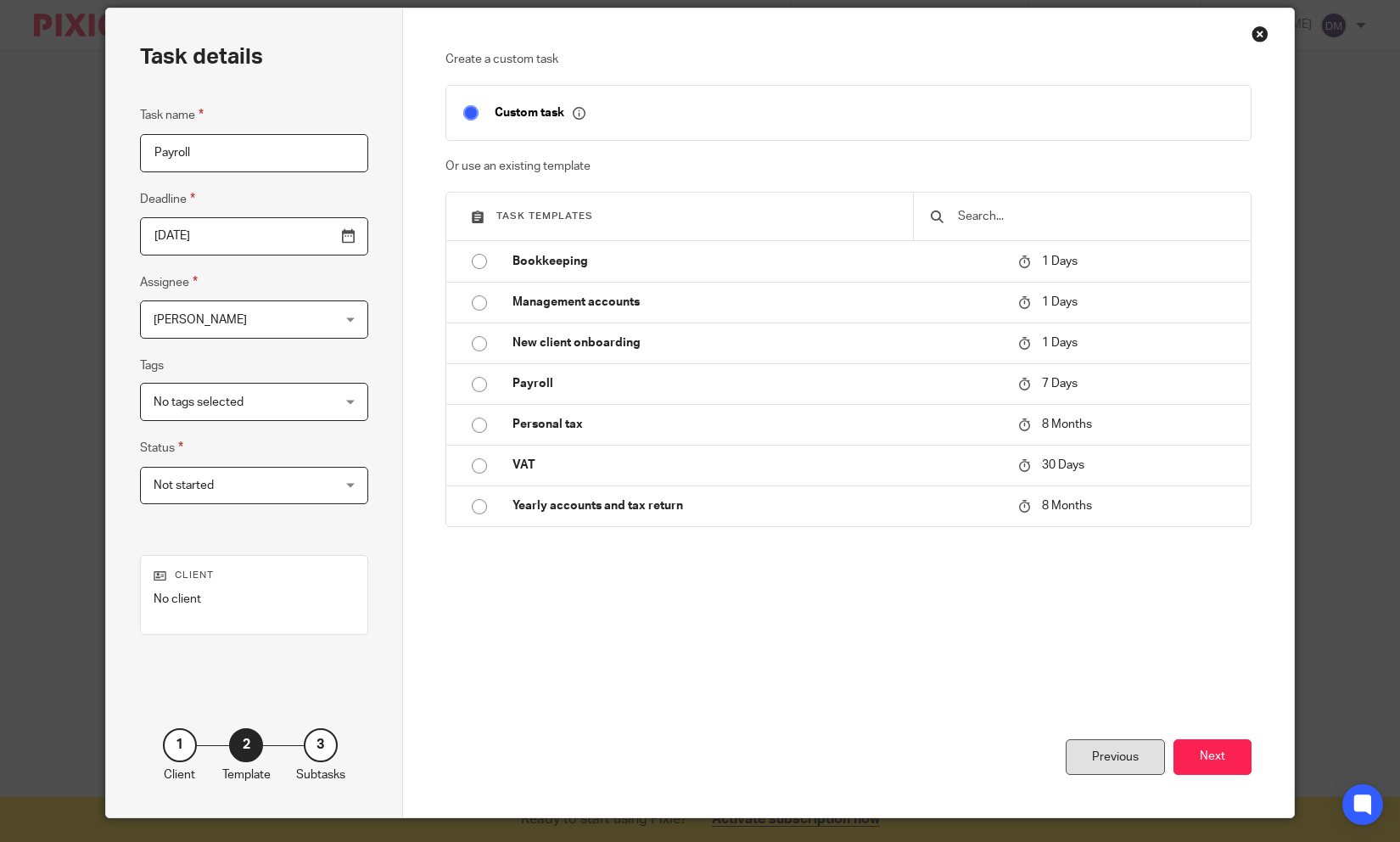
click at [1132, 770] on div "Previous" at bounding box center [1115, 757] width 99 height 37
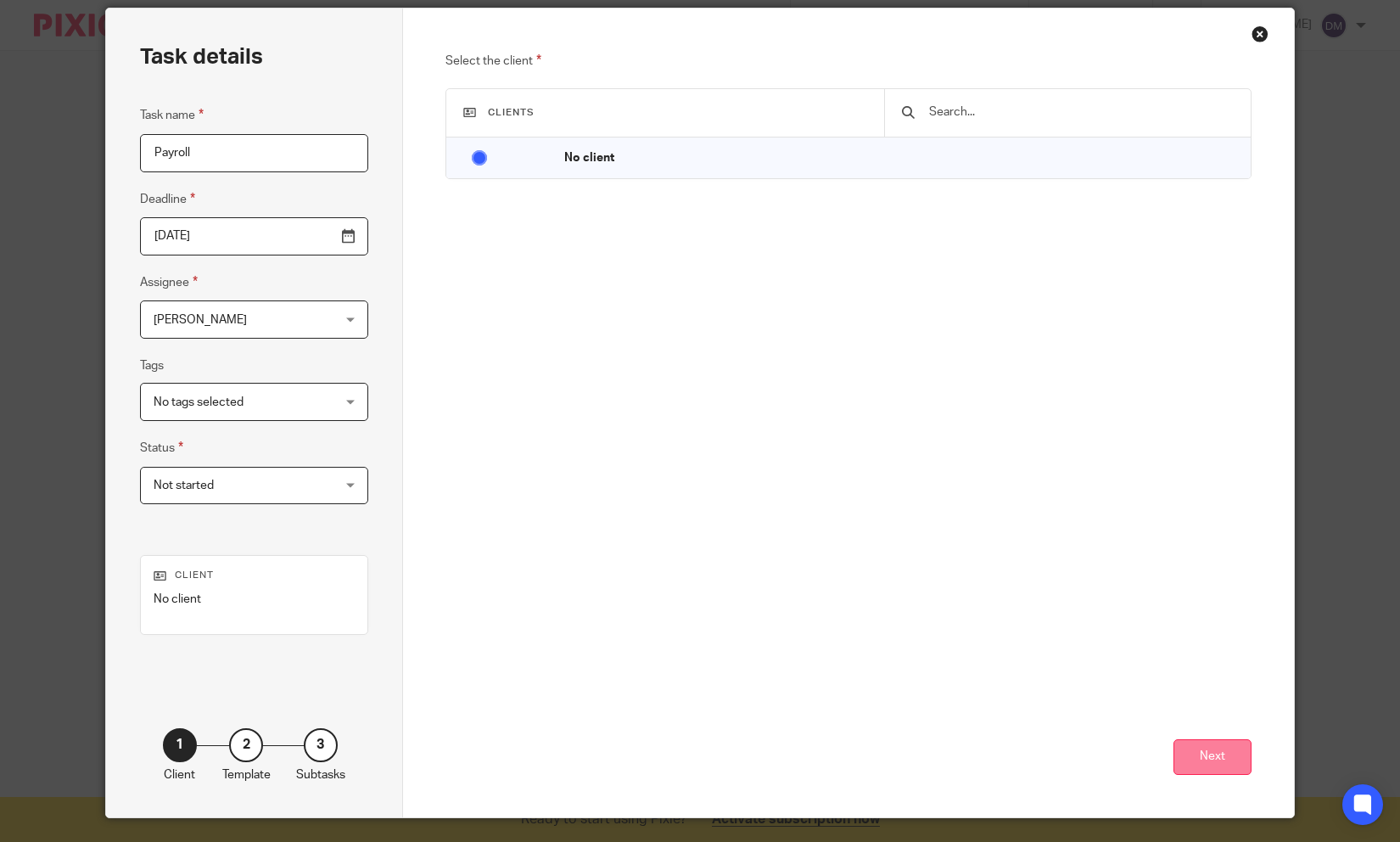
click at [1210, 761] on button "Next" at bounding box center [1212, 757] width 78 height 37
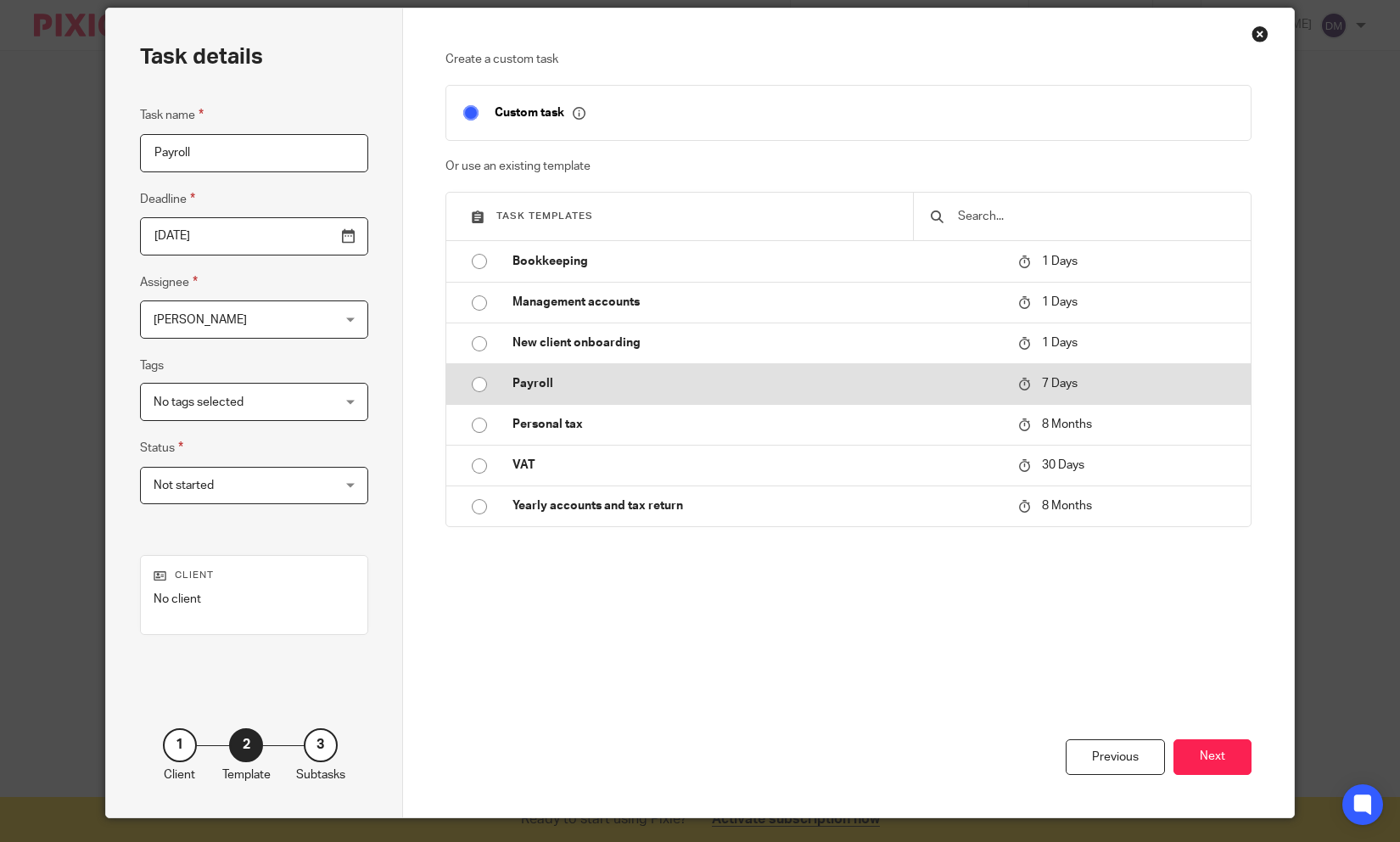
click at [520, 379] on p "Payroll" at bounding box center [756, 384] width 489 height 17
type input "2025-08-26"
checkbox input "false"
radio input "true"
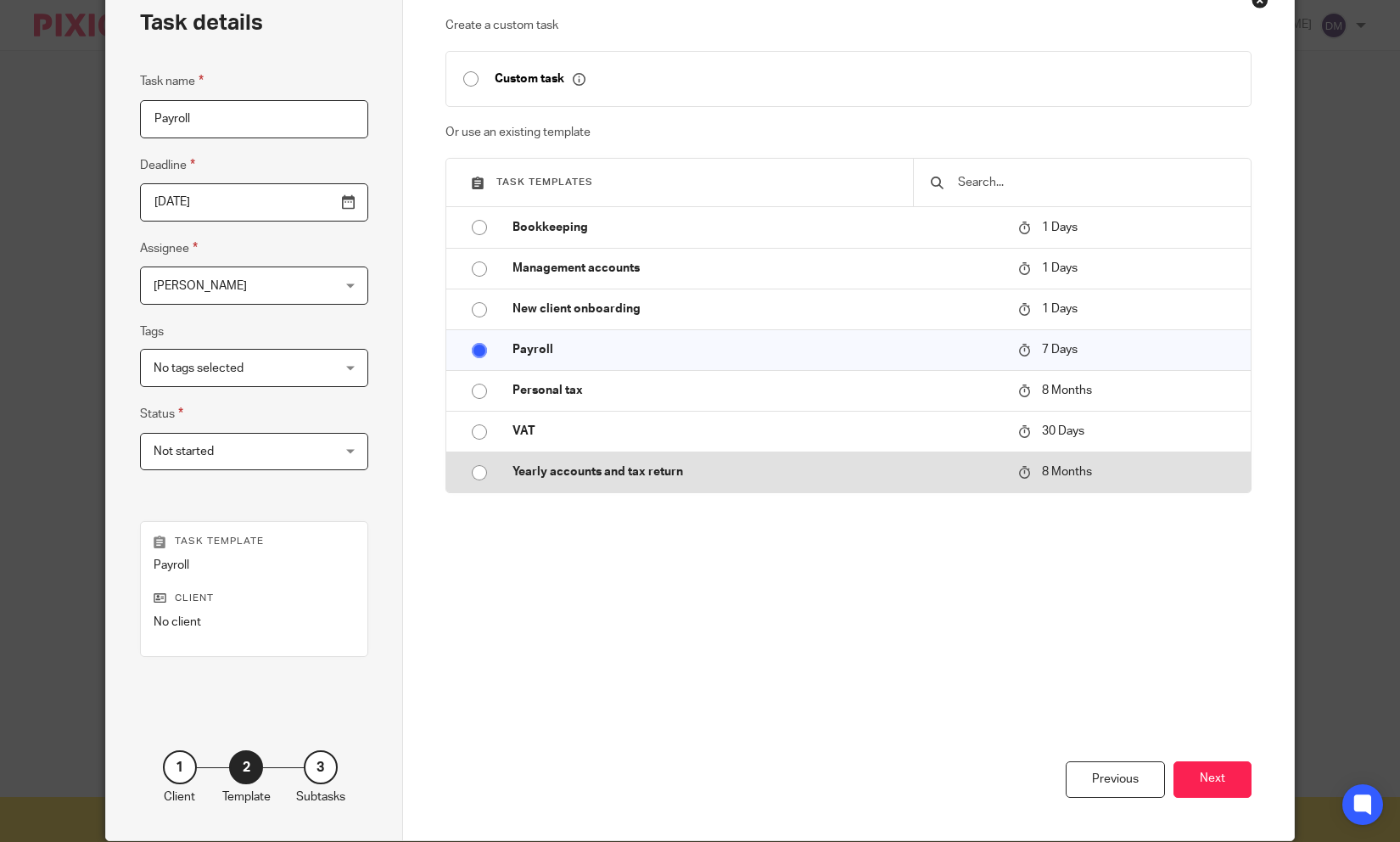
scroll to position [103, 0]
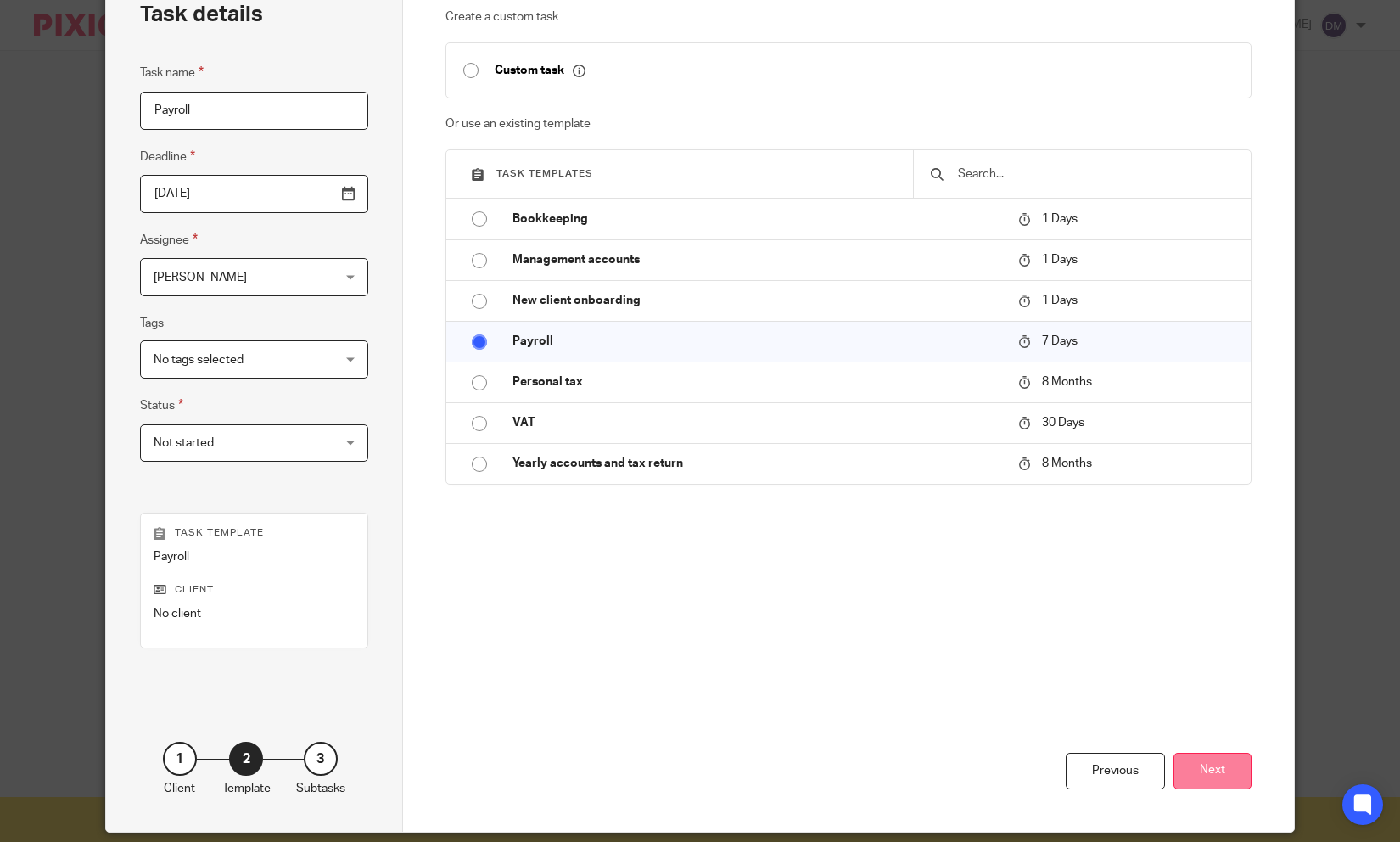
click at [1232, 773] on button "Next" at bounding box center [1212, 771] width 78 height 37
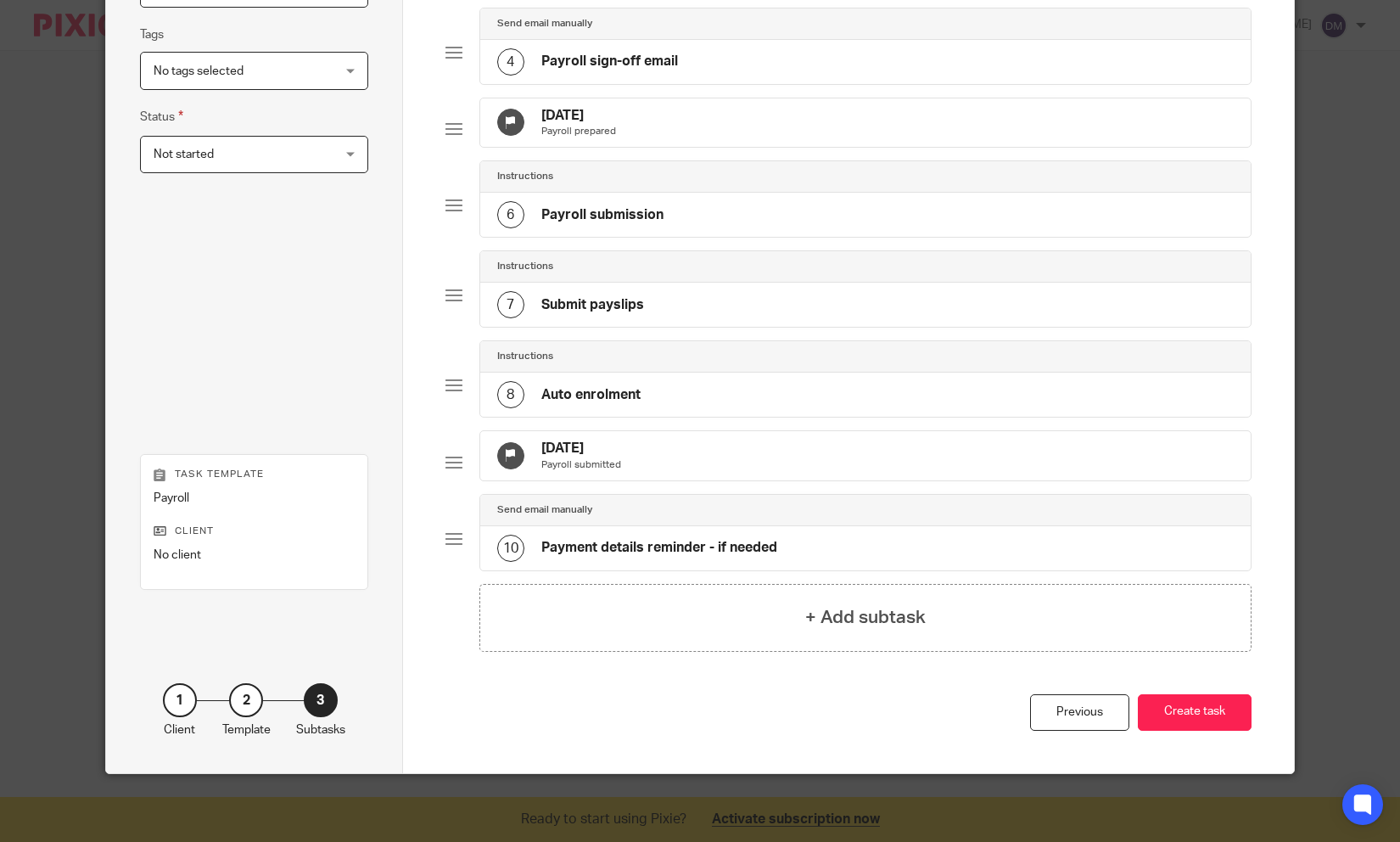
scroll to position [416, 0]
click at [450, 471] on div at bounding box center [454, 463] width 17 height 17
click at [522, 562] on div "10" at bounding box center [511, 548] width 27 height 27
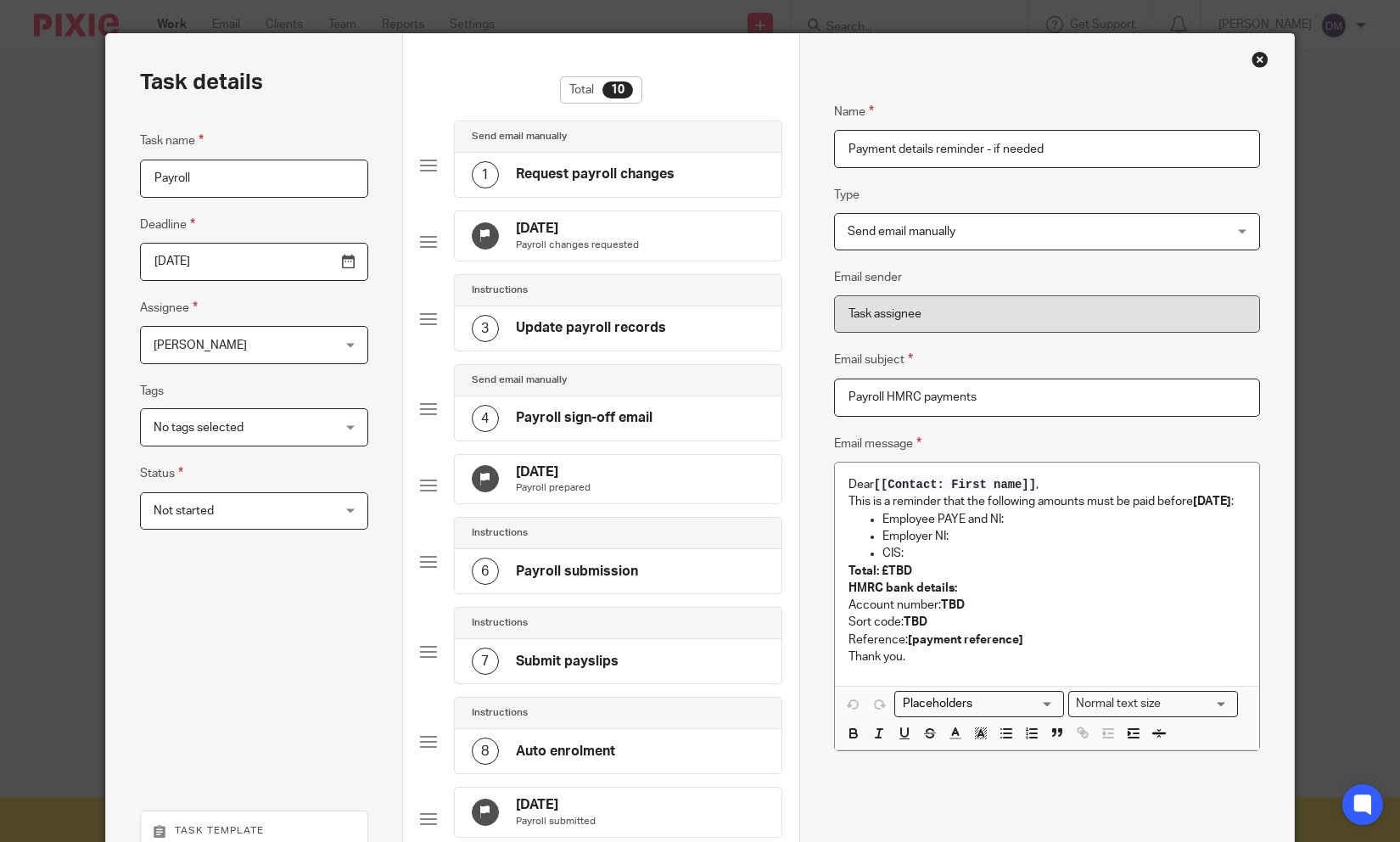
scroll to position [27, 0]
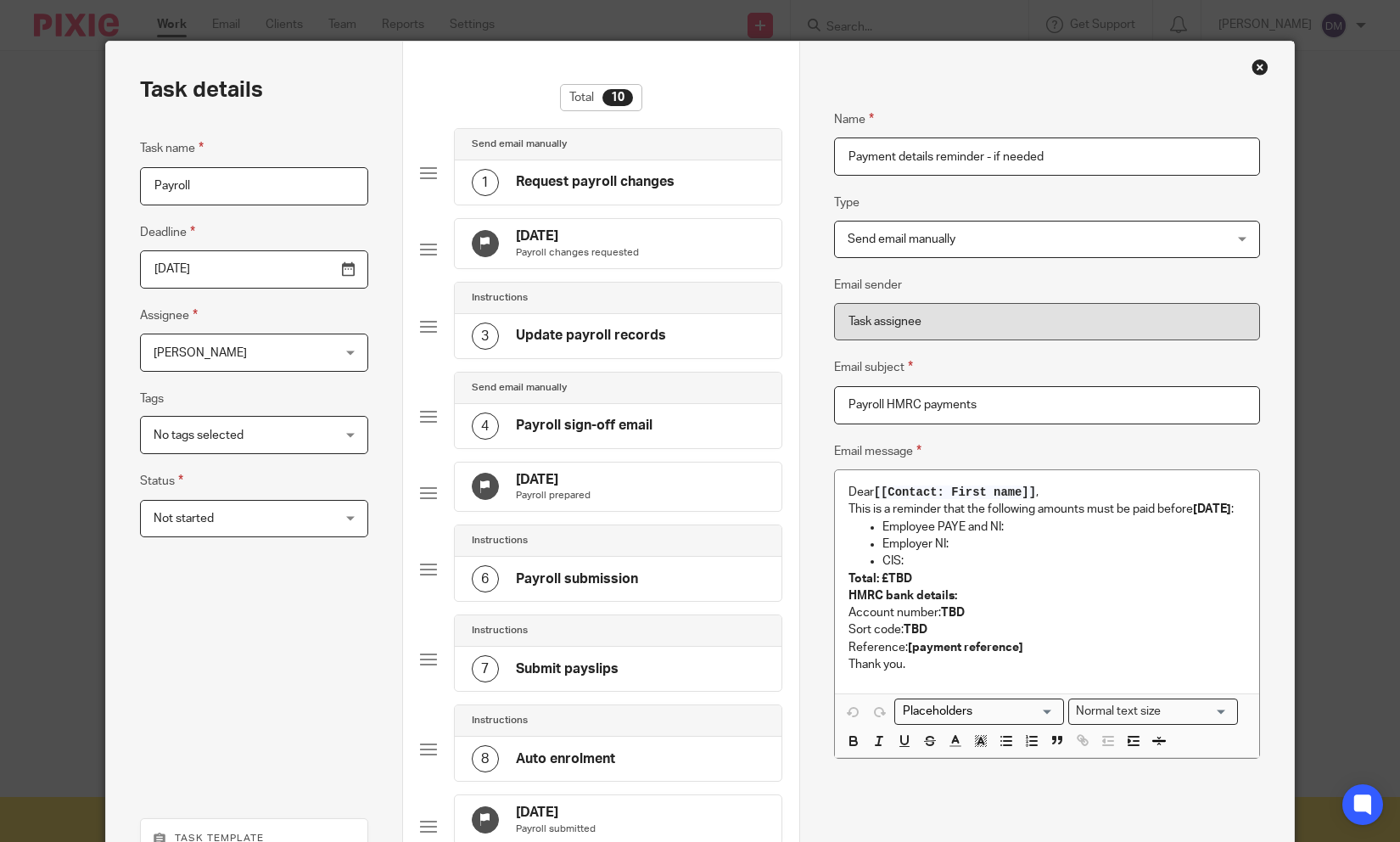
click at [609, 181] on h4 "Request payroll changes" at bounding box center [594, 182] width 158 height 18
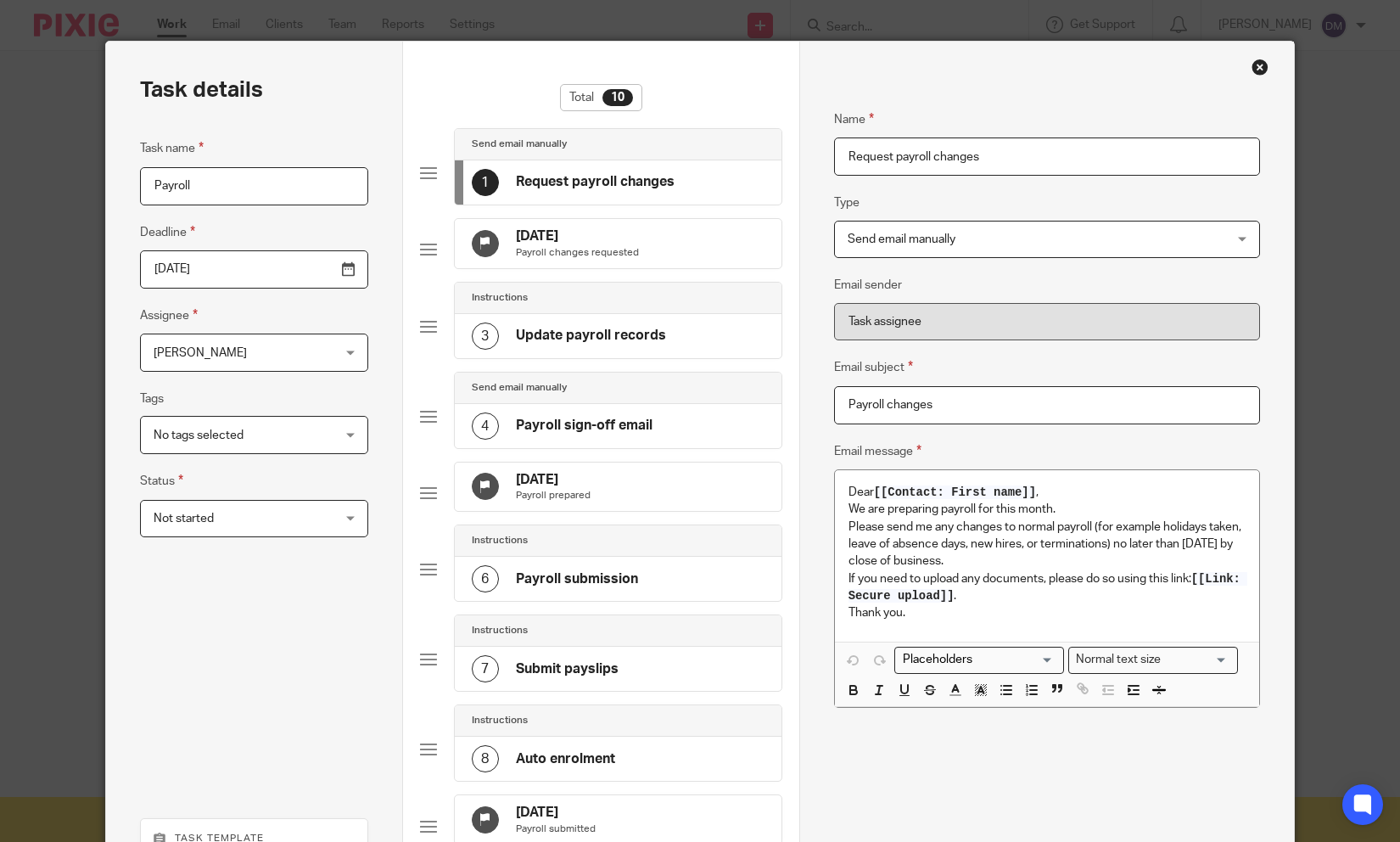
click at [967, 249] on span "Send email manually" at bounding box center [1012, 240] width 329 height 36
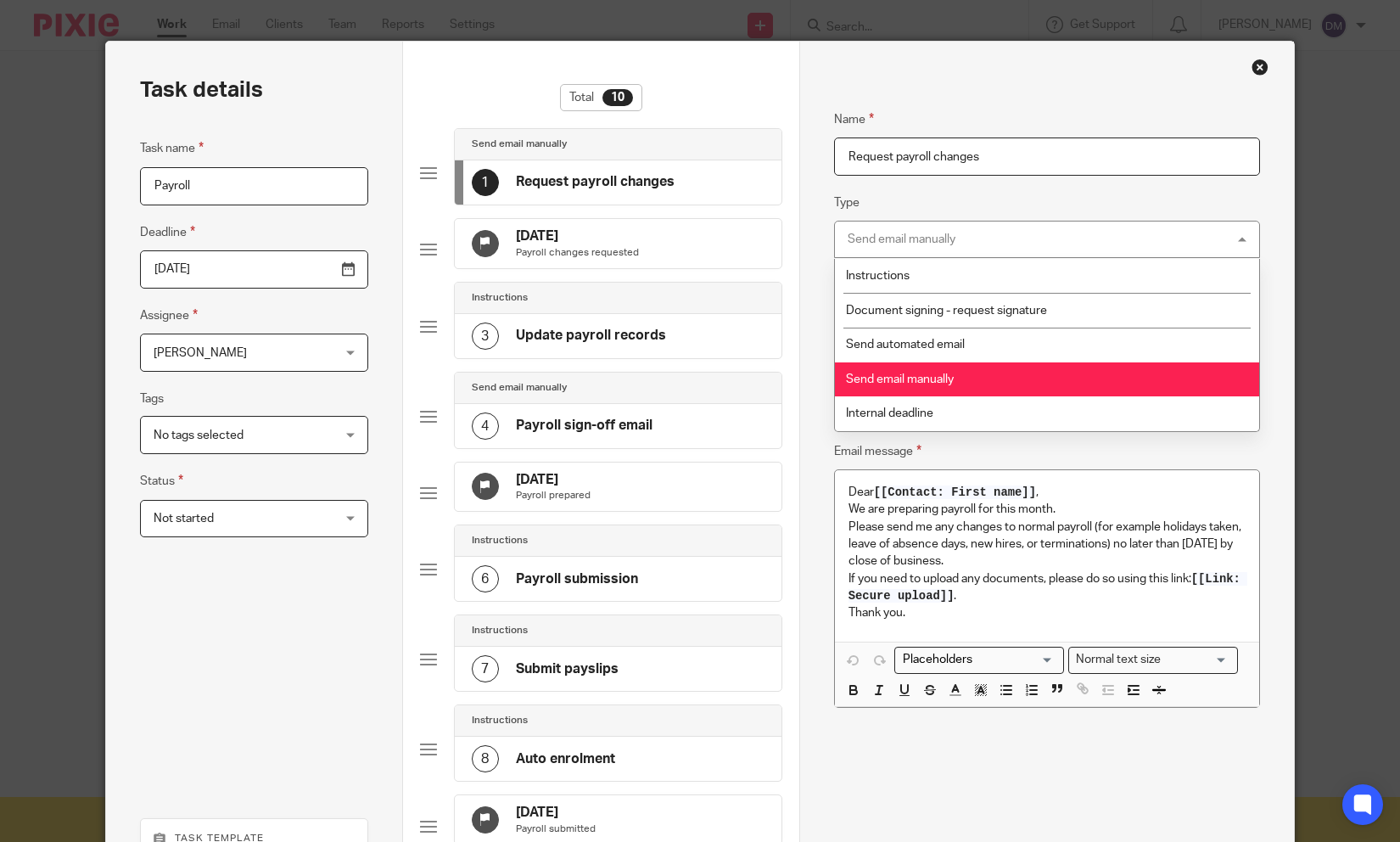
click at [967, 248] on div "Send email manually Send email manually" at bounding box center [1047, 240] width 426 height 39
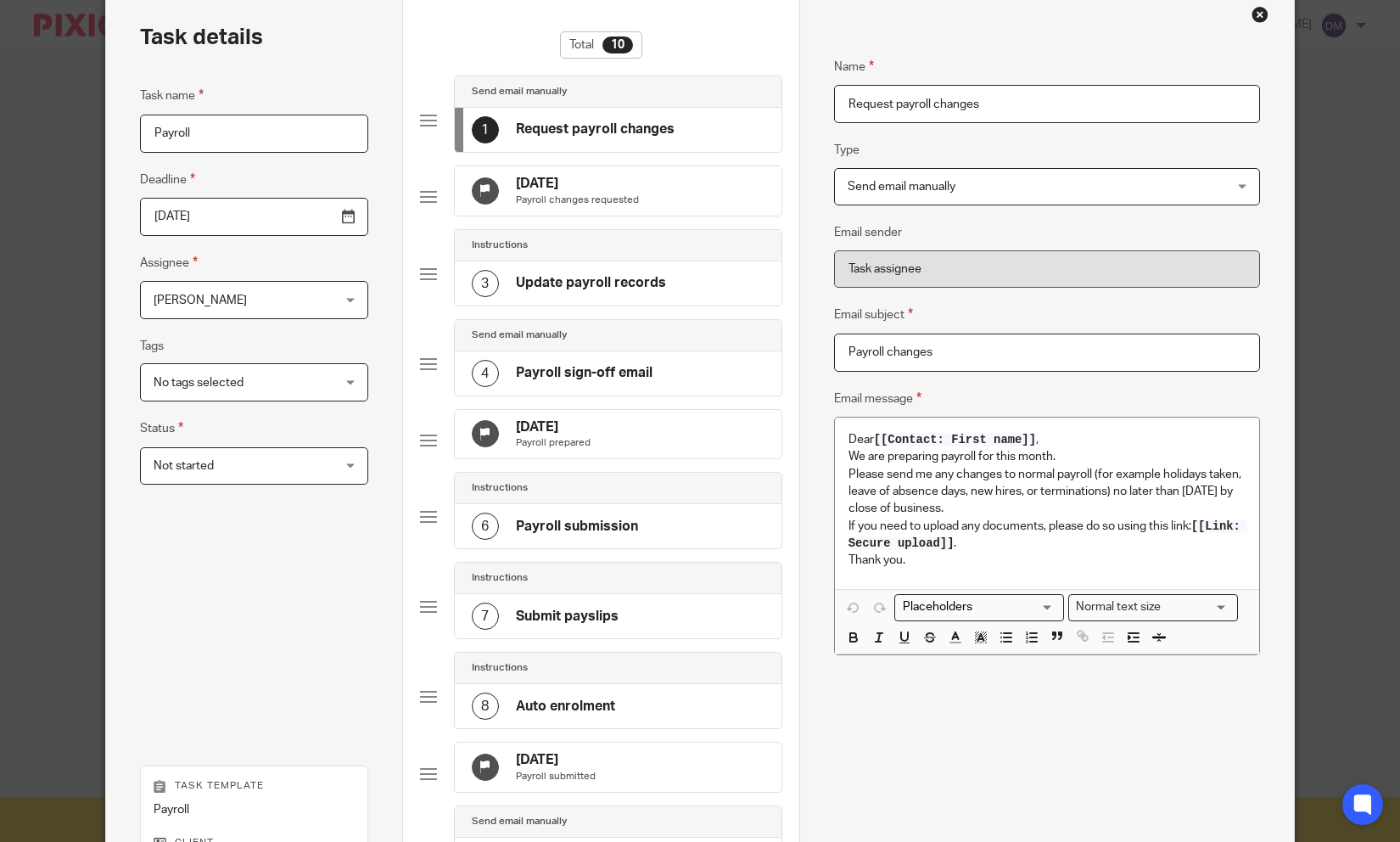
scroll to position [72, 0]
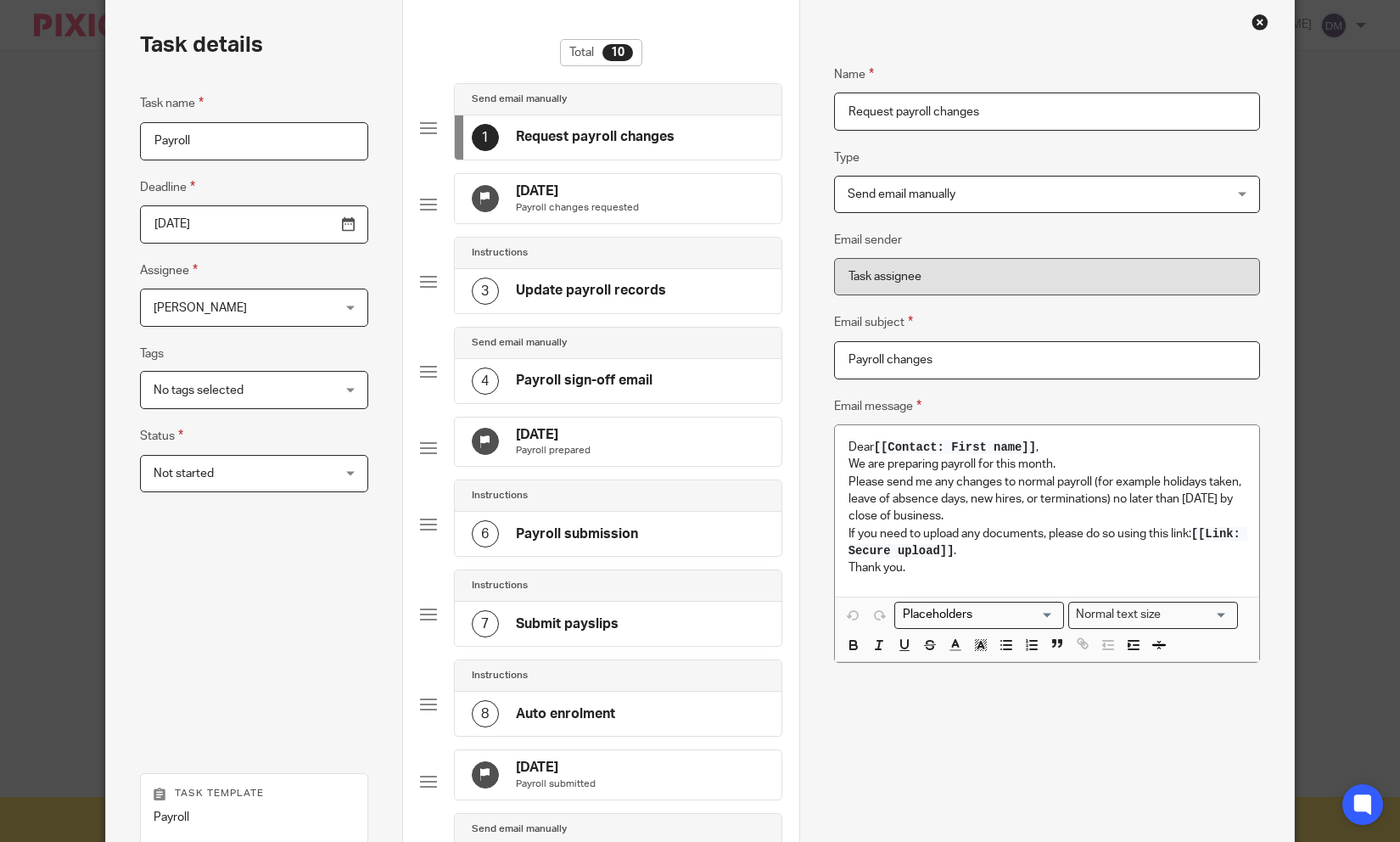
click at [645, 300] on h4 "Update payroll records" at bounding box center [590, 290] width 150 height 18
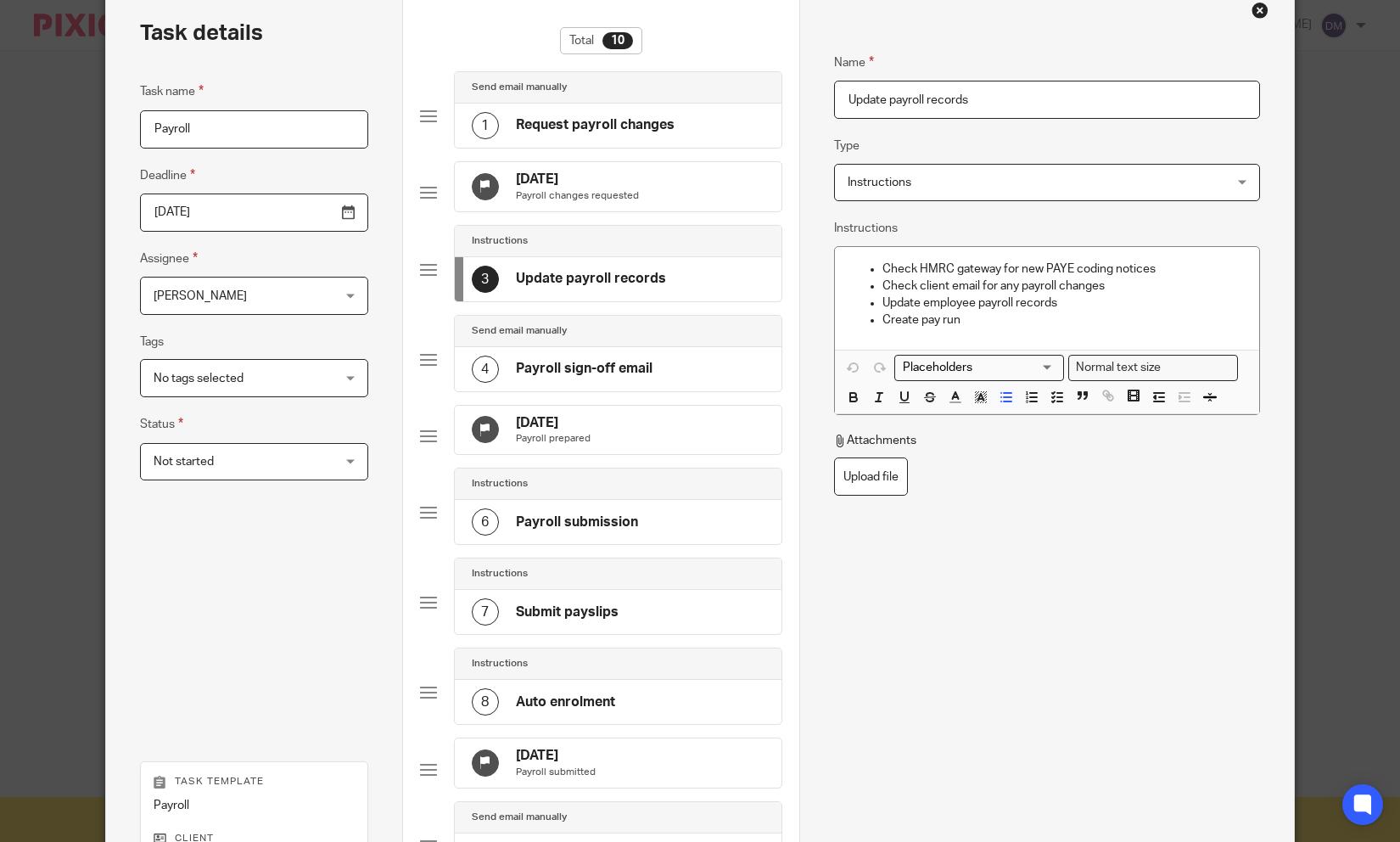
scroll to position [92, 0]
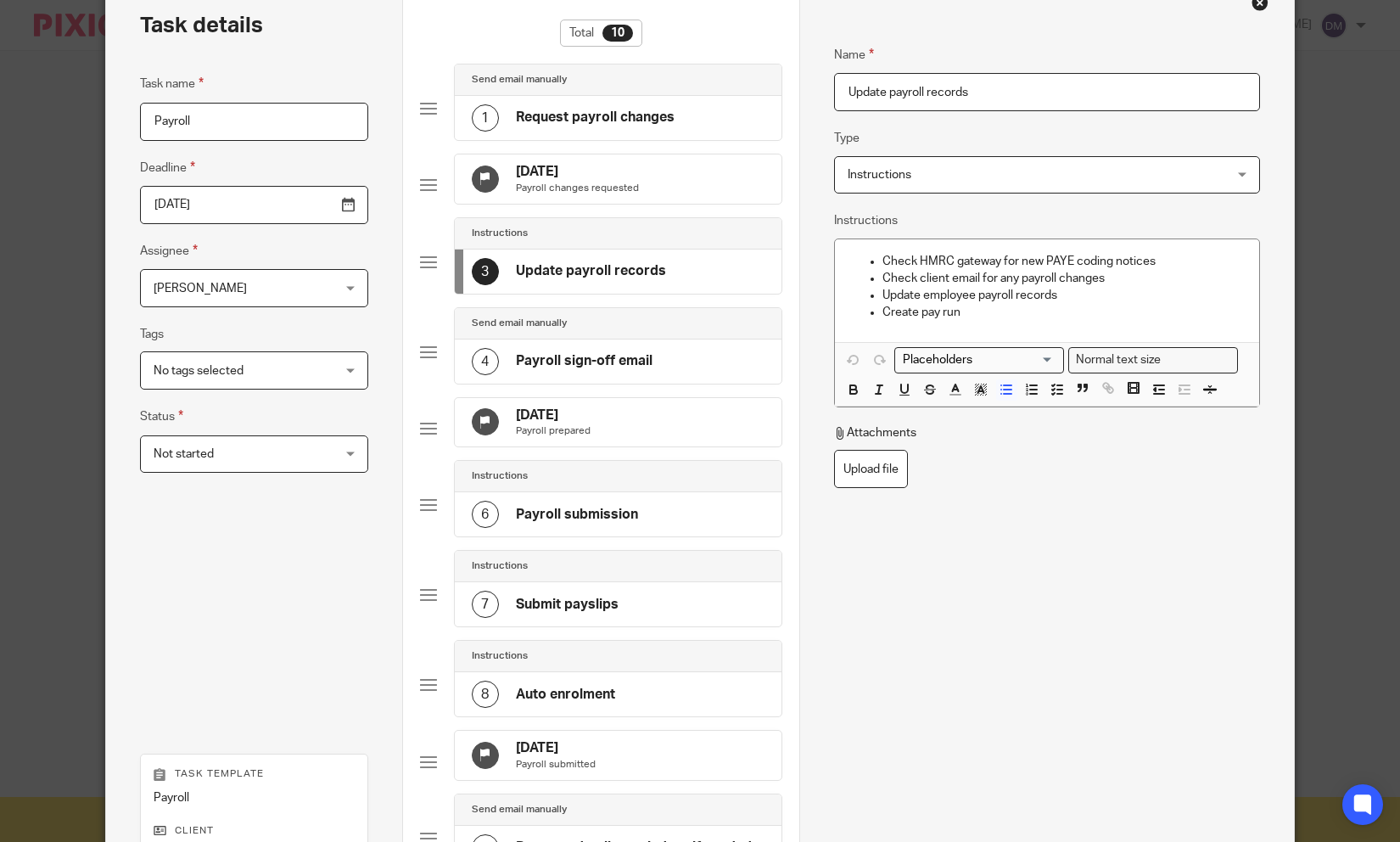
click at [870, 173] on span "Instructions" at bounding box center [879, 175] width 63 height 12
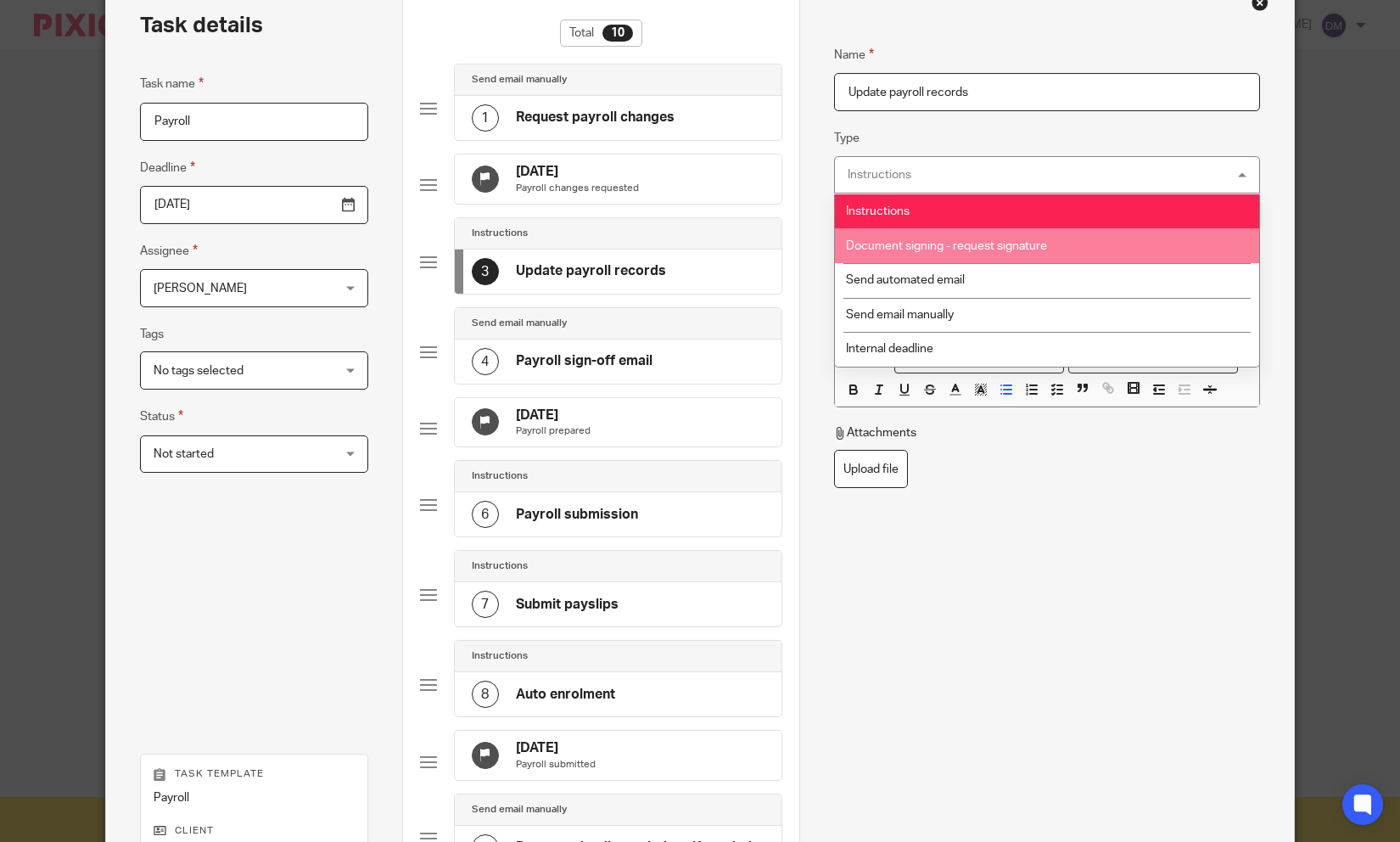
click at [940, 255] on li "Document signing - request signature" at bounding box center [1047, 245] width 425 height 35
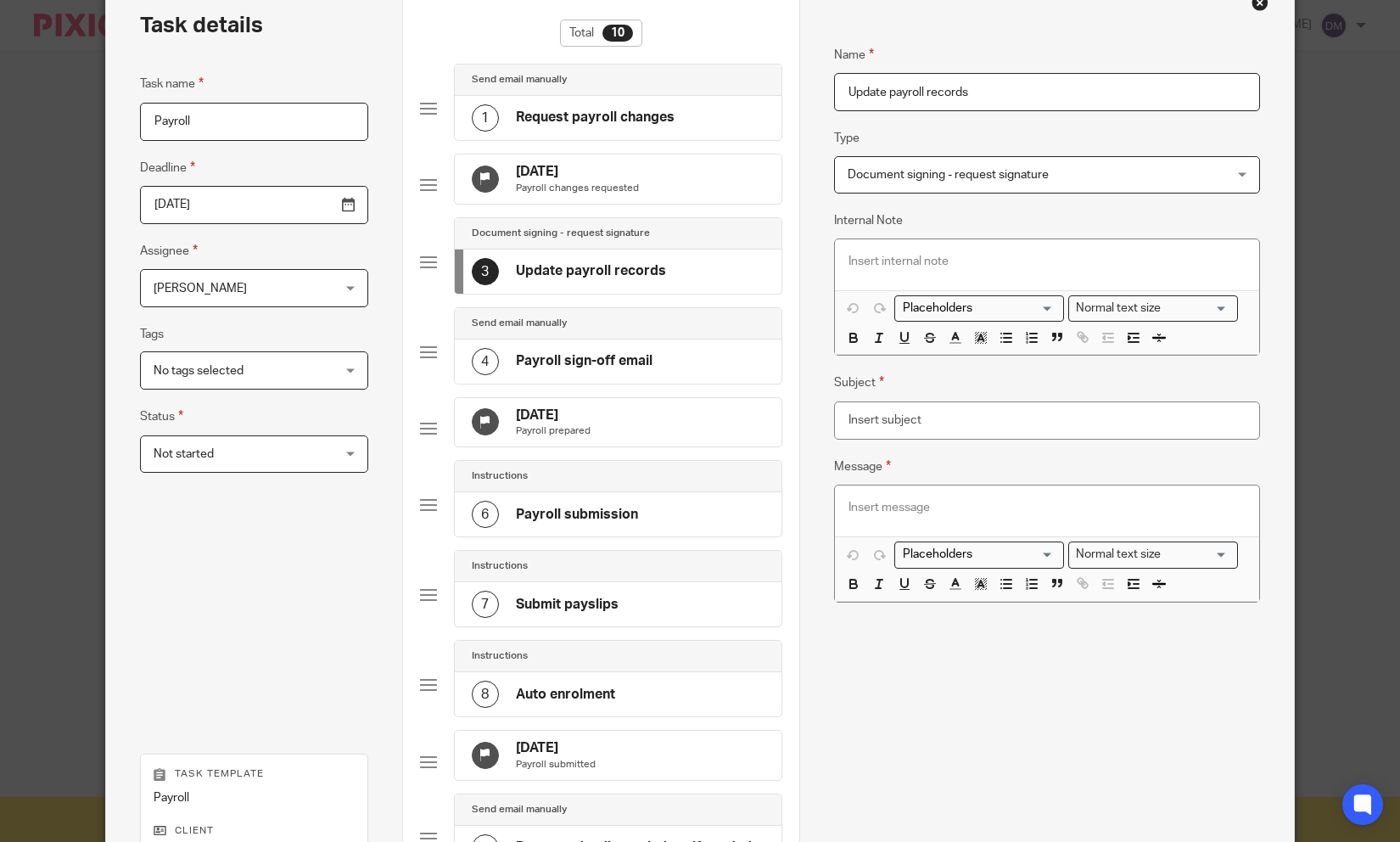
click at [994, 176] on span "Document signing - request signature" at bounding box center [948, 175] width 201 height 12
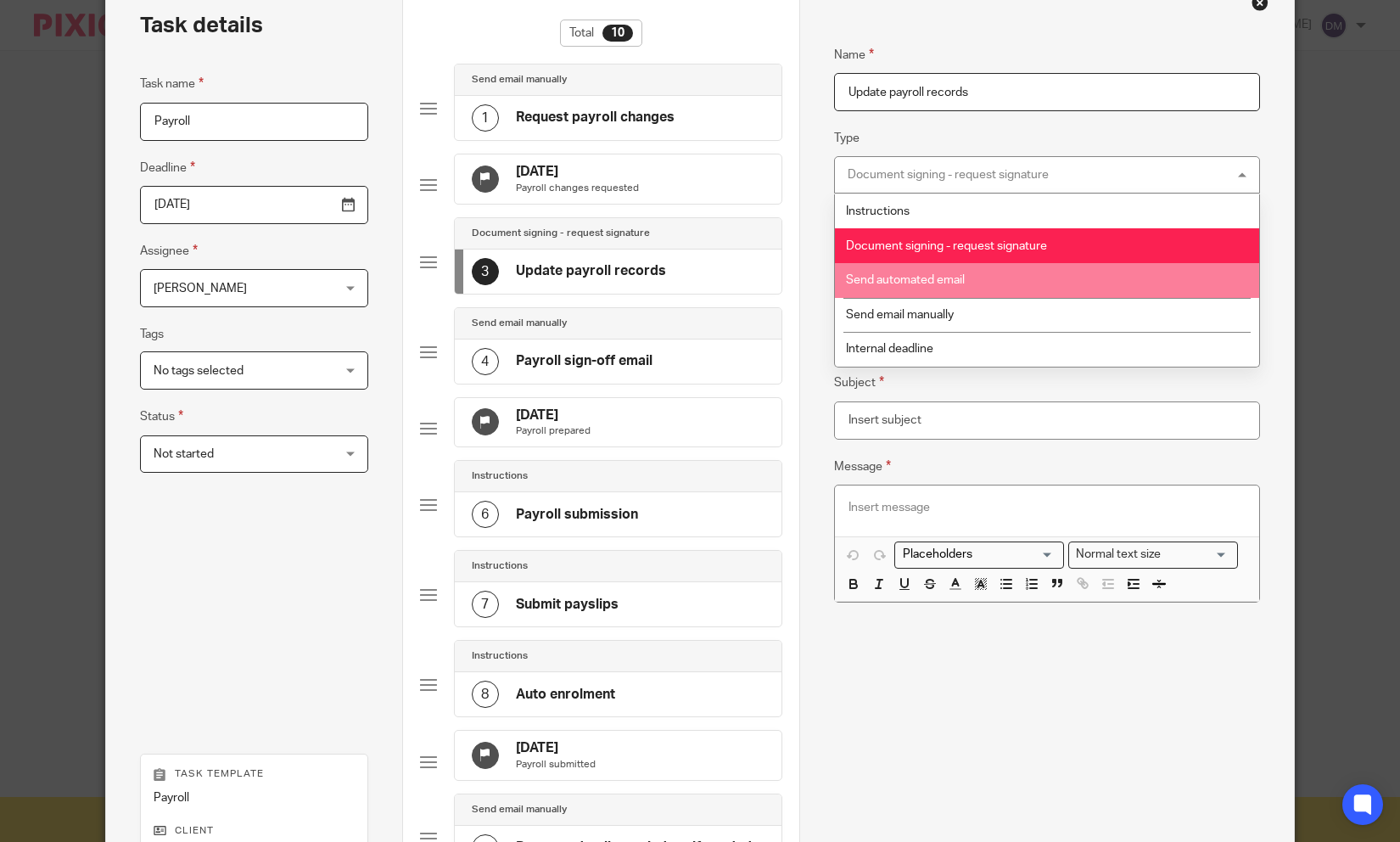
click at [934, 279] on span "Send automated email" at bounding box center [905, 280] width 119 height 12
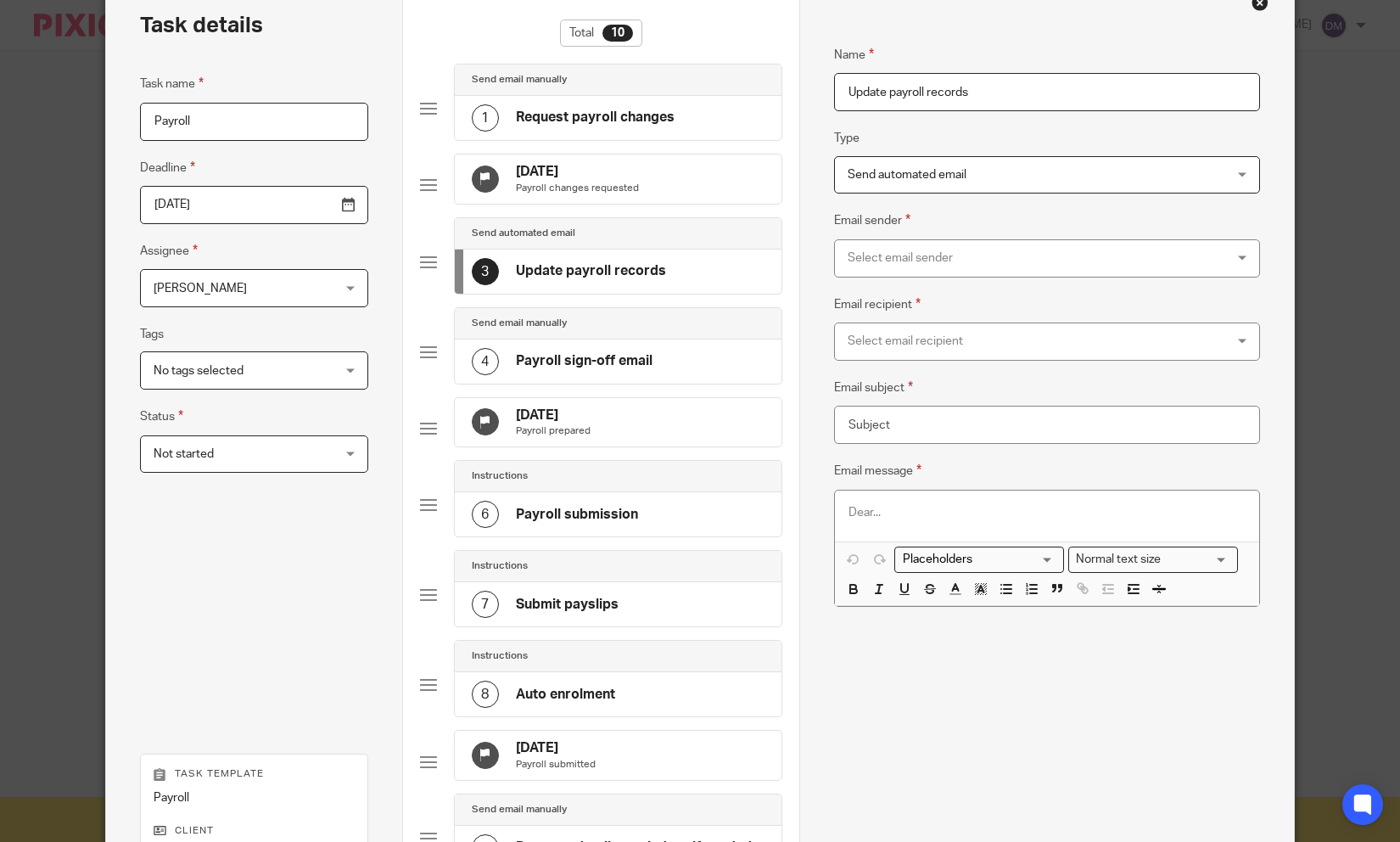
click at [991, 171] on span "Send automated email" at bounding box center [1012, 175] width 329 height 36
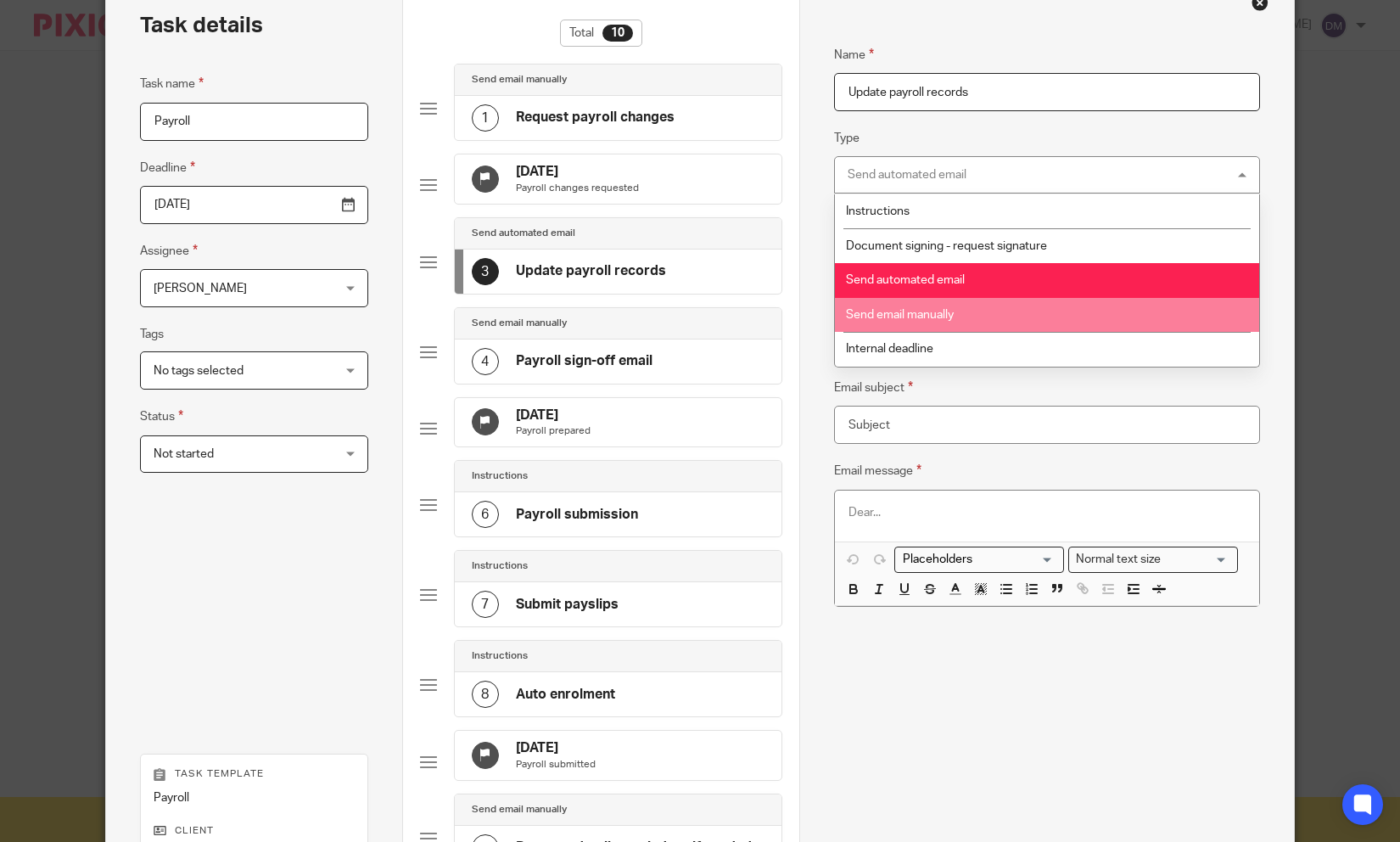
click at [932, 314] on span "Send email manually" at bounding box center [900, 315] width 108 height 12
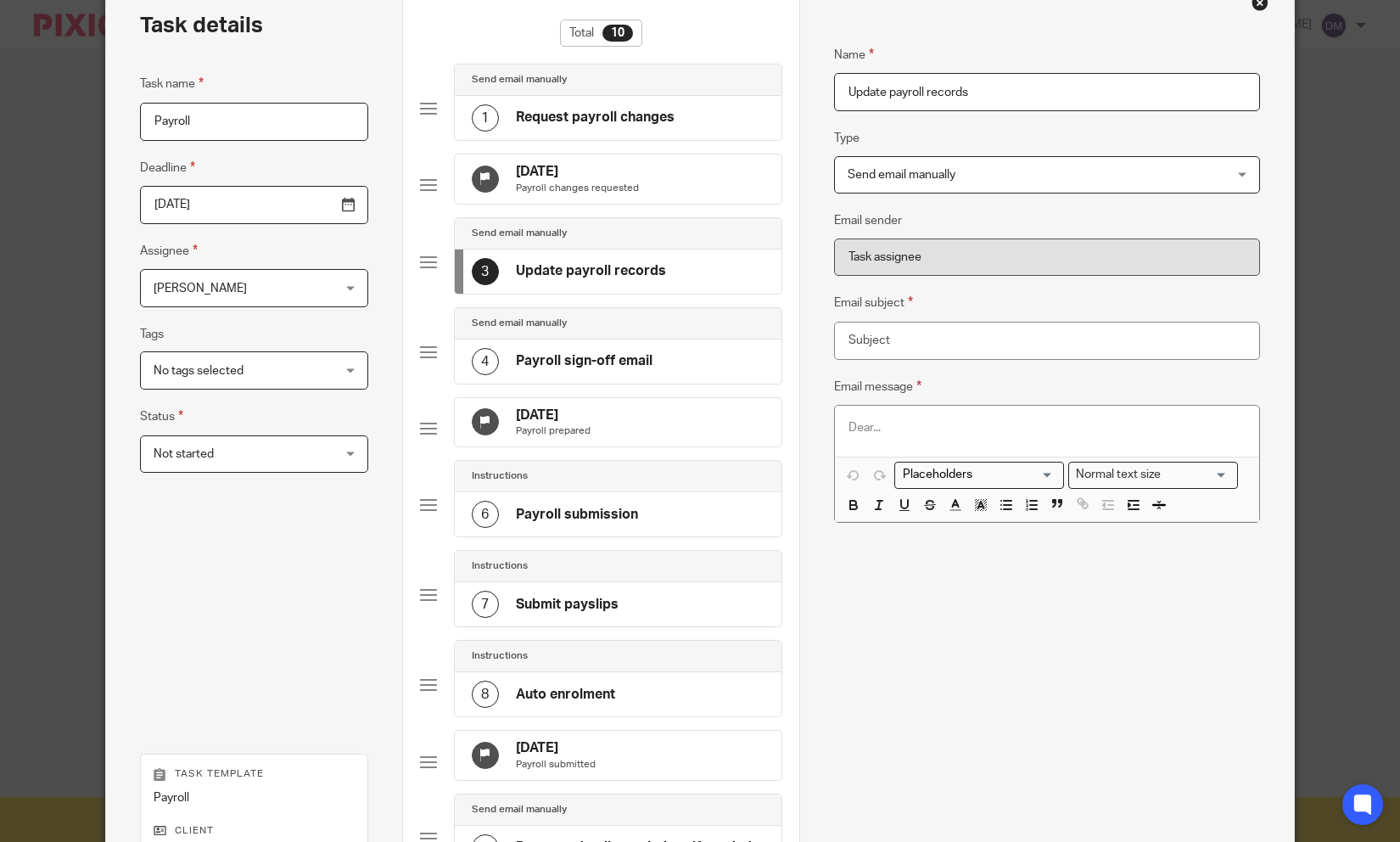
click at [984, 176] on span "Send email manually" at bounding box center [1012, 175] width 329 height 36
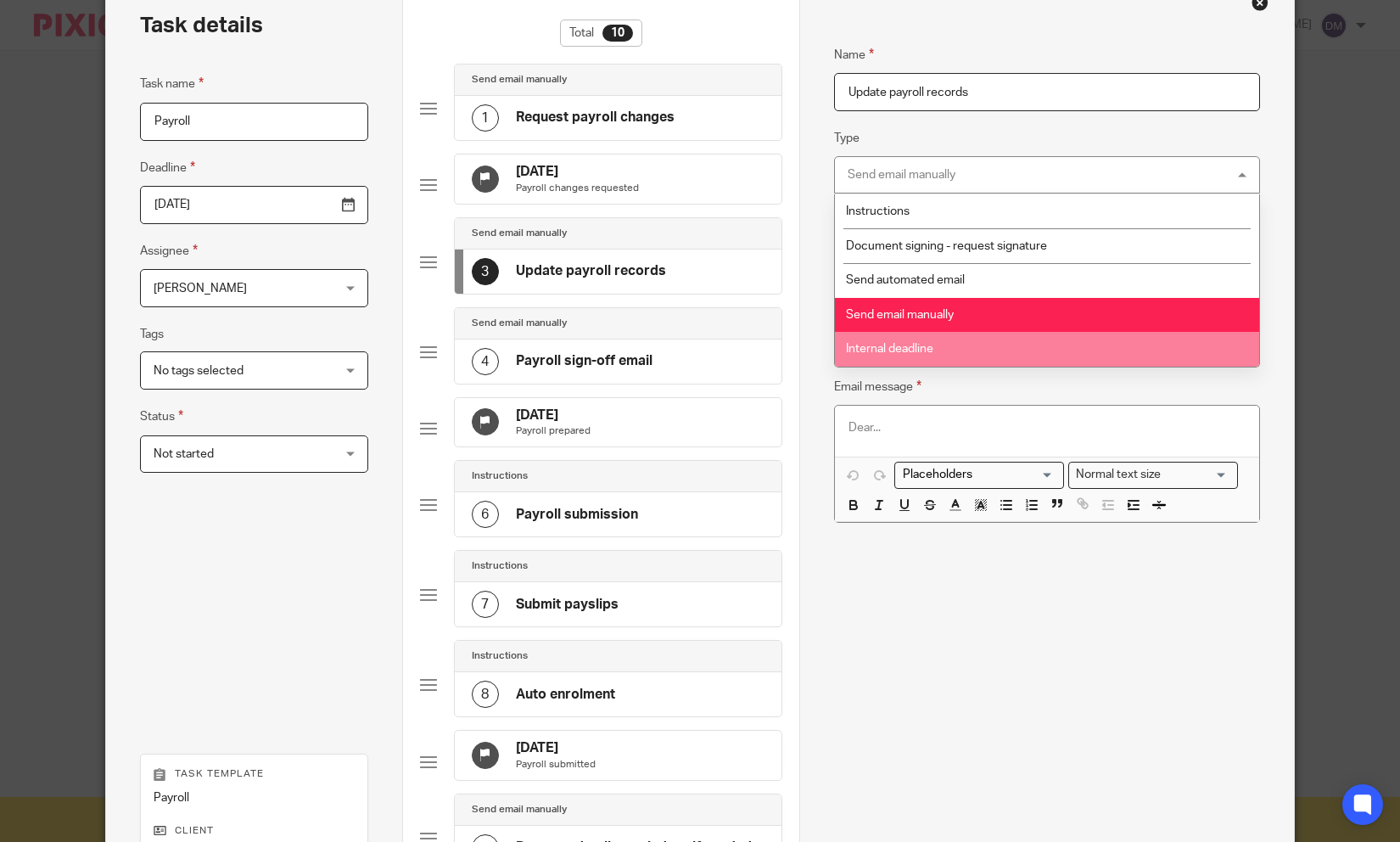
click at [921, 347] on span "Internal deadline" at bounding box center [890, 349] width 87 height 12
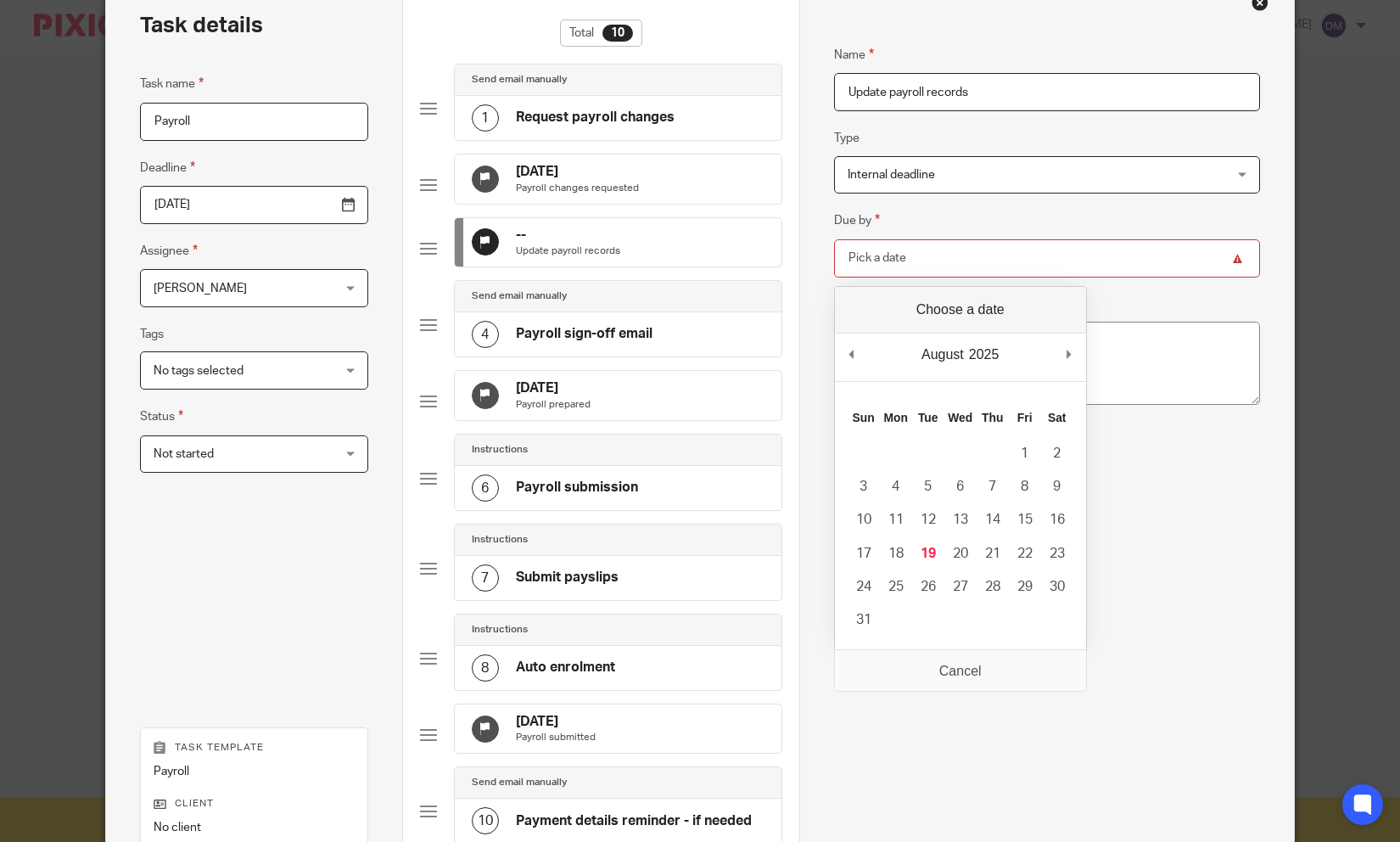
click at [969, 246] on input "Due by" at bounding box center [1047, 258] width 426 height 39
click at [988, 216] on fieldset "Due by" at bounding box center [1047, 243] width 426 height 66
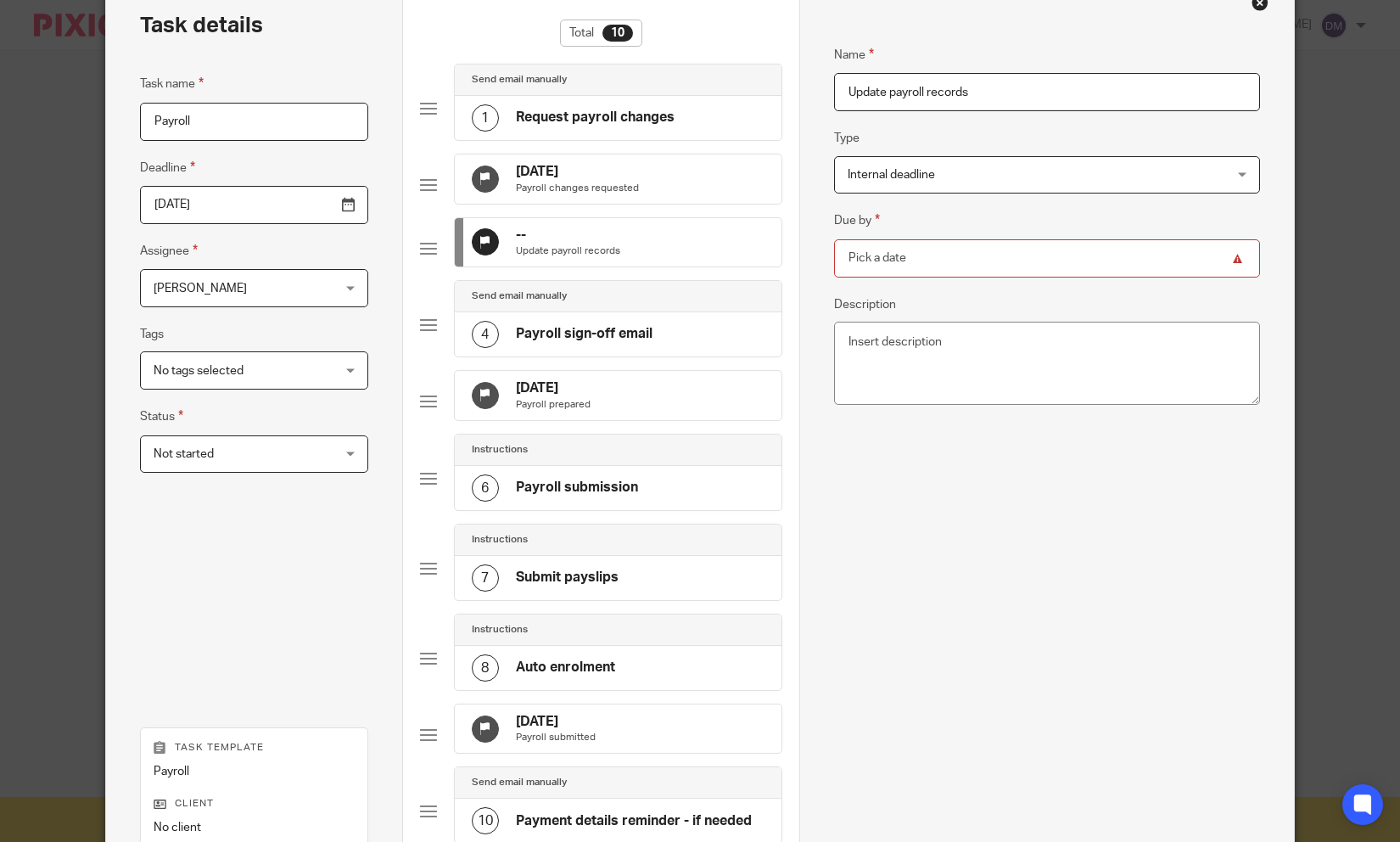
click at [985, 164] on span "Internal deadline" at bounding box center [1012, 175] width 329 height 36
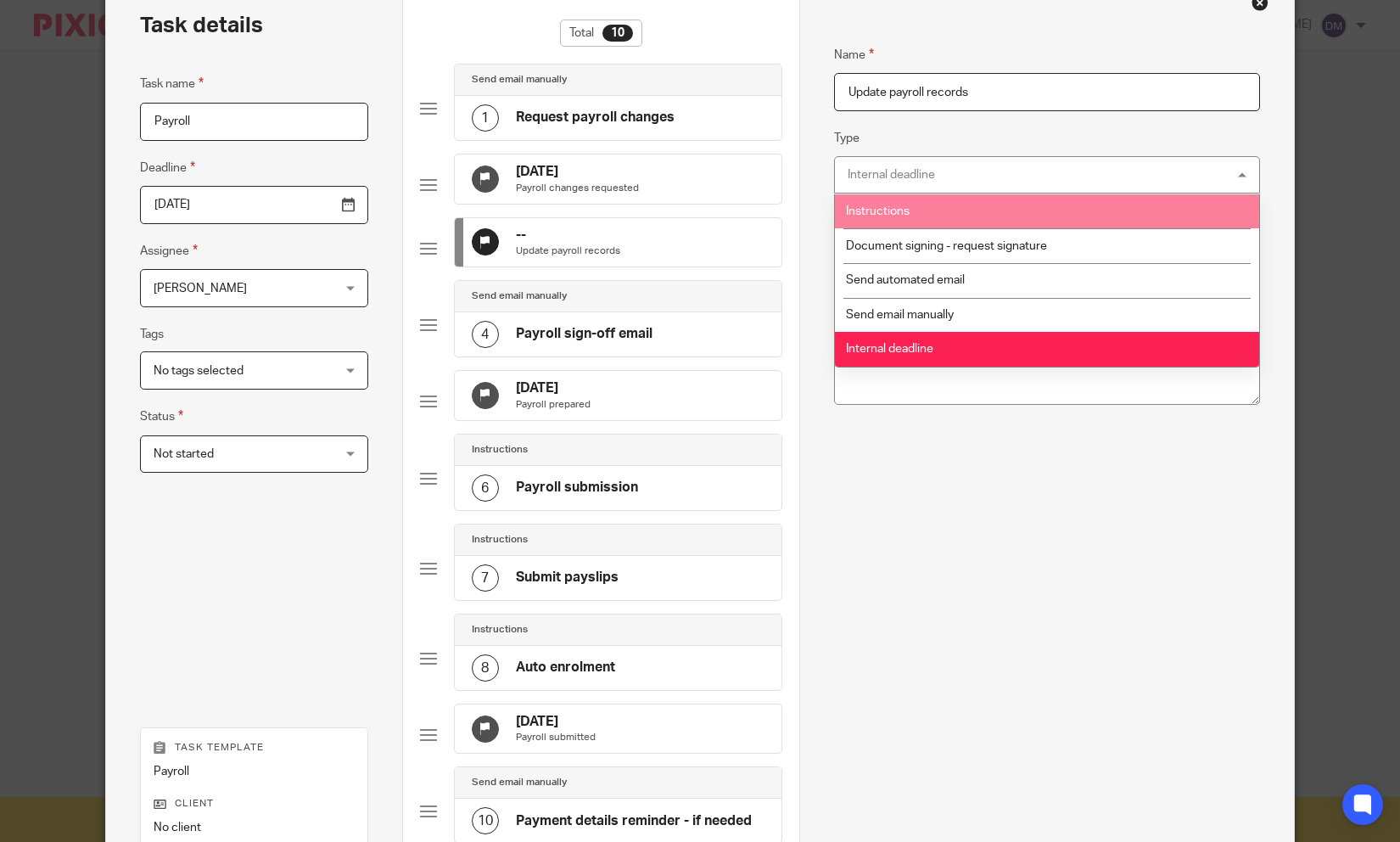
click at [947, 213] on li "Instructions" at bounding box center [1047, 212] width 425 height 35
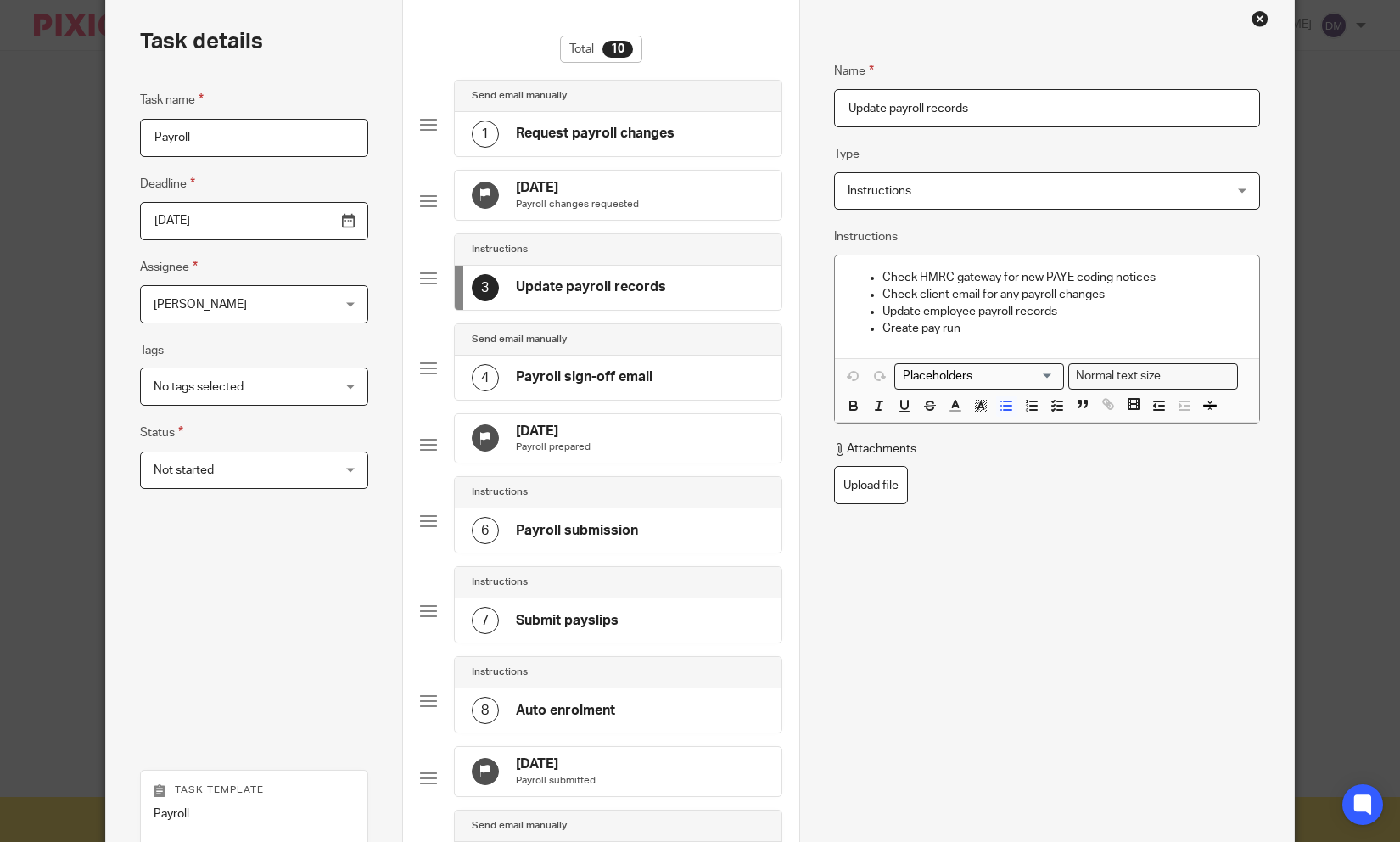
scroll to position [78, 0]
